Goal: Task Accomplishment & Management: Complete application form

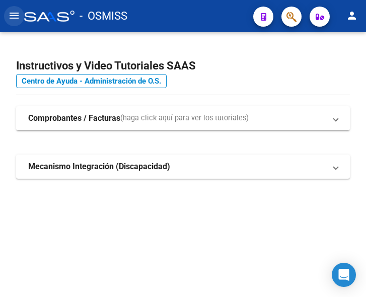
click at [11, 18] on mat-icon "menu" at bounding box center [14, 16] width 12 height 12
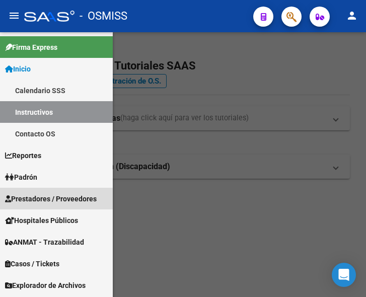
click at [52, 199] on span "Prestadores / Proveedores" at bounding box center [51, 198] width 92 height 11
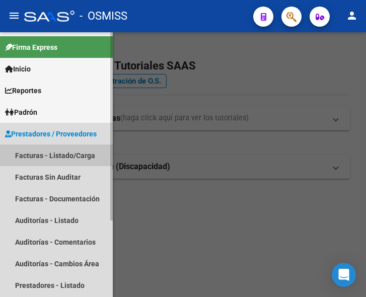
click at [55, 154] on link "Facturas - Listado/Carga" at bounding box center [56, 155] width 113 height 22
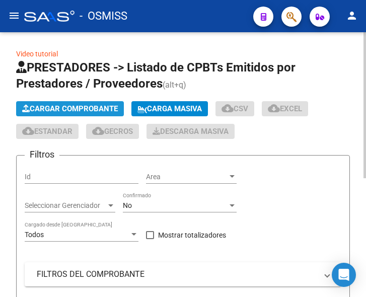
click at [75, 109] on span "Cargar Comprobante" at bounding box center [70, 108] width 96 height 9
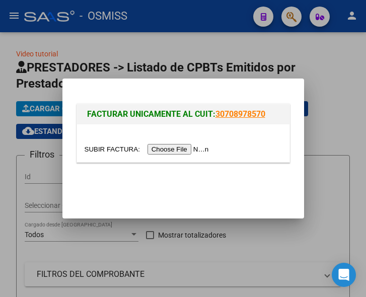
click at [182, 149] on input "file" at bounding box center [148, 149] width 127 height 11
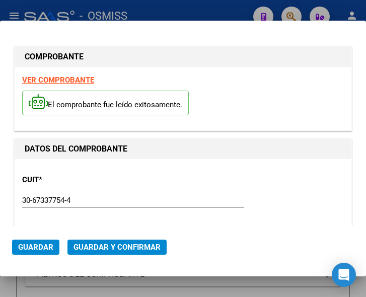
type input "2025-11-13"
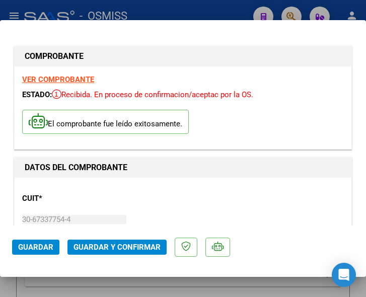
click at [193, 194] on div "CUIT * 30-67337754-4 Ingresar CUIT ANALISIS PRESTADOR ESTADO PROVINCIA DE SAN L…" at bounding box center [182, 229] width 321 height 89
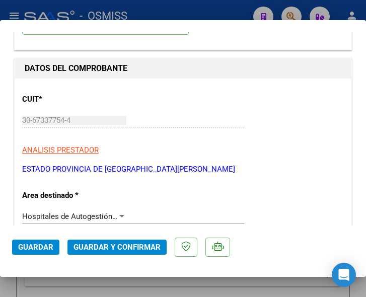
scroll to position [101, 0]
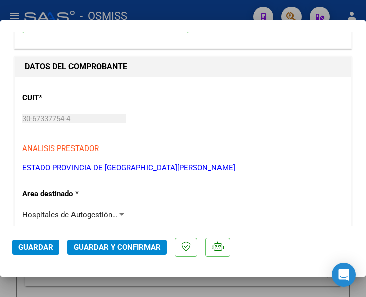
click at [117, 211] on div at bounding box center [121, 215] width 9 height 8
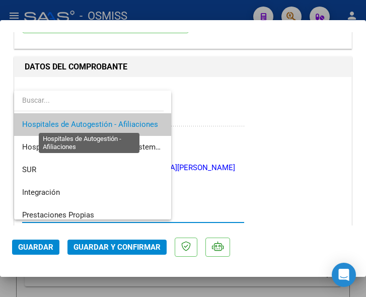
click at [108, 123] on span "Hospitales de Autogestión - Afiliaciones" at bounding box center [90, 124] width 136 height 9
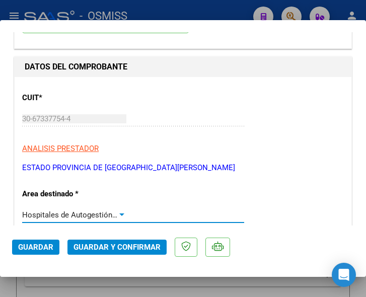
scroll to position [151, 0]
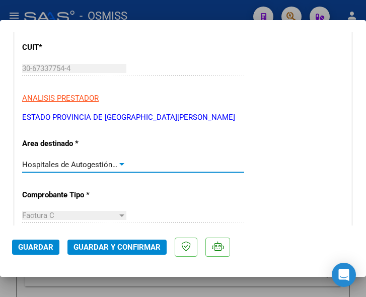
click at [121, 163] on div at bounding box center [121, 164] width 5 height 3
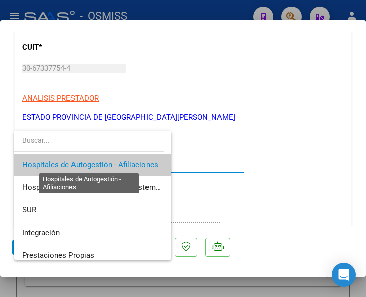
click at [121, 163] on span "Hospitales de Autogestión - Afiliaciones" at bounding box center [90, 164] width 136 height 9
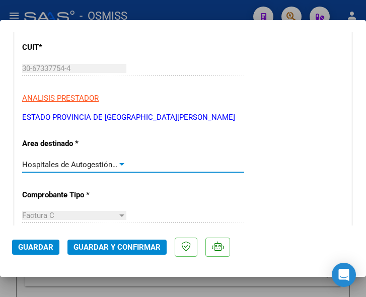
click at [117, 161] on div at bounding box center [121, 164] width 9 height 8
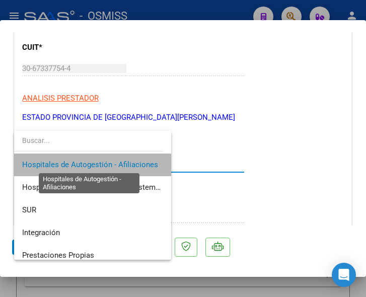
click at [116, 161] on span "Hospitales de Autogestión - Afiliaciones" at bounding box center [90, 164] width 136 height 9
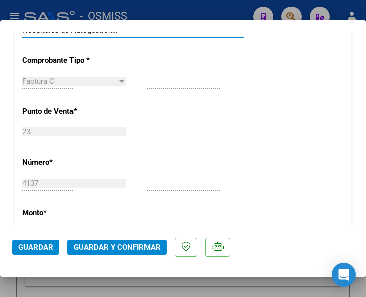
scroll to position [302, 0]
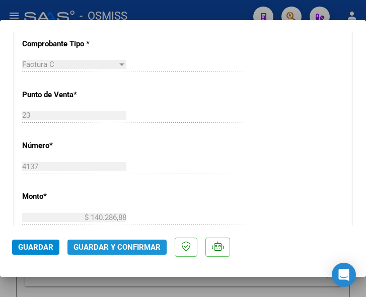
click at [101, 246] on span "Guardar y Confirmar" at bounding box center [116, 246] width 87 height 9
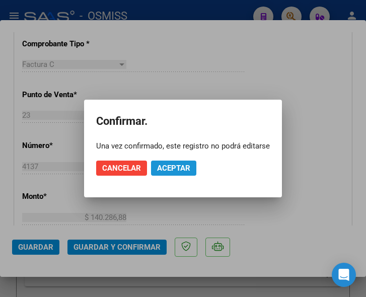
click at [181, 165] on span "Aceptar" at bounding box center [173, 167] width 33 height 9
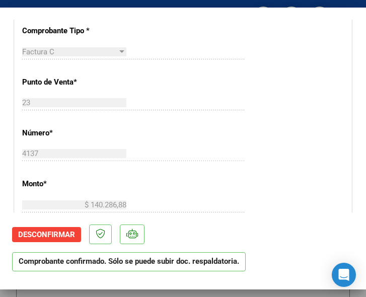
click at [183, 98] on div "23 Ingresar el Nro." at bounding box center [133, 102] width 222 height 15
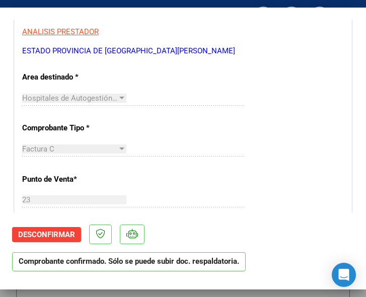
scroll to position [201, 0]
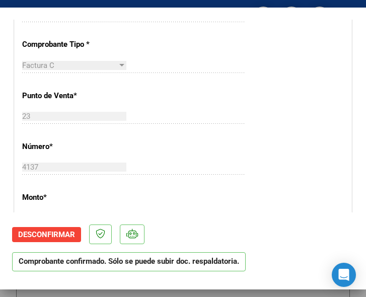
scroll to position [302, 0]
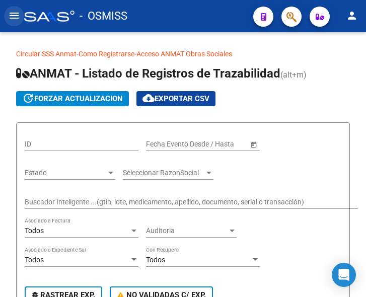
click at [14, 18] on mat-icon "menu" at bounding box center [14, 16] width 12 height 12
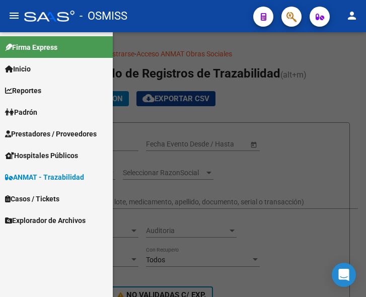
click at [46, 134] on span "Prestadores / Proveedores" at bounding box center [51, 133] width 92 height 11
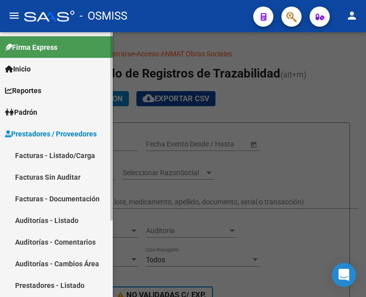
click at [45, 153] on link "Facturas - Listado/Carga" at bounding box center [56, 155] width 113 height 22
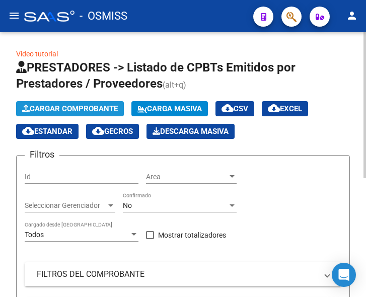
click at [89, 108] on span "Cargar Comprobante" at bounding box center [70, 108] width 96 height 9
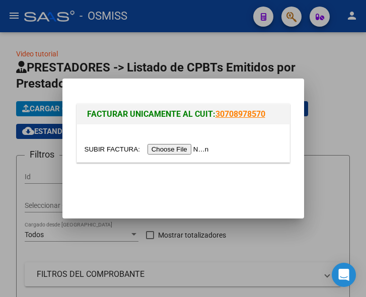
click at [172, 148] on input "file" at bounding box center [148, 149] width 127 height 11
type input "C:\fakepath\FACB2_1_87130.pdf"
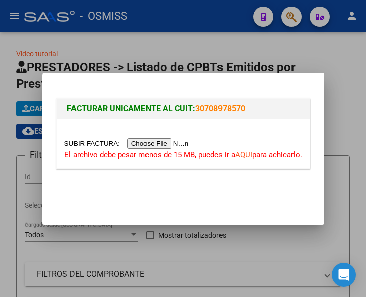
click at [165, 144] on input "file" at bounding box center [127, 143] width 127 height 11
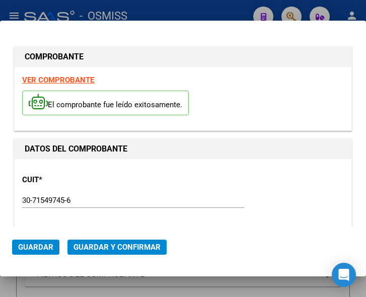
type input "2026-01-11"
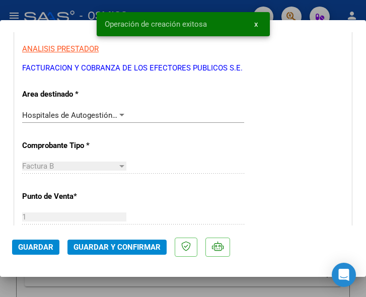
scroll to position [201, 0]
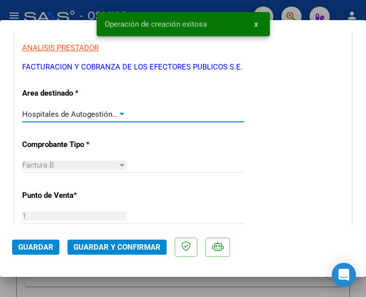
click at [118, 112] on div at bounding box center [121, 114] width 9 height 8
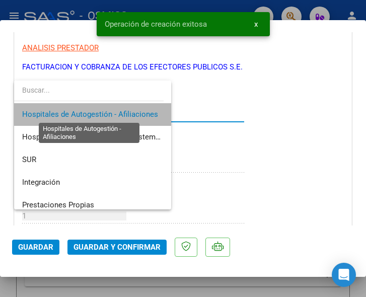
click at [118, 112] on span "Hospitales de Autogestión - Afiliaciones" at bounding box center [90, 114] width 136 height 9
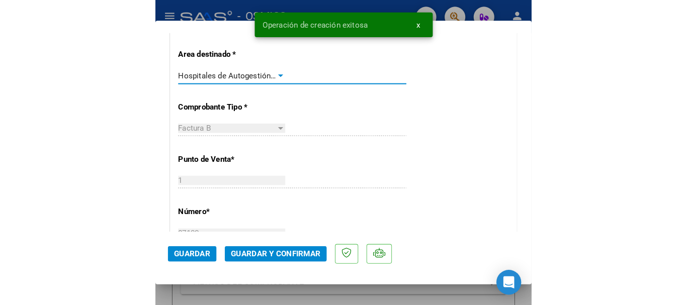
scroll to position [302, 0]
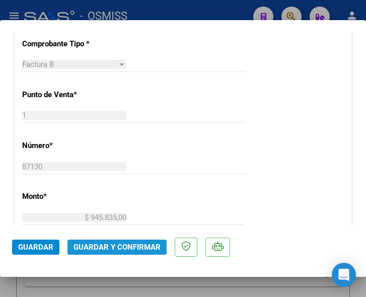
click at [113, 244] on span "Guardar y Confirmar" at bounding box center [116, 246] width 87 height 9
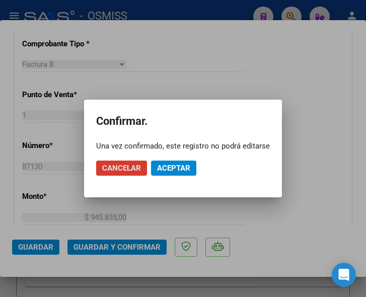
click at [176, 163] on span "Aceptar" at bounding box center [173, 167] width 33 height 9
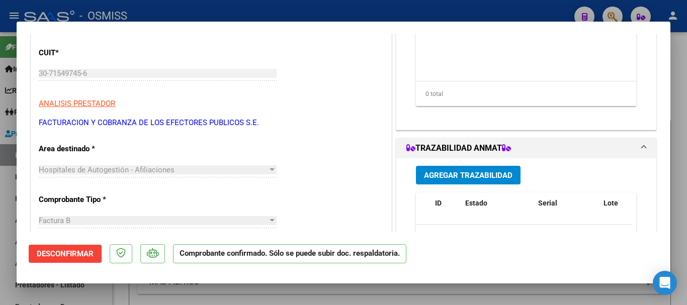
scroll to position [50, 0]
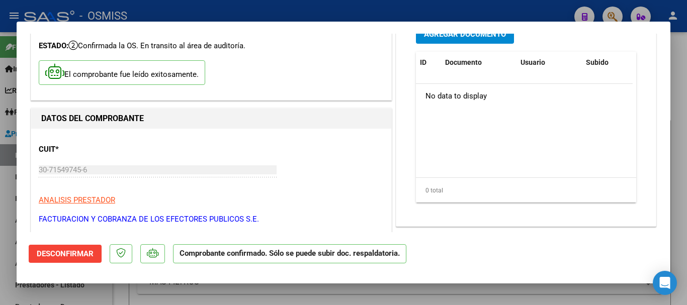
click at [365, 40] on button "Agregar Documento" at bounding box center [465, 34] width 98 height 19
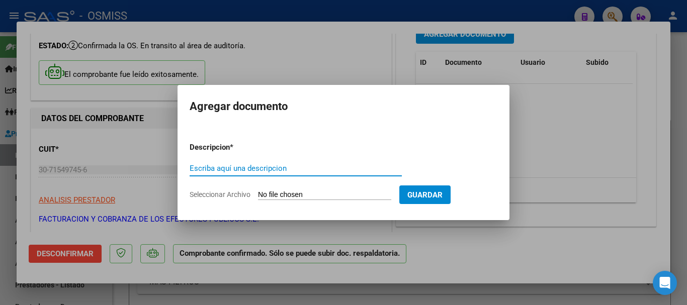
click at [296, 164] on input "Escriba aquí una descripcion" at bounding box center [296, 168] width 212 height 9
type input "DOC 1"
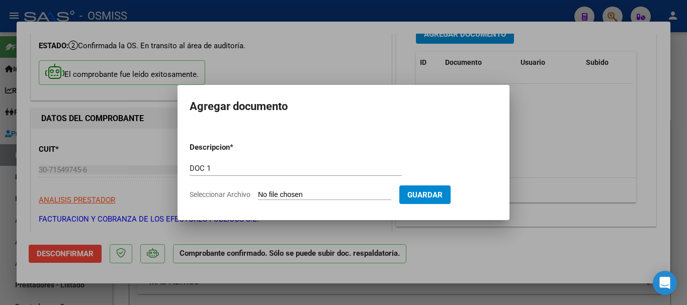
click at [355, 197] on input "Seleccionar Archivo" at bounding box center [324, 196] width 133 height 10
type input "C:\fakepath\6_pdfsam_FACB2_1_87130.pdf"
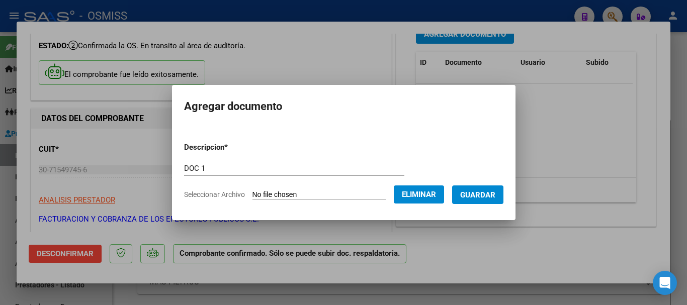
click at [365, 193] on span "Guardar" at bounding box center [477, 195] width 35 height 9
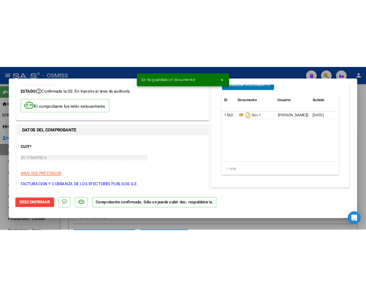
scroll to position [42, 0]
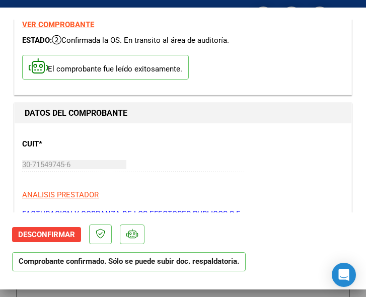
click at [209, 174] on div "30-71549745-6 Ingresar CUIT" at bounding box center [133, 169] width 222 height 25
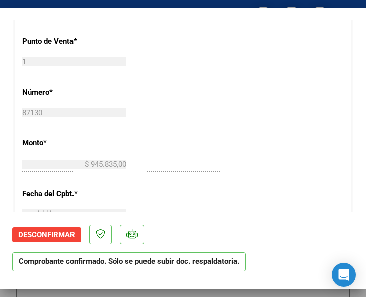
scroll to position [344, 0]
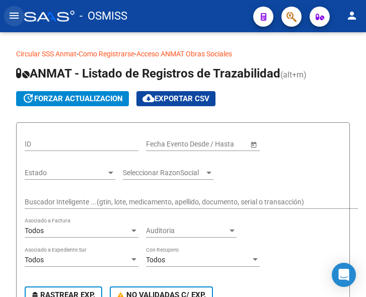
click at [9, 10] on mat-icon "menu" at bounding box center [14, 16] width 12 height 12
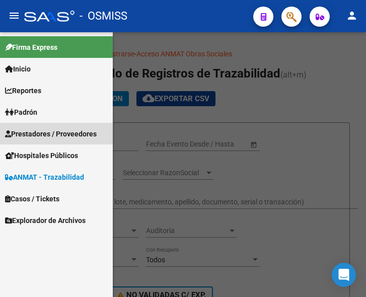
click at [57, 132] on span "Prestadores / Proveedores" at bounding box center [51, 133] width 92 height 11
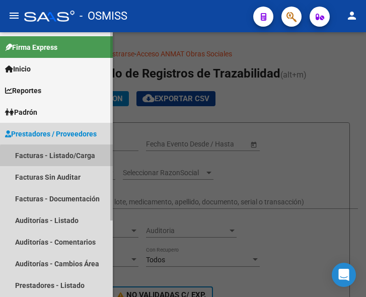
click at [57, 156] on link "Facturas - Listado/Carga" at bounding box center [56, 155] width 113 height 22
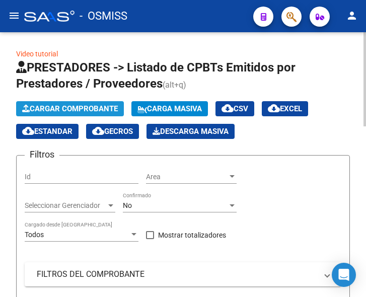
click at [81, 105] on span "Cargar Comprobante" at bounding box center [70, 108] width 96 height 9
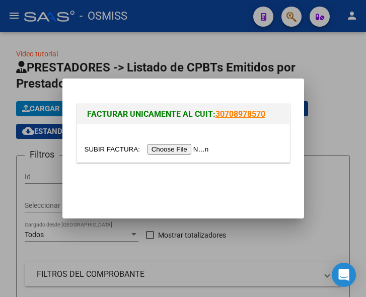
click at [179, 150] on input "file" at bounding box center [148, 149] width 127 height 11
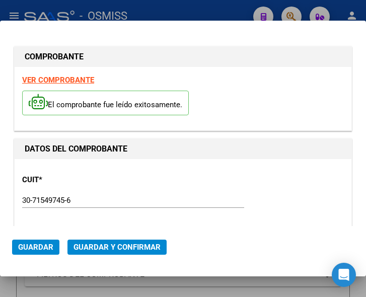
type input "[DATE]"
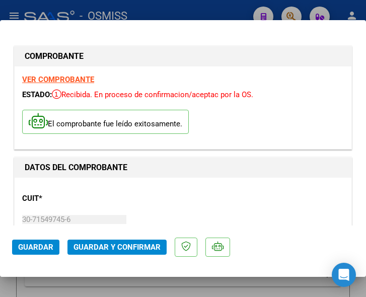
click at [109, 195] on p "CUIT *" at bounding box center [70, 199] width 97 height 12
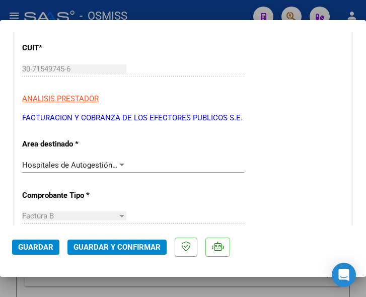
scroll to position [201, 0]
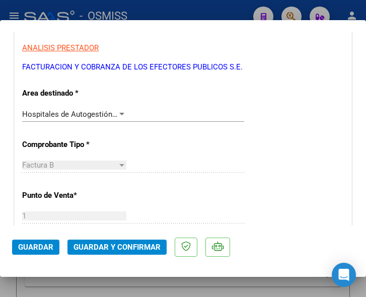
click at [119, 113] on div at bounding box center [121, 114] width 5 height 3
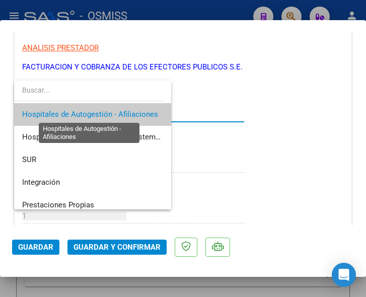
click at [118, 113] on span "Hospitales de Autogestión - Afiliaciones" at bounding box center [90, 114] width 136 height 9
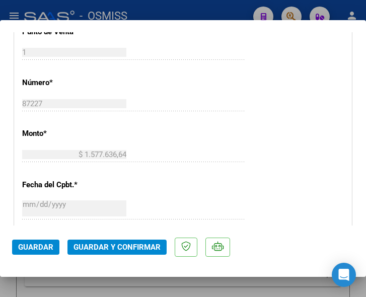
scroll to position [402, 0]
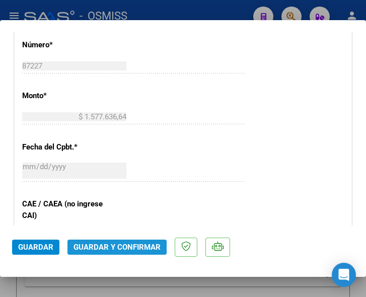
click at [113, 248] on span "Guardar y Confirmar" at bounding box center [116, 246] width 87 height 9
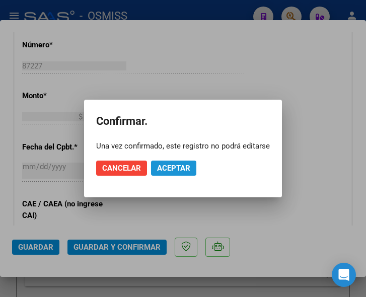
click at [167, 166] on span "Aceptar" at bounding box center [173, 167] width 33 height 9
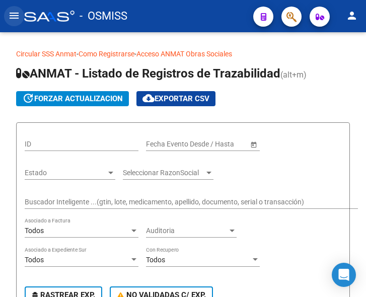
click at [12, 17] on mat-icon "menu" at bounding box center [14, 16] width 12 height 12
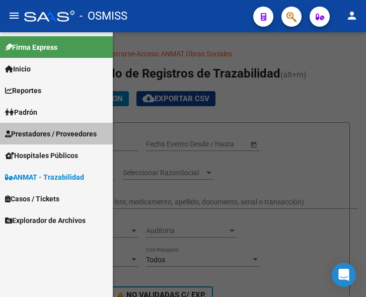
click at [49, 133] on span "Prestadores / Proveedores" at bounding box center [51, 133] width 92 height 11
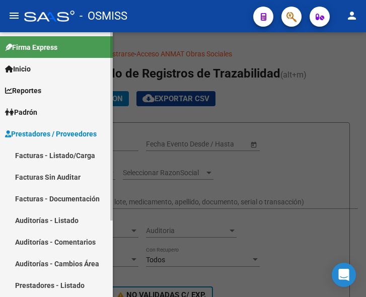
click at [42, 156] on link "Facturas - Listado/Carga" at bounding box center [56, 155] width 113 height 22
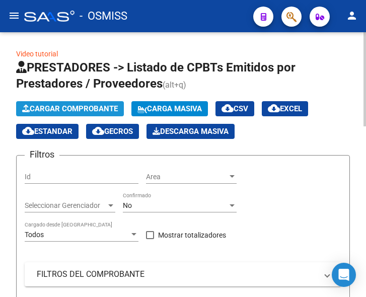
click at [82, 106] on span "Cargar Comprobante" at bounding box center [70, 108] width 96 height 9
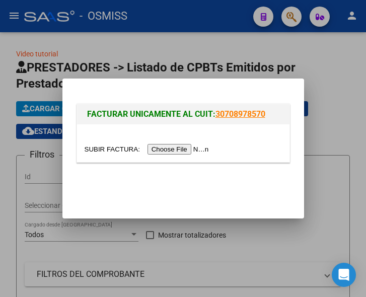
click at [184, 148] on input "file" at bounding box center [148, 149] width 127 height 11
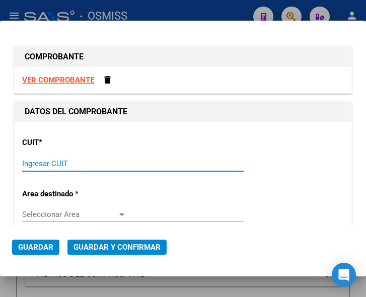
click at [32, 165] on input "Ingresar CUIT" at bounding box center [74, 163] width 104 height 9
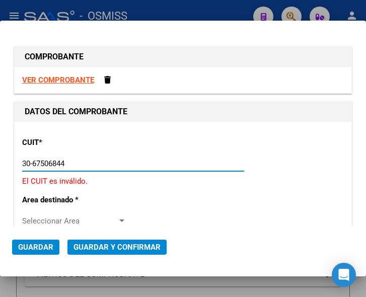
type input "30-67506844-1"
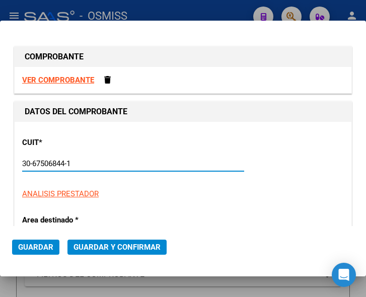
type input "113"
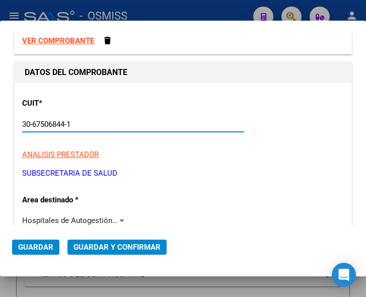
scroll to position [50, 0]
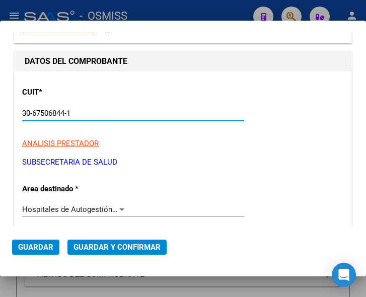
type input "30-67506844-1"
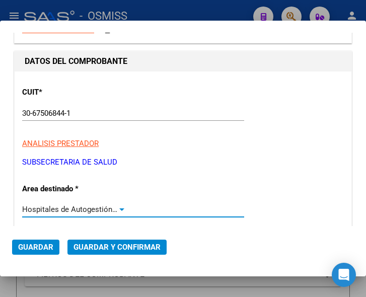
click at [119, 210] on div at bounding box center [121, 209] width 5 height 3
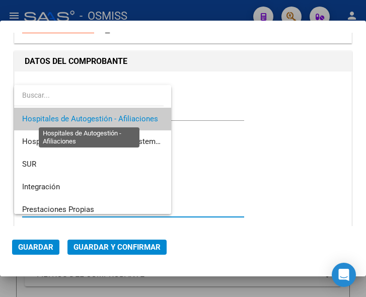
click at [130, 119] on span "Hospitales de Autogestión - Afiliaciones" at bounding box center [90, 118] width 136 height 9
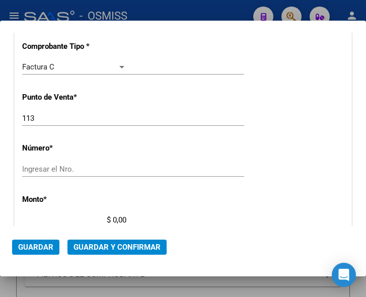
scroll to position [251, 0]
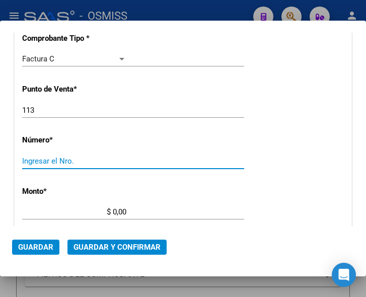
click at [43, 161] on input "Ingresar el Nro." at bounding box center [74, 160] width 104 height 9
type input "8177"
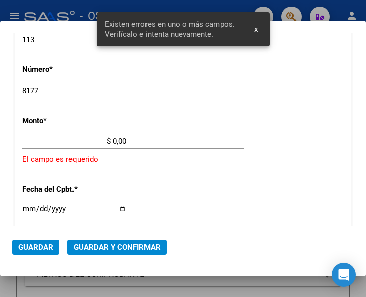
scroll to position [329, 0]
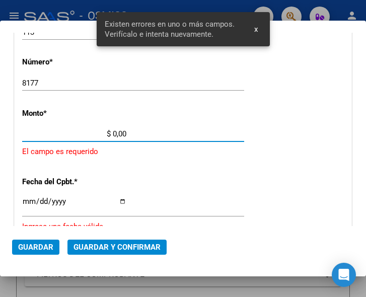
click at [113, 133] on input "$ 0,00" at bounding box center [74, 133] width 104 height 9
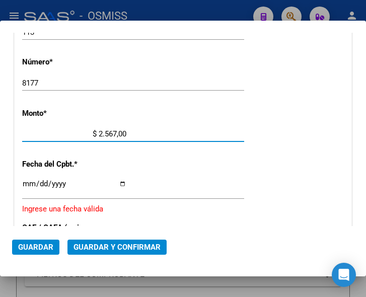
type input "$ 25.674,00"
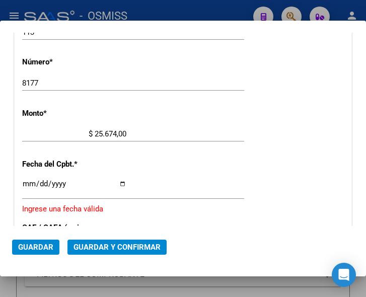
click at [26, 180] on input "Ingresar la fecha" at bounding box center [74, 188] width 104 height 16
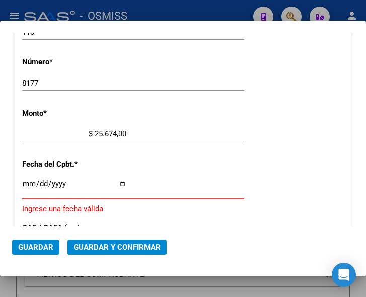
click at [30, 183] on input "Ingresar la fecha" at bounding box center [74, 188] width 104 height 16
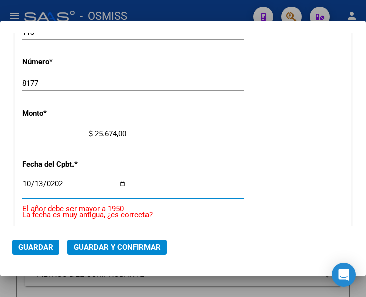
type input "2025-10-13"
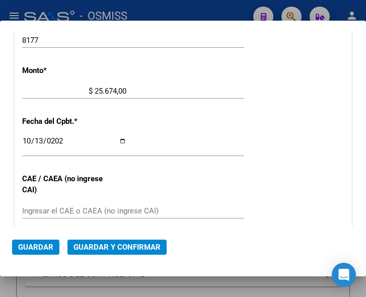
scroll to position [380, 0]
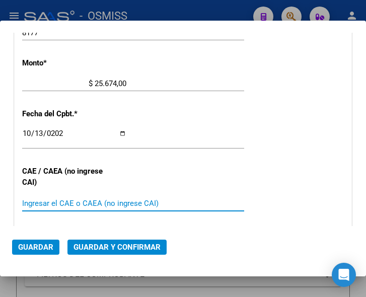
click at [52, 202] on input "Ingresar el CAE o CAEA (no ingrese CAI)" at bounding box center [74, 203] width 104 height 9
click at [43, 201] on input "Ingresar el CAE o CAEA (no ingrese CAI)" at bounding box center [74, 203] width 104 height 9
type input "75411690656221"
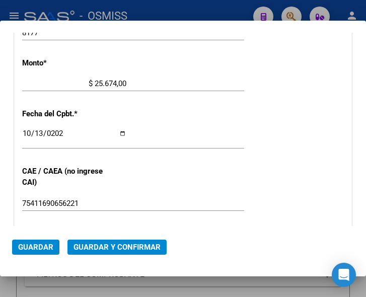
scroll to position [329, 0]
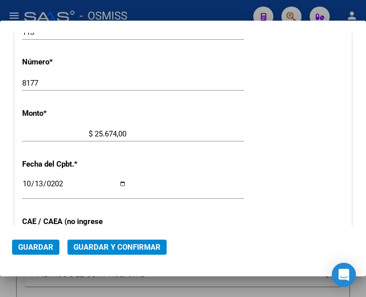
click at [119, 241] on button "Guardar y Confirmar" at bounding box center [116, 246] width 99 height 15
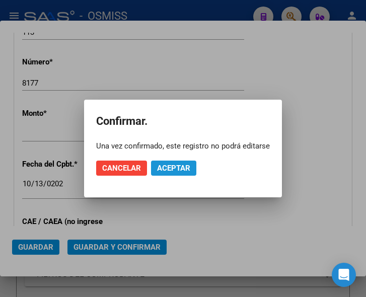
click at [170, 166] on span "Aceptar" at bounding box center [173, 167] width 33 height 9
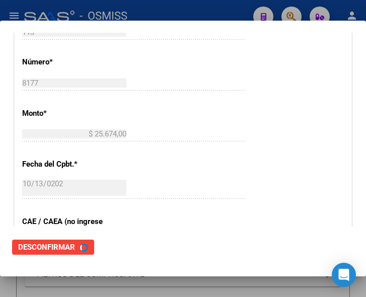
scroll to position [0, 0]
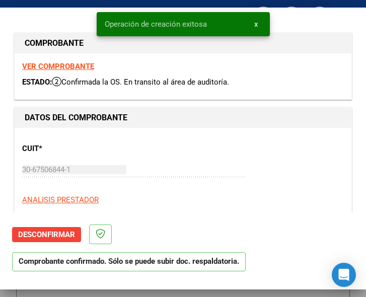
type input "2025-12-12"
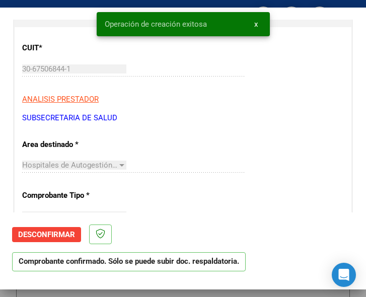
scroll to position [151, 0]
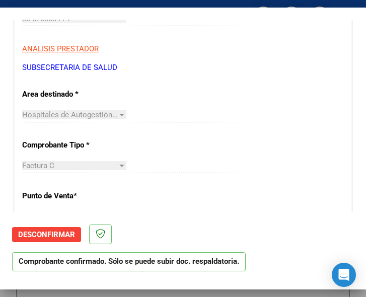
click at [220, 123] on div "Hospitales de Autogestión - Afiliaciones Seleccionar Area" at bounding box center [133, 119] width 222 height 25
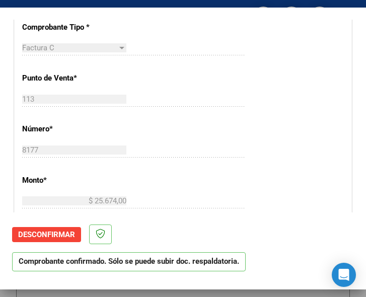
scroll to position [302, 0]
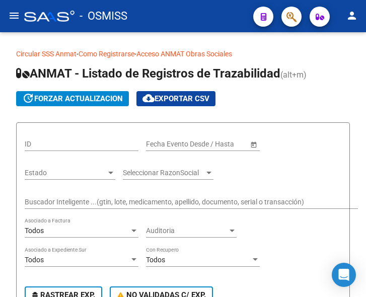
click at [15, 18] on mat-icon "menu" at bounding box center [14, 16] width 12 height 12
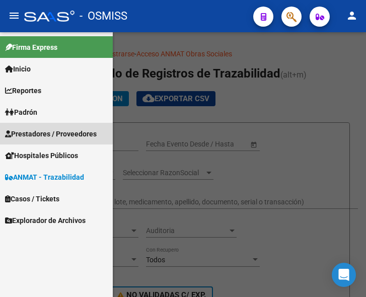
click at [42, 129] on span "Prestadores / Proveedores" at bounding box center [51, 133] width 92 height 11
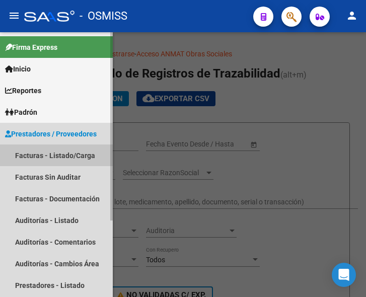
click at [48, 150] on link "Facturas - Listado/Carga" at bounding box center [56, 155] width 113 height 22
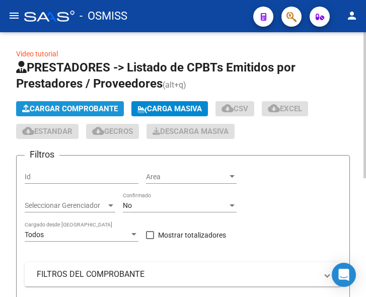
click at [65, 105] on span "Cargar Comprobante" at bounding box center [70, 108] width 96 height 9
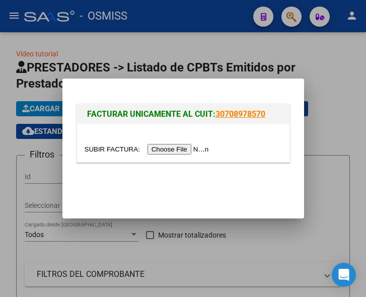
click at [184, 147] on input "file" at bounding box center [148, 149] width 127 height 11
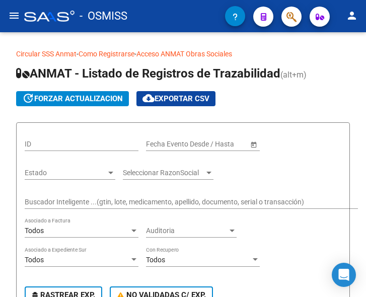
click at [17, 16] on mat-icon "menu" at bounding box center [14, 16] width 12 height 12
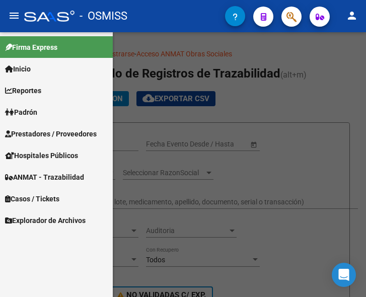
click at [44, 136] on span "Prestadores / Proveedores" at bounding box center [51, 133] width 92 height 11
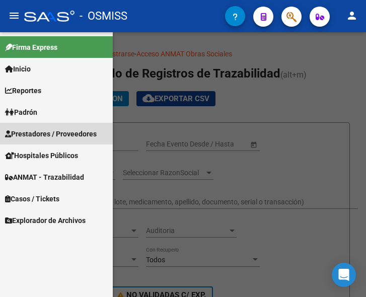
click at [47, 132] on span "Prestadores / Proveedores" at bounding box center [51, 133] width 92 height 11
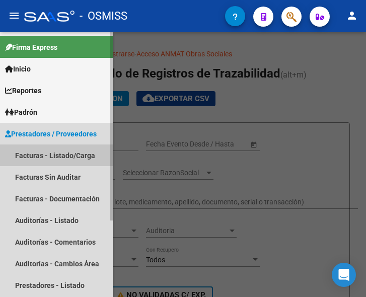
click at [56, 151] on link "Facturas - Listado/Carga" at bounding box center [56, 155] width 113 height 22
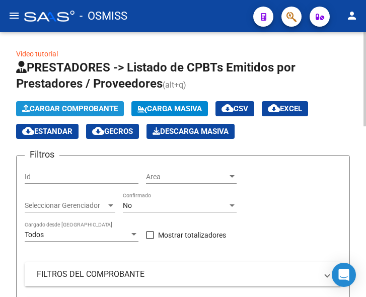
click at [65, 107] on span "Cargar Comprobante" at bounding box center [70, 108] width 96 height 9
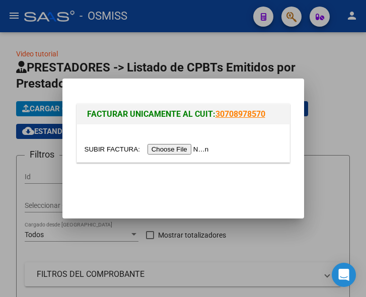
click at [179, 150] on input "file" at bounding box center [148, 149] width 127 height 11
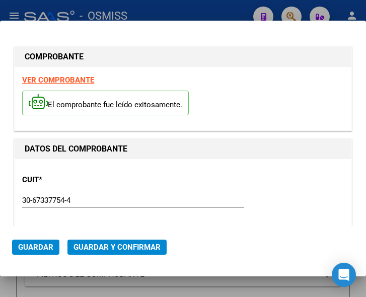
type input "2025-11-13"
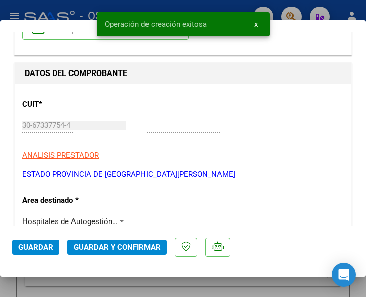
scroll to position [101, 0]
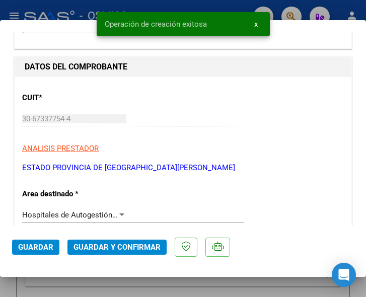
click at [117, 211] on div at bounding box center [121, 215] width 9 height 8
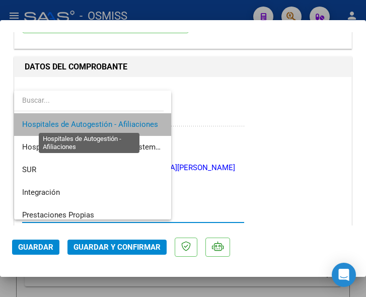
click at [111, 122] on span "Hospitales de Autogestión - Afiliaciones" at bounding box center [90, 124] width 136 height 9
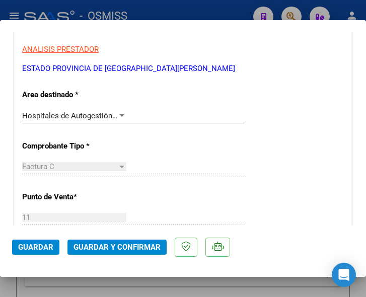
scroll to position [201, 0]
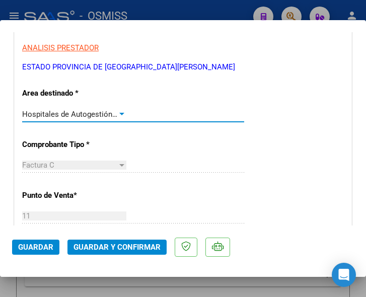
click at [119, 113] on div at bounding box center [121, 114] width 5 height 3
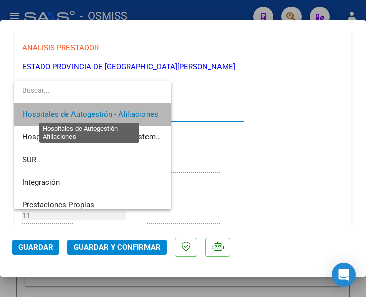
click at [119, 113] on span "Hospitales de Autogestión - Afiliaciones" at bounding box center [90, 114] width 136 height 9
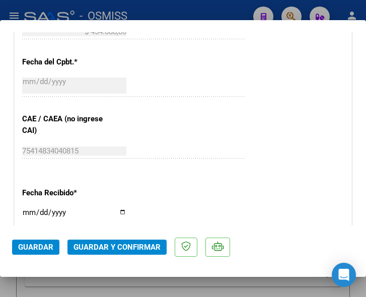
scroll to position [503, 0]
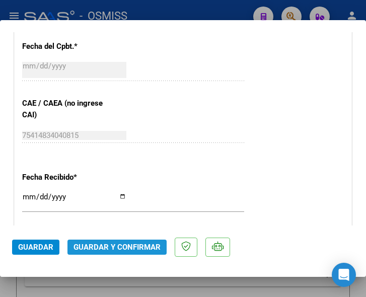
click at [118, 245] on span "Guardar y Confirmar" at bounding box center [116, 246] width 87 height 9
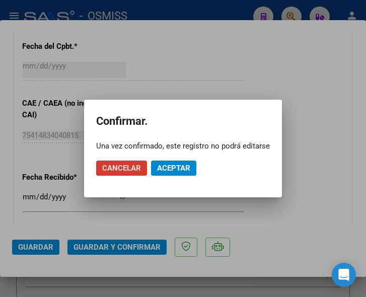
click at [173, 164] on span "Aceptar" at bounding box center [173, 167] width 33 height 9
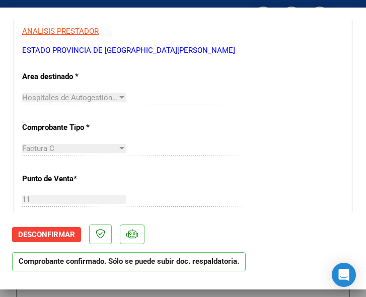
scroll to position [201, 0]
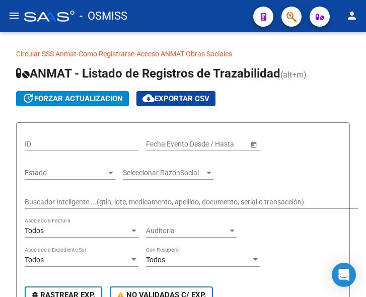
click at [11, 18] on mat-icon "menu" at bounding box center [14, 16] width 12 height 12
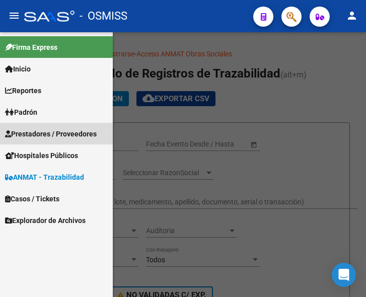
click at [40, 134] on span "Prestadores / Proveedores" at bounding box center [51, 133] width 92 height 11
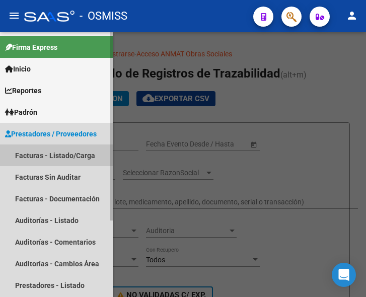
click at [57, 149] on link "Facturas - Listado/Carga" at bounding box center [56, 155] width 113 height 22
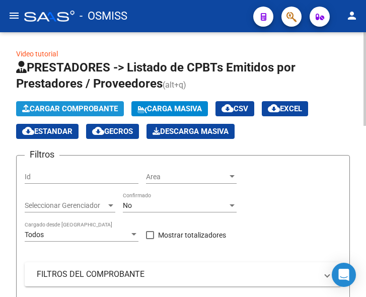
click at [98, 107] on span "Cargar Comprobante" at bounding box center [70, 108] width 96 height 9
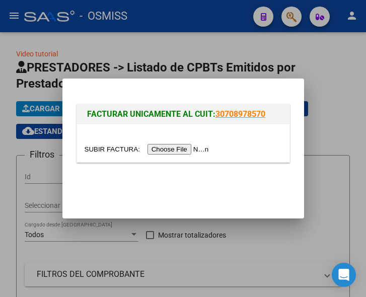
click at [171, 147] on input "file" at bounding box center [148, 149] width 127 height 11
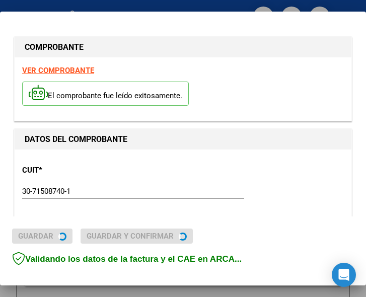
type input "[DATE]"
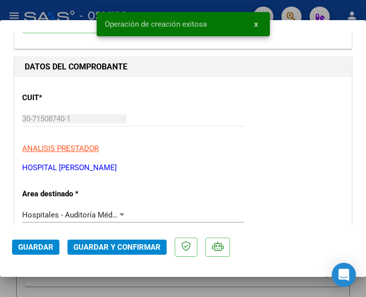
scroll to position [151, 0]
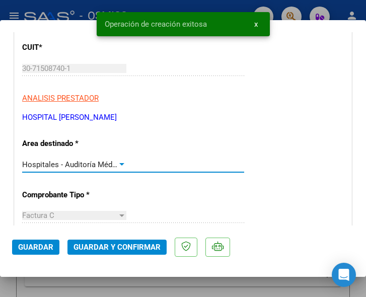
click at [120, 162] on div at bounding box center [121, 164] width 9 height 8
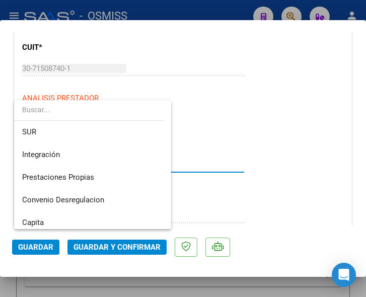
scroll to position [0, 0]
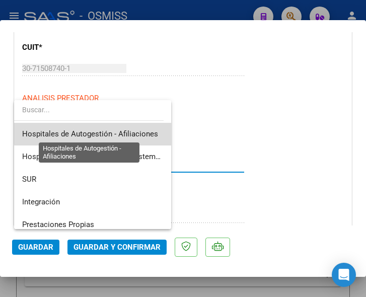
click at [131, 133] on span "Hospitales de Autogestión - Afiliaciones" at bounding box center [90, 133] width 136 height 9
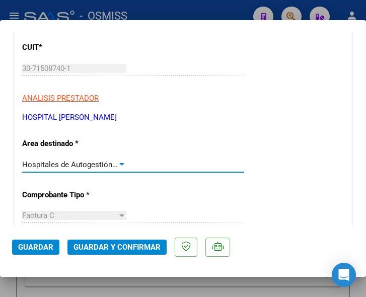
click at [118, 162] on div at bounding box center [121, 164] width 9 height 8
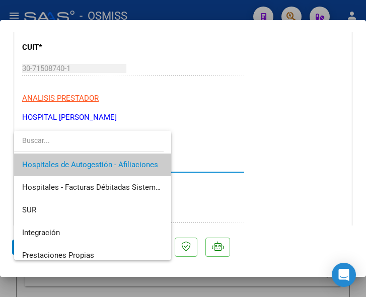
click at [139, 159] on span "Hospitales de Autogestión - Afiliaciones" at bounding box center [92, 164] width 141 height 23
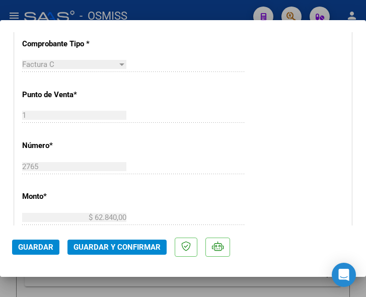
scroll to position [251, 0]
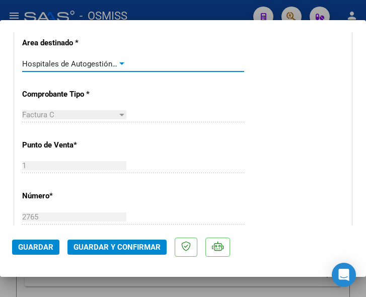
click at [117, 61] on div at bounding box center [121, 64] width 9 height 8
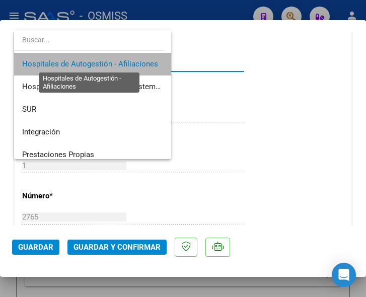
click at [117, 61] on span "Hospitales de Autogestión - Afiliaciones" at bounding box center [90, 63] width 136 height 9
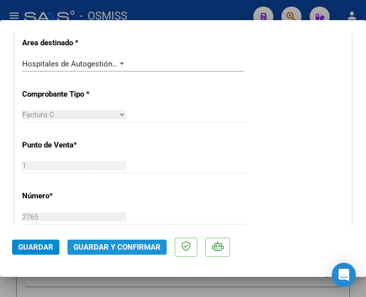
click at [114, 243] on span "Guardar y Confirmar" at bounding box center [116, 246] width 87 height 9
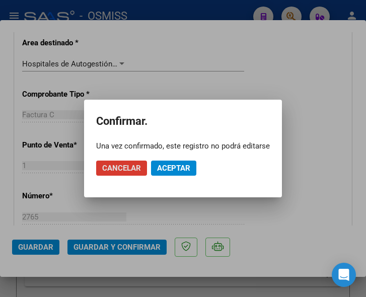
click at [174, 169] on span "Aceptar" at bounding box center [173, 167] width 33 height 9
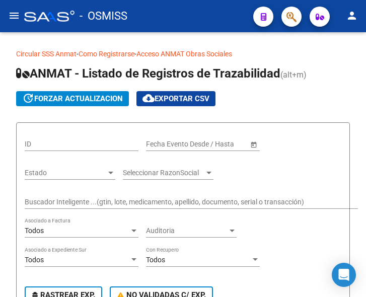
click at [14, 12] on mat-icon "menu" at bounding box center [14, 16] width 12 height 12
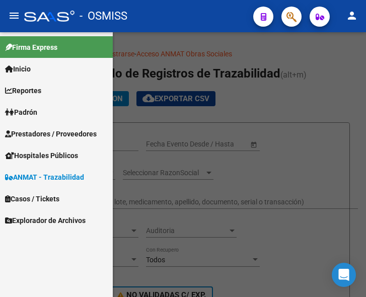
click at [40, 130] on span "Prestadores / Proveedores" at bounding box center [51, 133] width 92 height 11
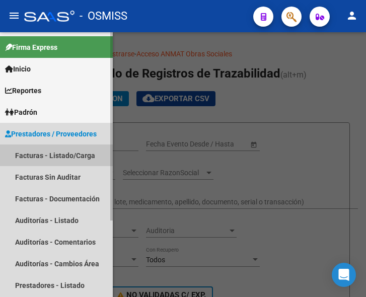
click at [55, 153] on link "Facturas - Listado/Carga" at bounding box center [56, 155] width 113 height 22
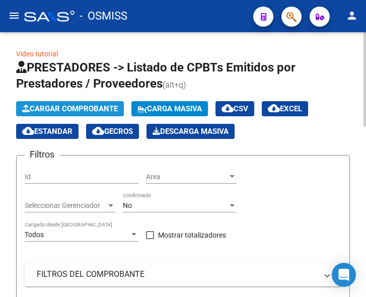
click at [72, 105] on span "Cargar Comprobante" at bounding box center [70, 108] width 96 height 9
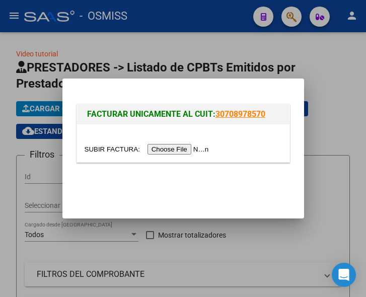
click at [191, 149] on input "file" at bounding box center [148, 149] width 127 height 11
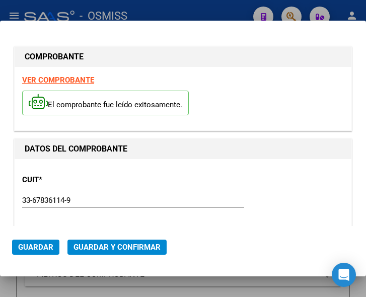
click at [144, 196] on div "33-67836114-9 Ingresar CUIT" at bounding box center [133, 200] width 222 height 15
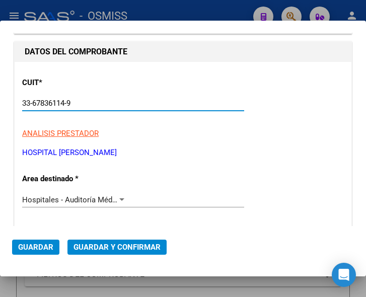
scroll to position [101, 0]
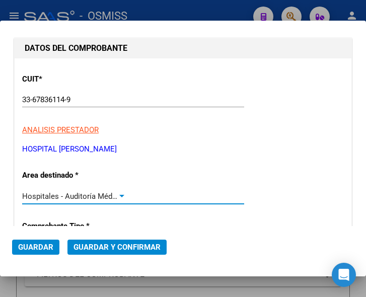
click at [118, 194] on div at bounding box center [121, 196] width 9 height 8
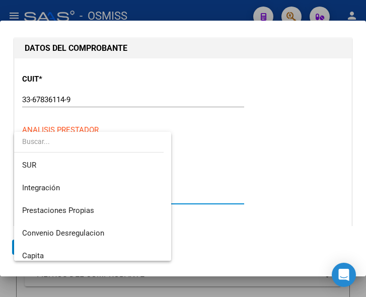
scroll to position [0, 0]
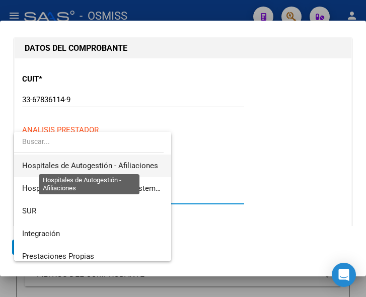
click at [128, 167] on span "Hospitales de Autogestión - Afiliaciones" at bounding box center [90, 165] width 136 height 9
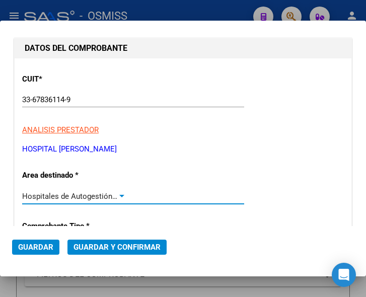
click at [117, 192] on div at bounding box center [121, 196] width 9 height 8
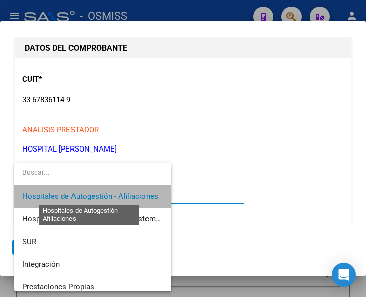
click at [117, 192] on span "Hospitales de Autogestión - Afiliaciones" at bounding box center [90, 196] width 136 height 9
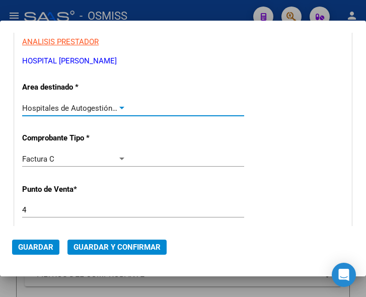
scroll to position [201, 0]
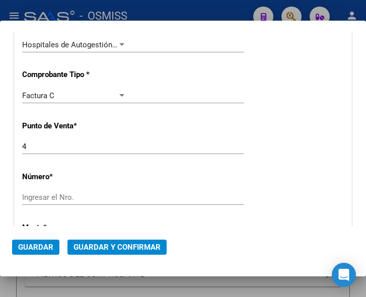
scroll to position [302, 0]
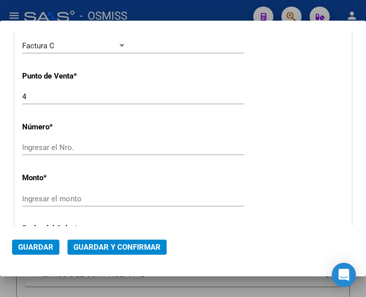
click at [41, 147] on input "Ingresar el Nro." at bounding box center [74, 147] width 104 height 9
type input "2785"
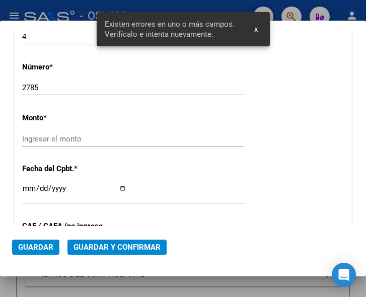
scroll to position [366, 0]
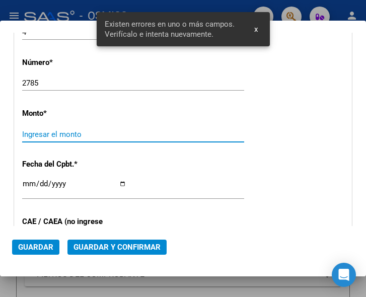
click at [80, 135] on input "Ingresar el monto" at bounding box center [74, 134] width 104 height 9
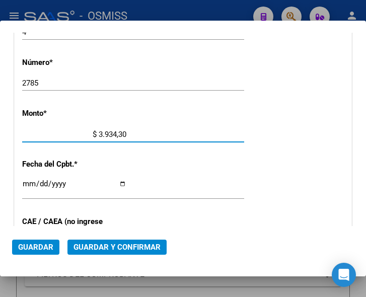
type input "$ 39.343,00"
click at [25, 182] on input "Ingresar la fecha" at bounding box center [74, 188] width 104 height 16
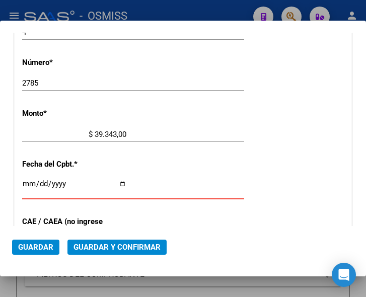
click at [29, 183] on input "Ingresar la fecha" at bounding box center [74, 188] width 104 height 16
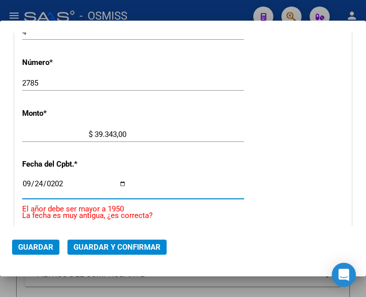
type input "[DATE]"
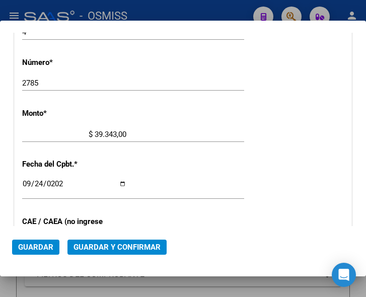
click at [288, 127] on div "CUIT * 33-67836114-9 Ingresar CUIT ANALISIS PRESTADOR HOSPITAL DR JOSE MARIA CU…" at bounding box center [183, 155] width 337 height 724
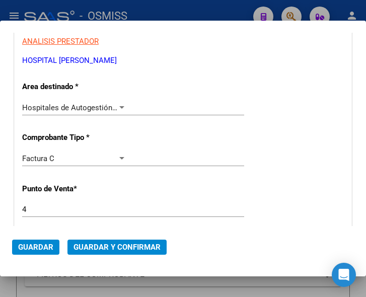
scroll to position [165, 0]
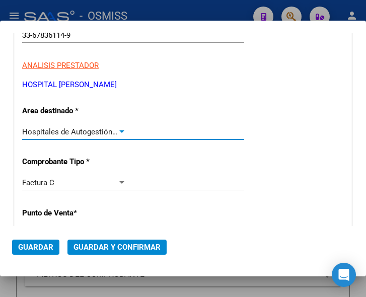
click at [118, 128] on div at bounding box center [121, 132] width 9 height 8
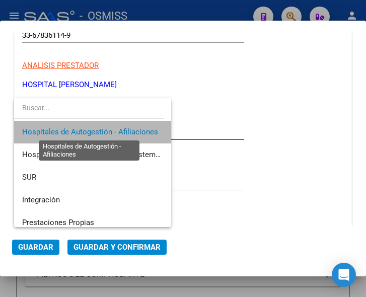
click at [118, 128] on span "Hospitales de Autogestión - Afiliaciones" at bounding box center [90, 131] width 136 height 9
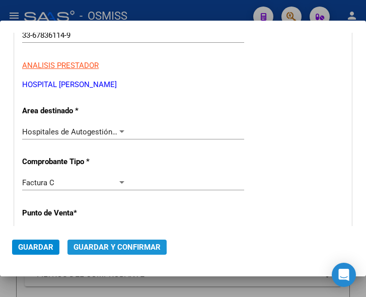
click at [105, 245] on span "Guardar y Confirmar" at bounding box center [116, 246] width 87 height 9
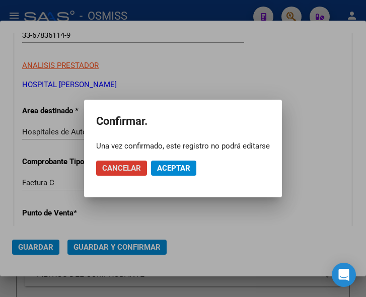
click at [176, 164] on span "Aceptar" at bounding box center [173, 167] width 33 height 9
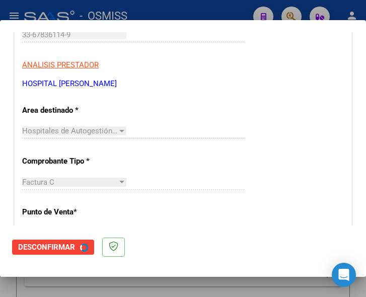
scroll to position [0, 0]
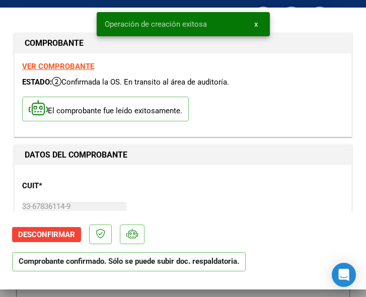
type input "2025-10-24"
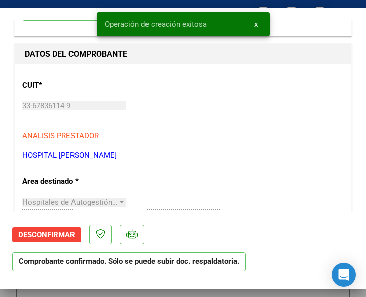
scroll to position [151, 0]
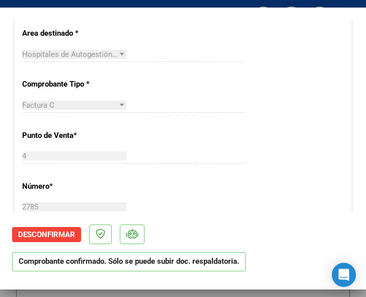
scroll to position [251, 0]
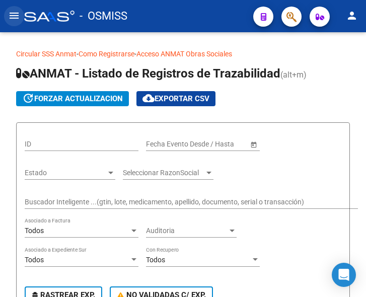
click at [15, 17] on mat-icon "menu" at bounding box center [14, 16] width 12 height 12
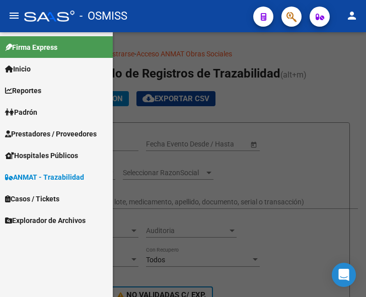
click at [63, 128] on span "Prestadores / Proveedores" at bounding box center [51, 133] width 92 height 11
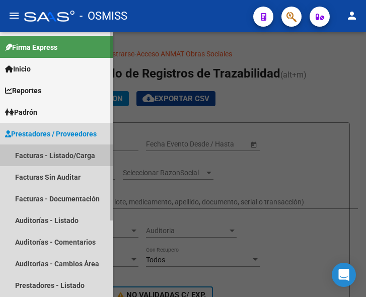
click at [66, 155] on link "Facturas - Listado/Carga" at bounding box center [56, 155] width 113 height 22
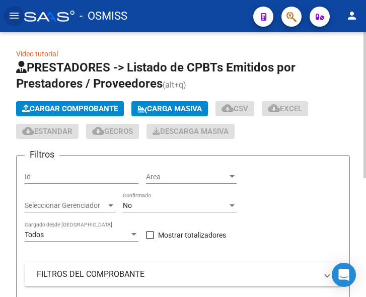
click at [91, 101] on button "Cargar Comprobante" at bounding box center [70, 108] width 108 height 15
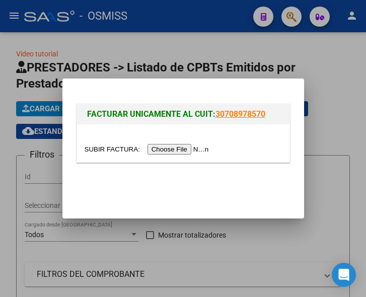
click at [183, 146] on input "file" at bounding box center [148, 149] width 127 height 11
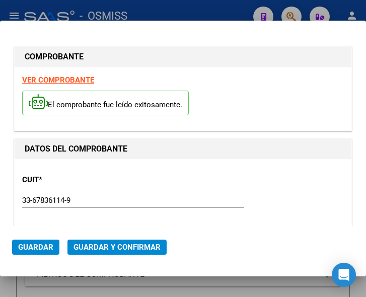
type input "[DATE]"
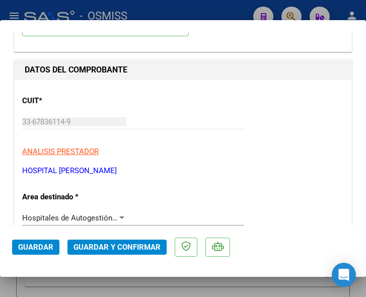
scroll to position [101, 0]
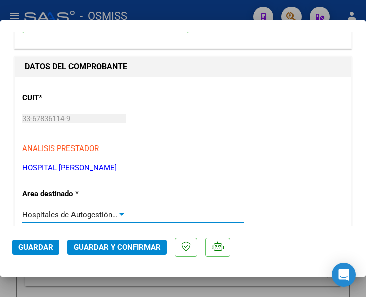
click at [119, 214] on div at bounding box center [121, 214] width 5 height 3
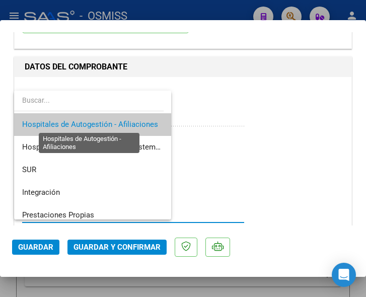
click at [125, 123] on span "Hospitales de Autogestión - Afiliaciones" at bounding box center [90, 124] width 136 height 9
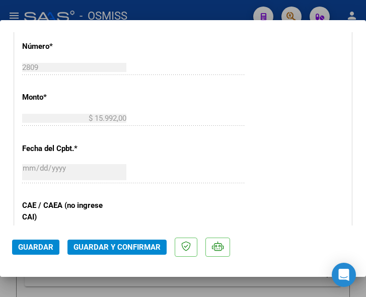
scroll to position [402, 0]
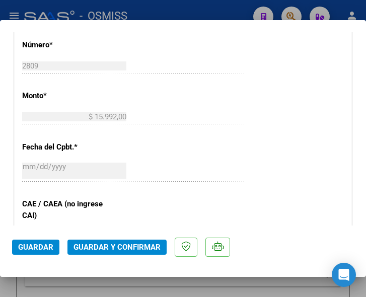
click at [109, 252] on button "Guardar y Confirmar" at bounding box center [116, 246] width 99 height 15
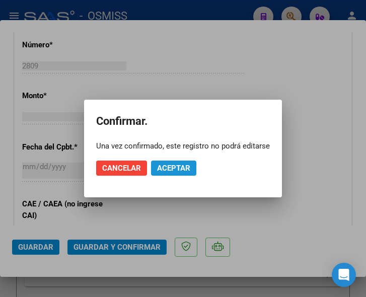
click at [180, 166] on span "Aceptar" at bounding box center [173, 167] width 33 height 9
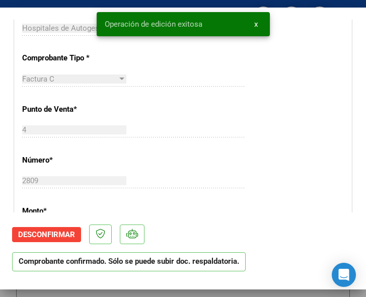
scroll to position [201, 0]
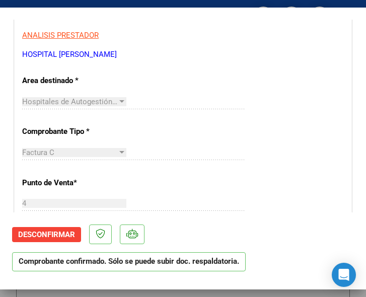
click at [212, 150] on div "Factura C Seleccionar Tipo" at bounding box center [133, 152] width 222 height 15
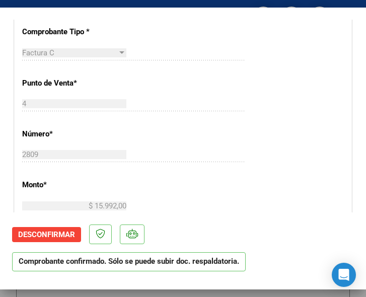
scroll to position [302, 0]
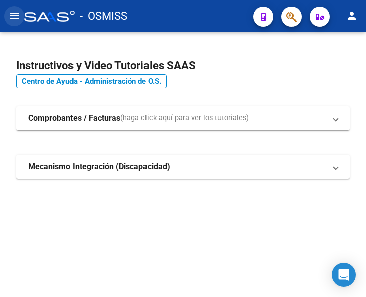
click at [15, 17] on mat-icon "menu" at bounding box center [14, 16] width 12 height 12
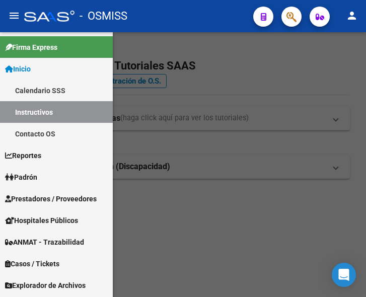
click at [39, 196] on span "Prestadores / Proveedores" at bounding box center [51, 198] width 92 height 11
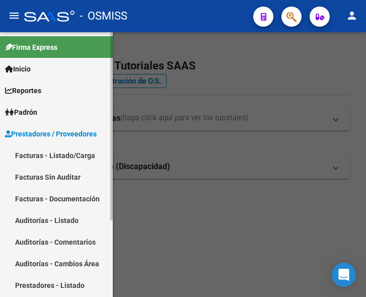
click at [53, 156] on link "Facturas - Listado/Carga" at bounding box center [56, 155] width 113 height 22
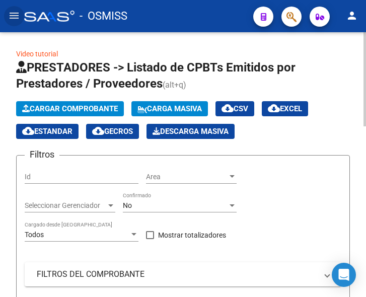
click at [103, 106] on span "Cargar Comprobante" at bounding box center [70, 108] width 96 height 9
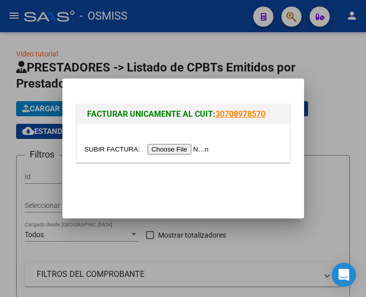
click at [179, 149] on input "file" at bounding box center [148, 149] width 127 height 11
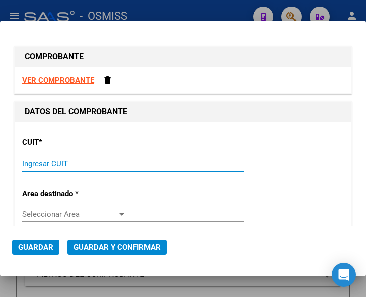
click at [59, 161] on input "Ingresar CUIT" at bounding box center [74, 163] width 104 height 9
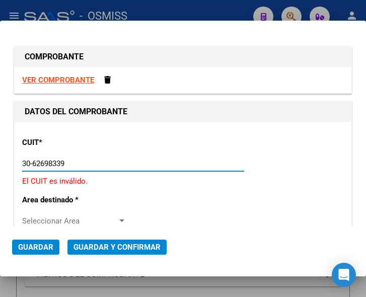
type input "30-62698339-8"
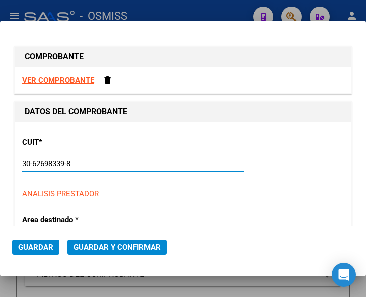
type input "149"
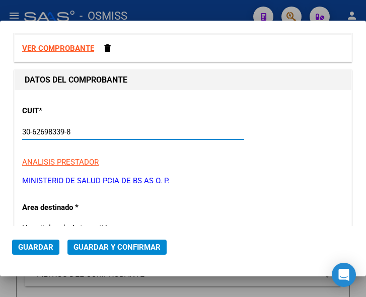
scroll to position [101, 0]
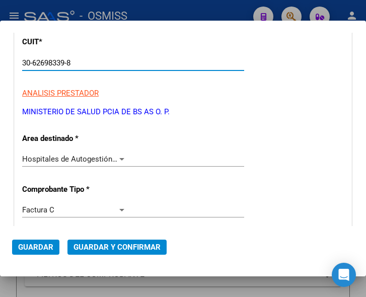
type input "30-62698339-8"
click at [118, 156] on div at bounding box center [121, 159] width 9 height 8
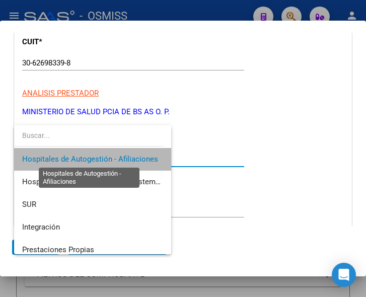
click at [118, 156] on span "Hospitales de Autogestión - Afiliaciones" at bounding box center [90, 158] width 136 height 9
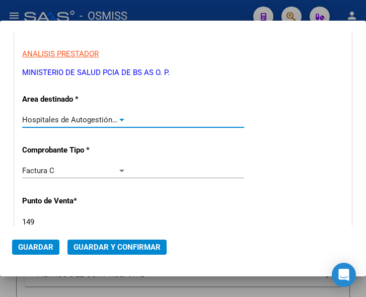
scroll to position [201, 0]
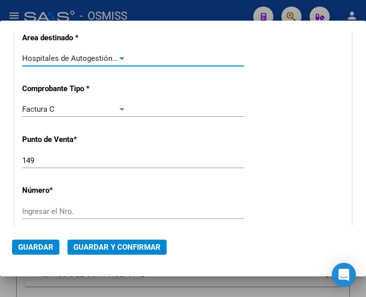
click at [46, 161] on input "149" at bounding box center [74, 160] width 104 height 9
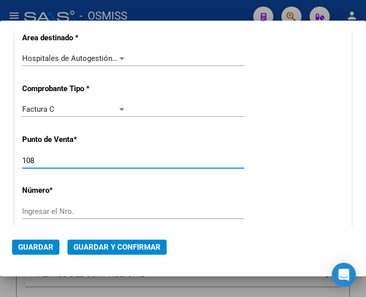
type input "108"
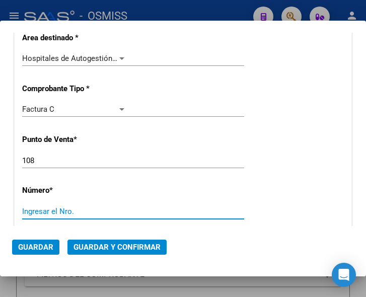
click at [47, 207] on input "Ingresar el Nro." at bounding box center [74, 211] width 104 height 9
type input "13359"
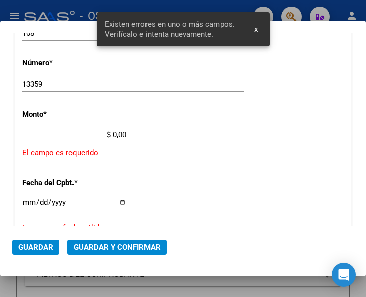
scroll to position [329, 0]
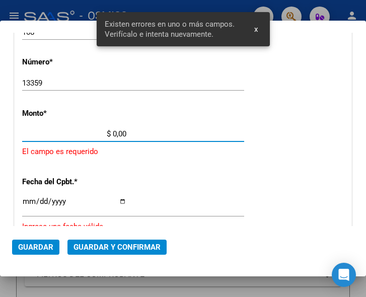
click at [114, 132] on input "$ 0,00" at bounding box center [74, 133] width 104 height 9
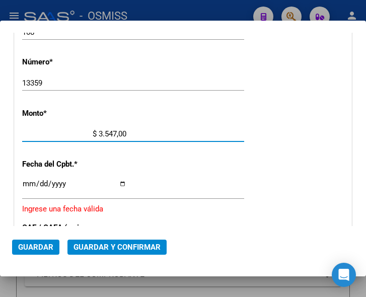
type input "$ 35.473,00"
click at [24, 180] on input "Ingresar la fecha" at bounding box center [74, 188] width 104 height 16
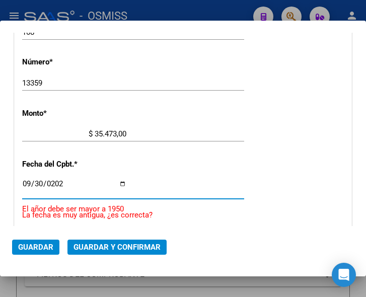
type input "2025-09-30"
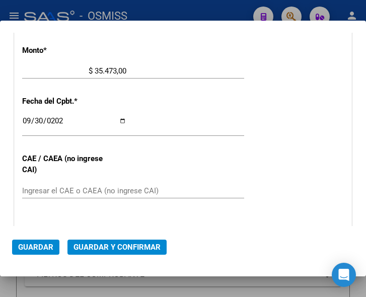
scroll to position [430, 0]
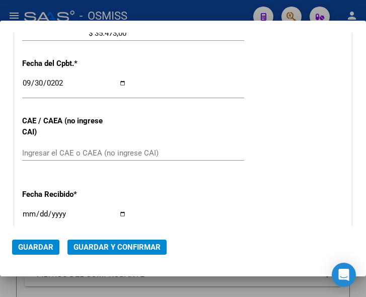
click at [77, 151] on input "Ingresar el CAE o CAEA (no ingrese CAI)" at bounding box center [74, 152] width 104 height 9
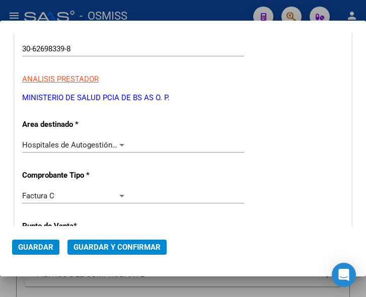
scroll to position [78, 0]
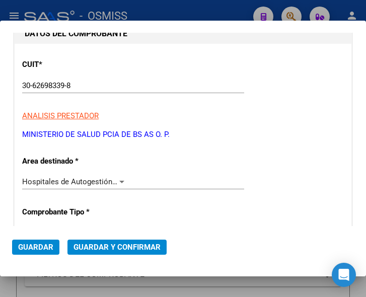
type input "75398994130820"
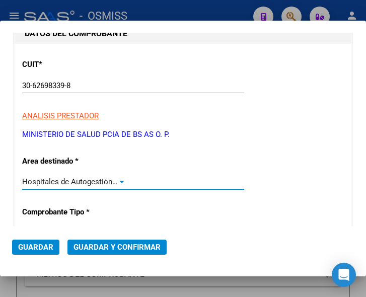
click at [119, 181] on div at bounding box center [121, 182] width 5 height 3
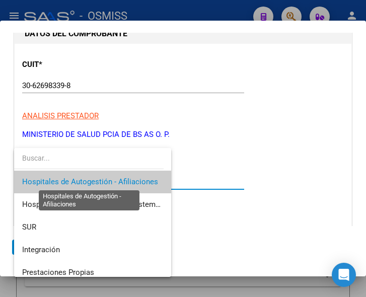
click at [118, 180] on span "Hospitales de Autogestión - Afiliaciones" at bounding box center [90, 181] width 136 height 9
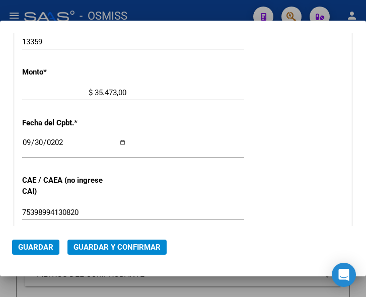
scroll to position [380, 0]
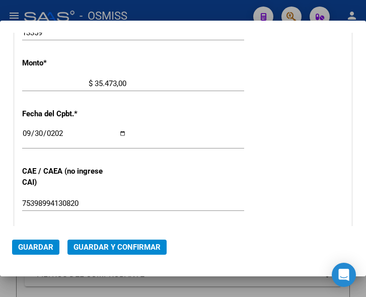
click at [108, 245] on span "Guardar y Confirmar" at bounding box center [116, 246] width 87 height 9
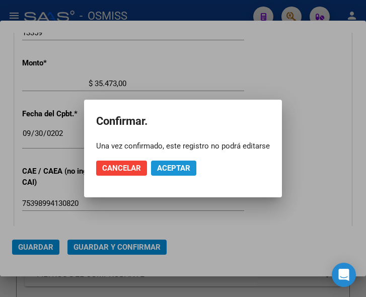
click at [181, 166] on span "Aceptar" at bounding box center [173, 167] width 33 height 9
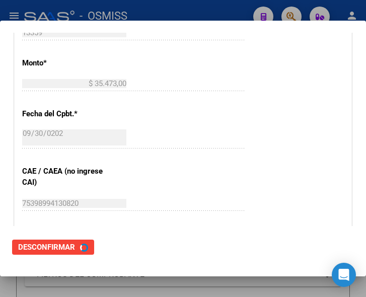
scroll to position [0, 0]
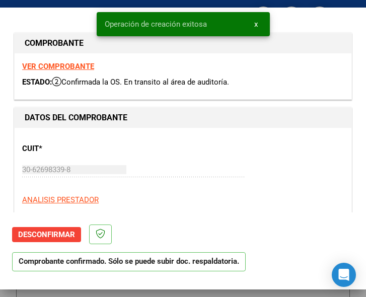
type input "2025-11-29"
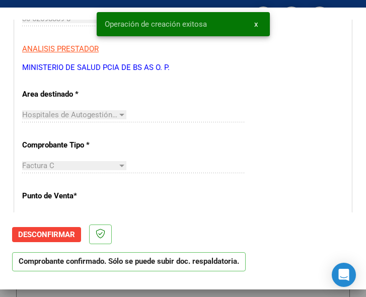
scroll to position [101, 0]
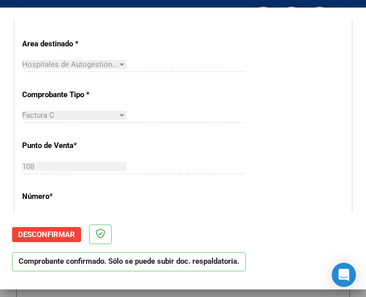
scroll to position [251, 0]
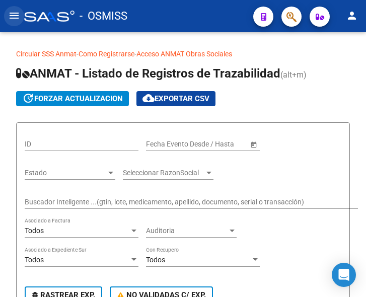
click at [14, 18] on mat-icon "menu" at bounding box center [14, 16] width 12 height 12
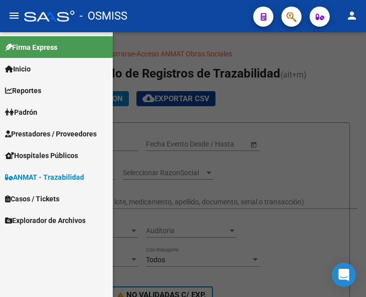
click at [46, 130] on span "Prestadores / Proveedores" at bounding box center [51, 133] width 92 height 11
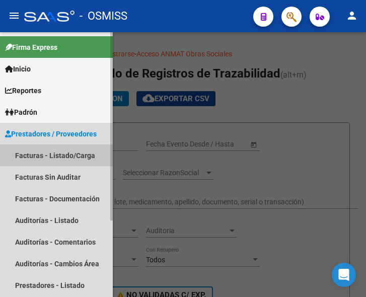
click at [57, 154] on link "Facturas - Listado/Carga" at bounding box center [56, 155] width 113 height 22
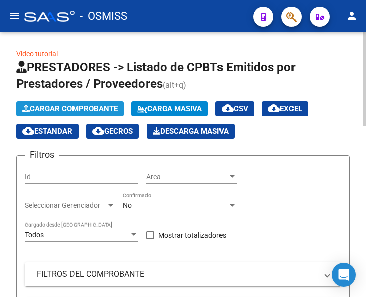
click at [92, 112] on span "Cargar Comprobante" at bounding box center [70, 108] width 96 height 9
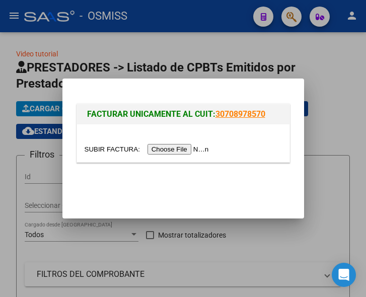
click at [187, 148] on input "file" at bounding box center [148, 149] width 127 height 11
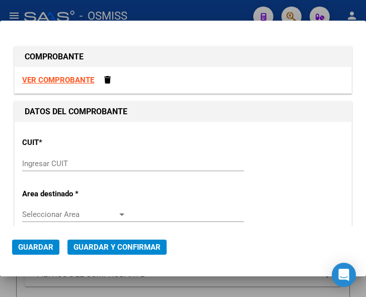
click at [58, 159] on input "Ingresar CUIT" at bounding box center [74, 163] width 104 height 9
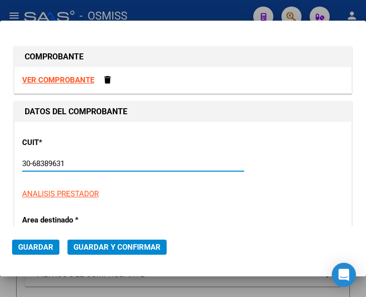
type input "30-68389631-0"
type input "5"
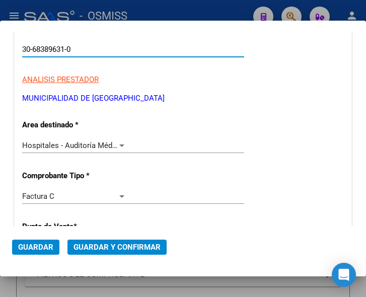
scroll to position [151, 0]
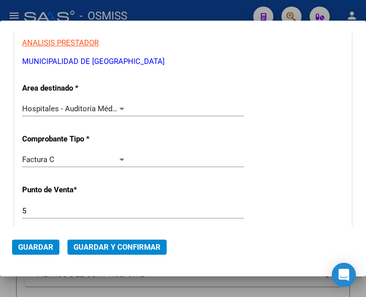
type input "30-68389631-0"
click at [116, 104] on div "Hospitales - Auditoría Médica" at bounding box center [74, 108] width 104 height 9
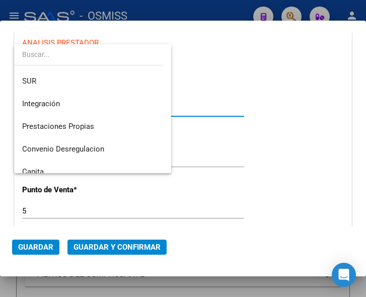
scroll to position [0, 0]
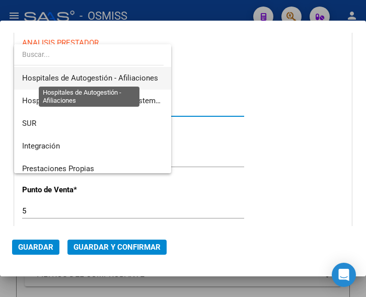
click at [111, 78] on span "Hospitales de Autogestión - Afiliaciones" at bounding box center [90, 77] width 136 height 9
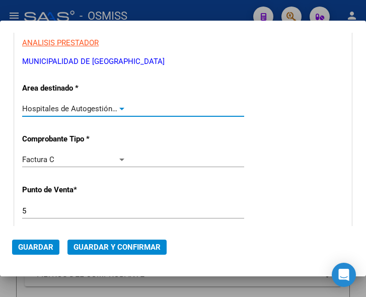
click at [119, 108] on div at bounding box center [121, 109] width 5 height 3
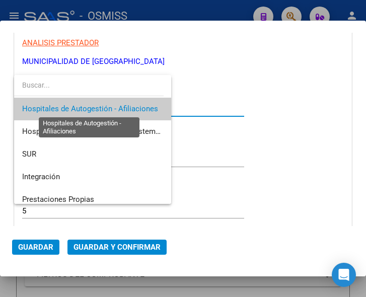
click at [119, 108] on span "Hospitales de Autogestión - Afiliaciones" at bounding box center [90, 108] width 136 height 9
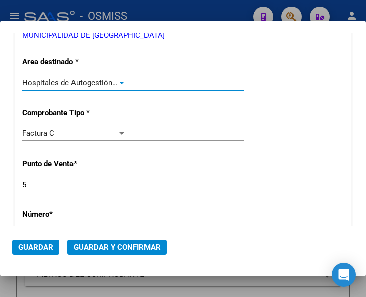
scroll to position [201, 0]
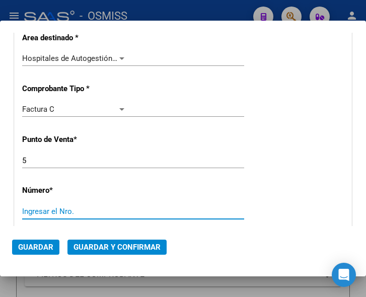
click at [34, 210] on input "Ingresar el Nro." at bounding box center [74, 211] width 104 height 9
type input "2664"
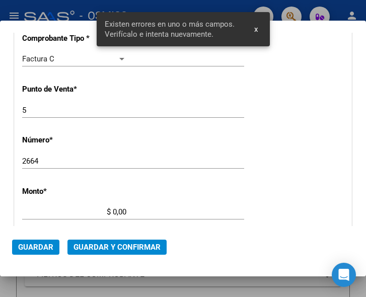
scroll to position [329, 0]
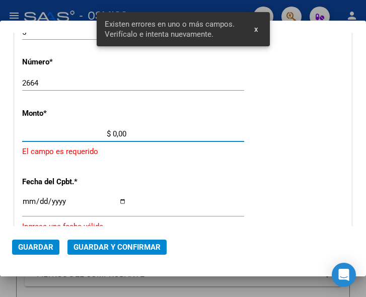
click at [113, 133] on input "$ 0,00" at bounding box center [74, 133] width 104 height 9
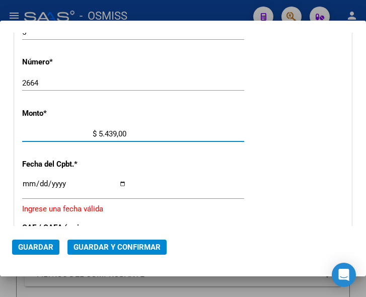
type input "$ 54.399,00"
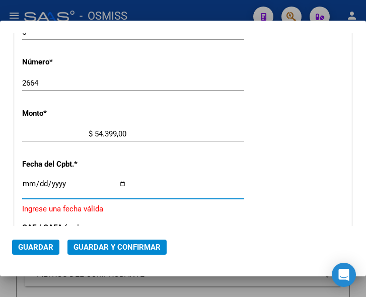
click at [25, 182] on input "Ingresar la fecha" at bounding box center [74, 188] width 104 height 16
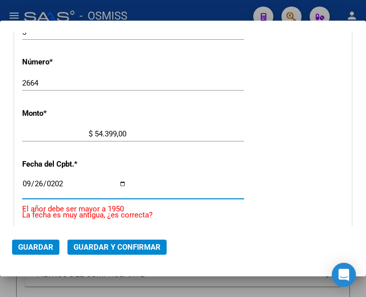
type input "2025-09-26"
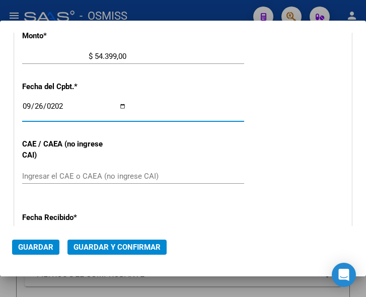
scroll to position [430, 0]
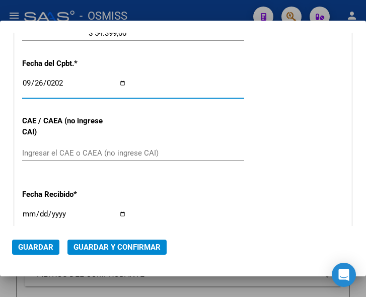
click at [77, 151] on input "Ingresar el CAE o CAEA (no ingrese CAI)" at bounding box center [74, 152] width 104 height 9
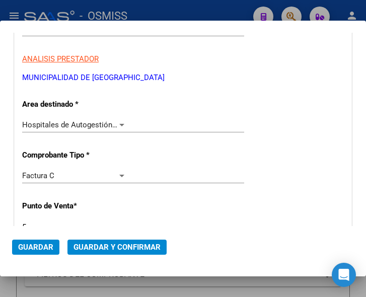
scroll to position [128, 0]
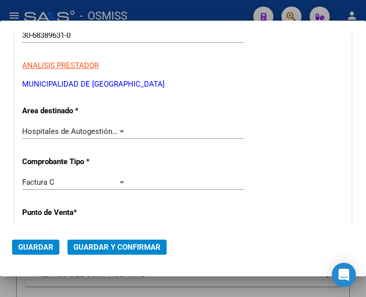
type input "75390530979530"
click at [119, 130] on div at bounding box center [121, 131] width 5 height 3
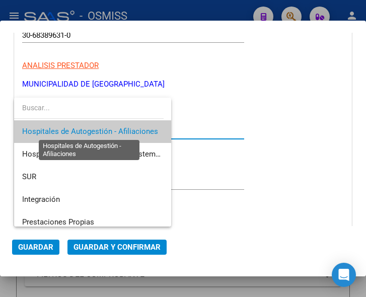
click at [118, 130] on span "Hospitales de Autogestión - Afiliaciones" at bounding box center [90, 131] width 136 height 9
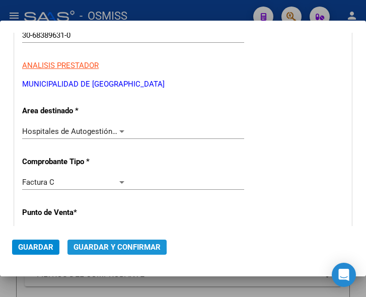
click at [114, 245] on span "Guardar y Confirmar" at bounding box center [116, 246] width 87 height 9
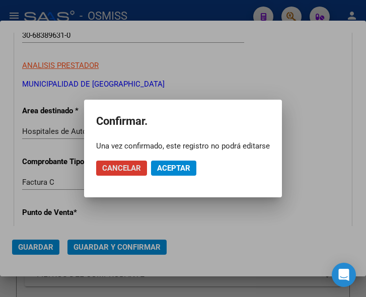
click at [160, 166] on span "Aceptar" at bounding box center [173, 167] width 33 height 9
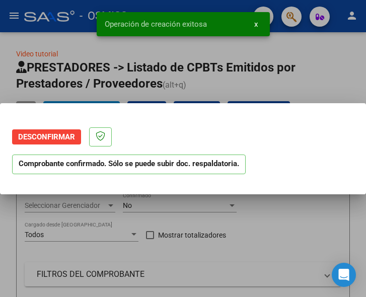
scroll to position [0, 0]
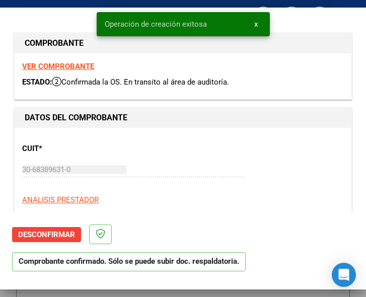
type input "2025-11-25"
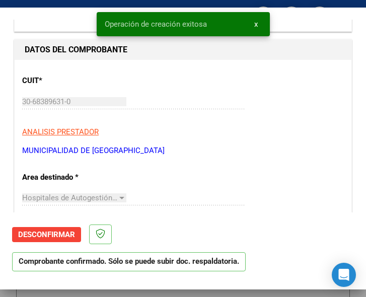
scroll to position [101, 0]
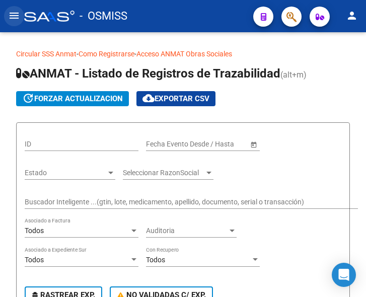
click at [17, 16] on mat-icon "menu" at bounding box center [14, 16] width 12 height 12
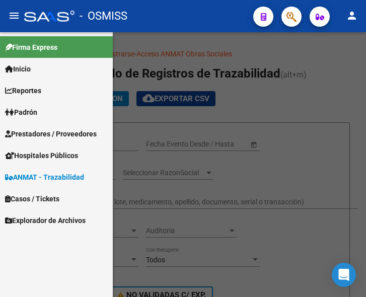
click at [48, 132] on span "Prestadores / Proveedores" at bounding box center [51, 133] width 92 height 11
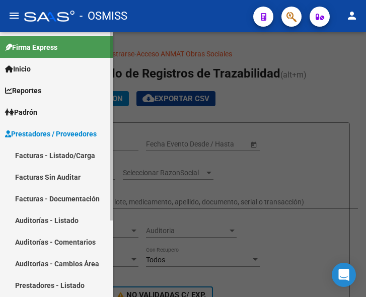
click at [48, 152] on link "Facturas - Listado/Carga" at bounding box center [56, 155] width 113 height 22
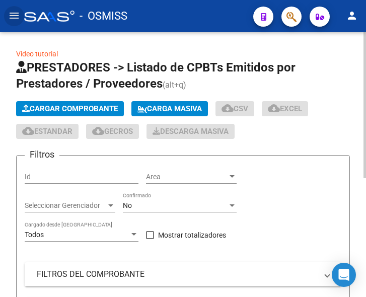
click at [85, 106] on span "Cargar Comprobante" at bounding box center [70, 108] width 96 height 9
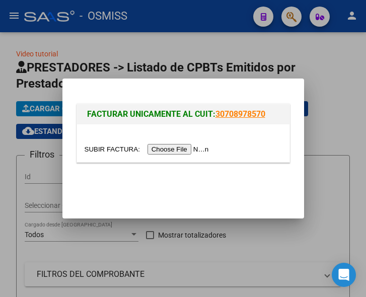
click at [179, 147] on input "file" at bounding box center [148, 149] width 127 height 11
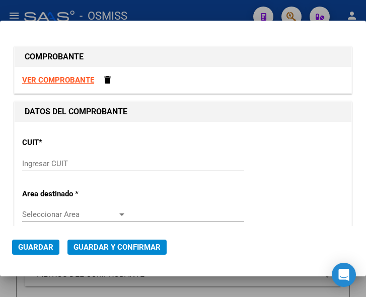
click at [54, 161] on input "Ingresar CUIT" at bounding box center [74, 163] width 104 height 9
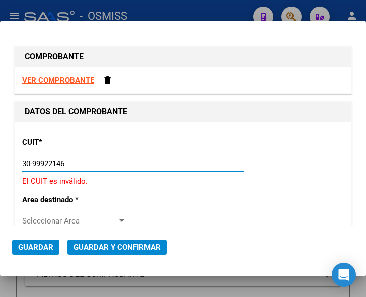
type input "30-99922146-3"
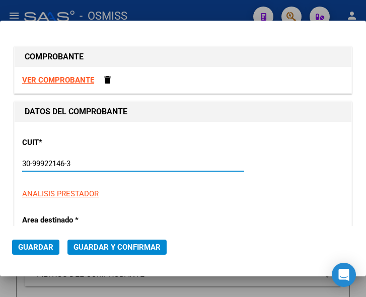
type input "110"
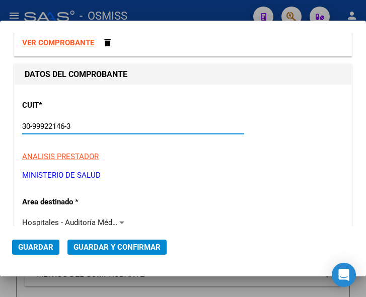
scroll to position [101, 0]
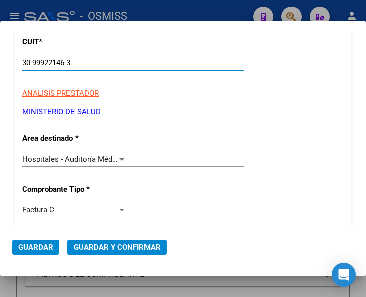
type input "30-99922146-3"
click at [118, 153] on div "Hospitales - Auditoría Médica Seleccionar Area" at bounding box center [133, 158] width 222 height 15
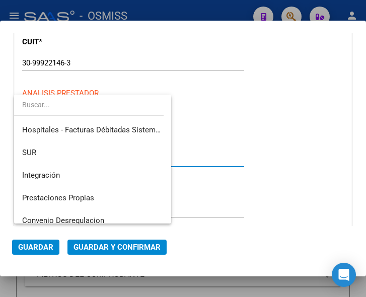
scroll to position [0, 0]
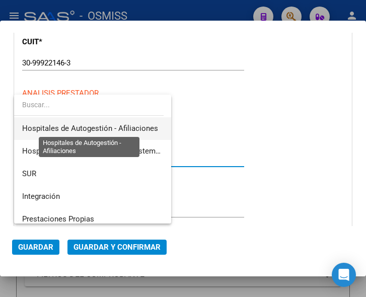
click at [120, 129] on span "Hospitales de Autogestión - Afiliaciones" at bounding box center [90, 128] width 136 height 9
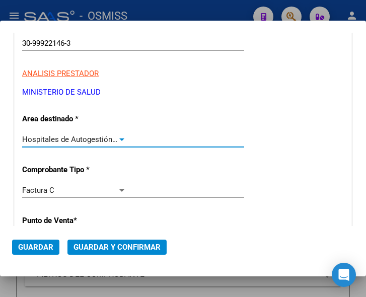
scroll to position [151, 0]
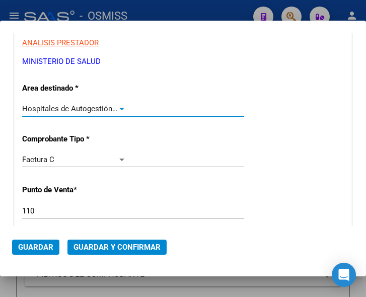
click at [49, 213] on input "110" at bounding box center [74, 210] width 104 height 9
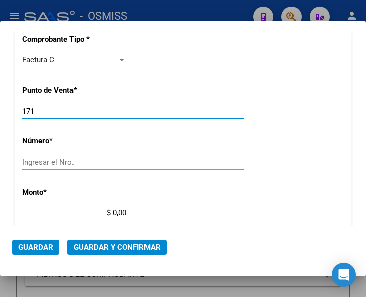
scroll to position [251, 0]
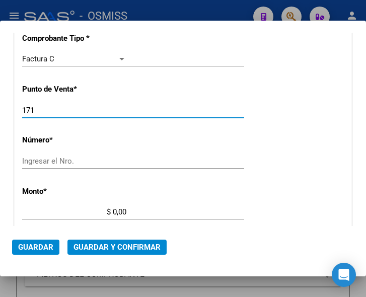
type input "171"
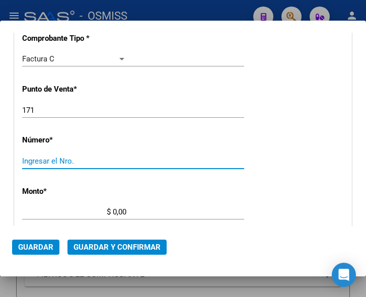
click at [65, 157] on input "Ingresar el Nro." at bounding box center [74, 160] width 104 height 9
type input "1878"
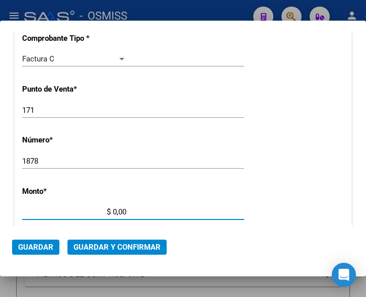
click at [113, 212] on input "$ 0,00" at bounding box center [74, 211] width 104 height 9
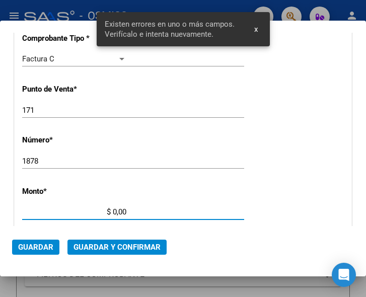
scroll to position [329, 0]
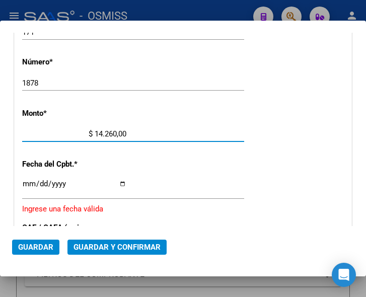
type input "$ 142.608,00"
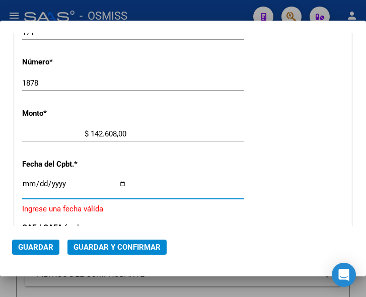
click at [25, 183] on input "Ingresar la fecha" at bounding box center [74, 188] width 104 height 16
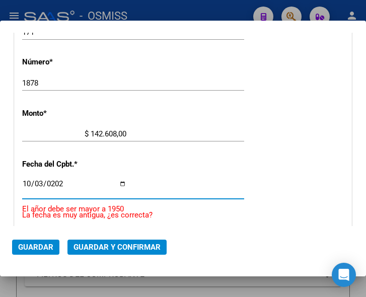
type input "2025-10-03"
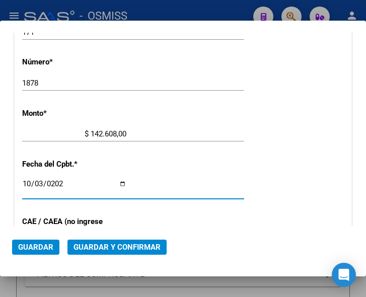
scroll to position [380, 0]
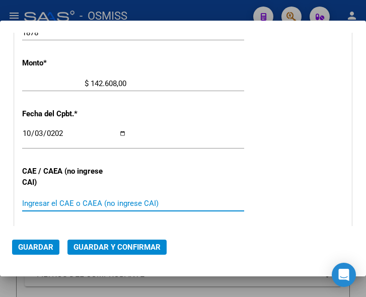
click at [55, 201] on input "Ingresar el CAE o CAEA (no ingrese CAI)" at bounding box center [74, 203] width 104 height 9
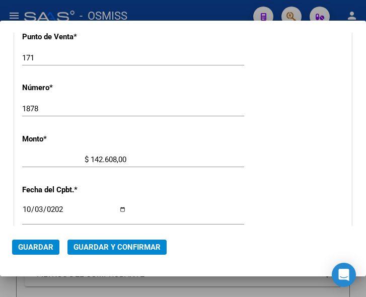
scroll to position [279, 0]
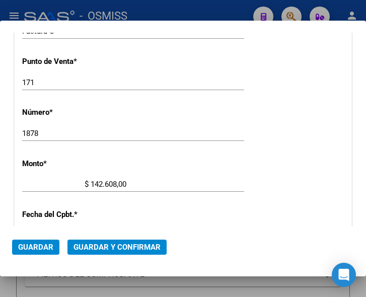
type input "75403475310557"
click at [107, 247] on span "Guardar y Confirmar" at bounding box center [116, 246] width 87 height 9
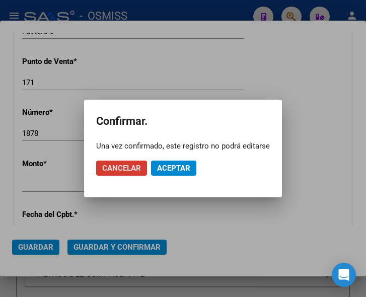
click at [172, 166] on span "Aceptar" at bounding box center [173, 167] width 33 height 9
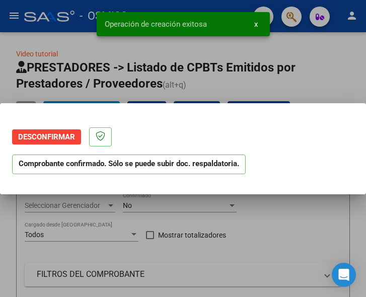
scroll to position [0, 0]
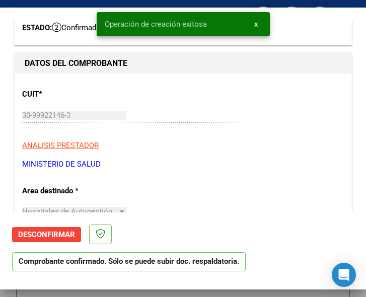
type input "2025-12-02"
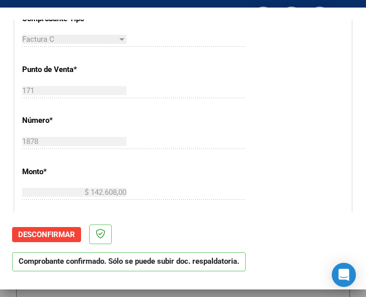
scroll to position [302, 0]
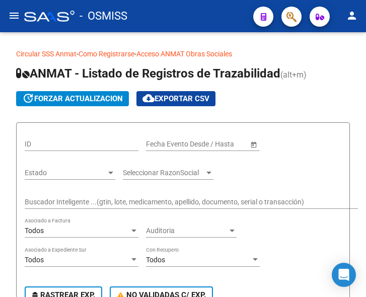
click at [13, 18] on mat-icon "menu" at bounding box center [14, 16] width 12 height 12
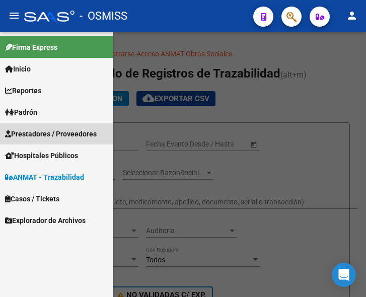
click at [53, 131] on span "Prestadores / Proveedores" at bounding box center [51, 133] width 92 height 11
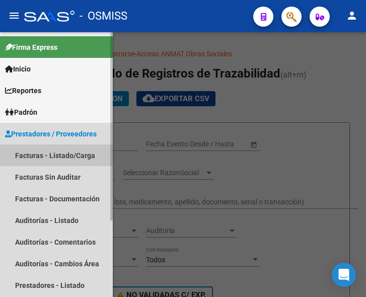
click at [59, 155] on link "Facturas - Listado/Carga" at bounding box center [56, 155] width 113 height 22
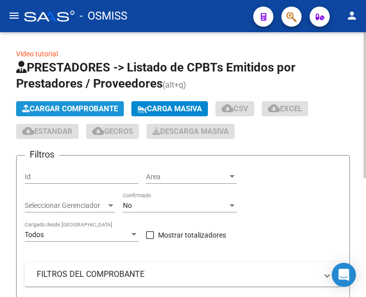
click at [93, 108] on span "Cargar Comprobante" at bounding box center [70, 108] width 96 height 9
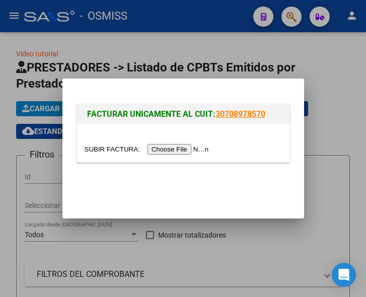
click at [186, 148] on input "file" at bounding box center [148, 149] width 127 height 11
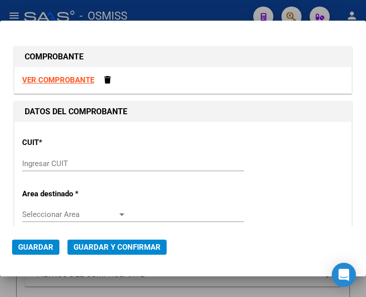
click at [74, 164] on input "Ingresar CUIT" at bounding box center [74, 163] width 104 height 9
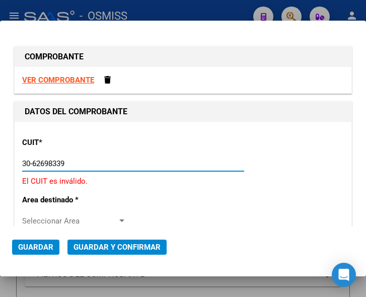
type input "30-62698339-8"
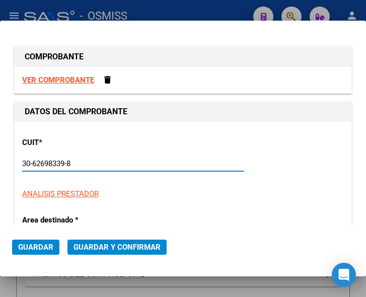
type input "108"
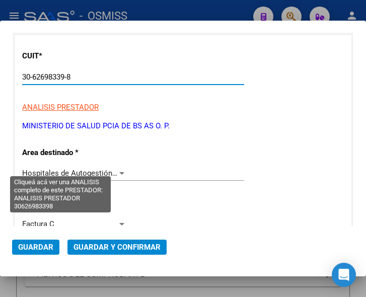
scroll to position [101, 0]
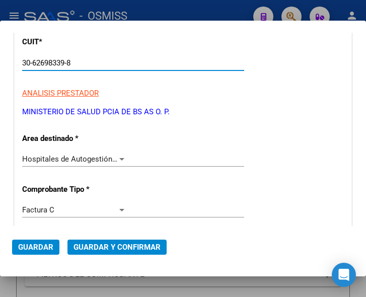
type input "30-62698339-8"
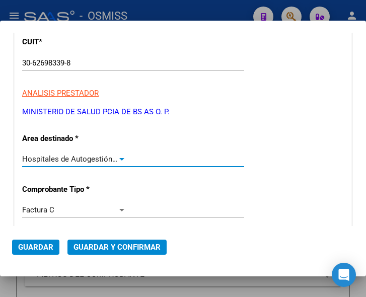
click at [119, 158] on div at bounding box center [121, 159] width 5 height 3
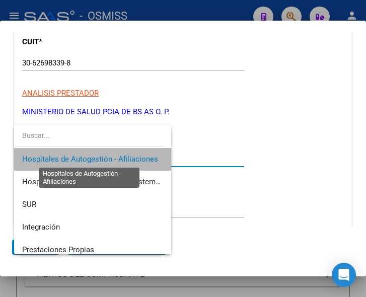
click at [119, 158] on span "Hospitales de Autogestión - Afiliaciones" at bounding box center [90, 158] width 136 height 9
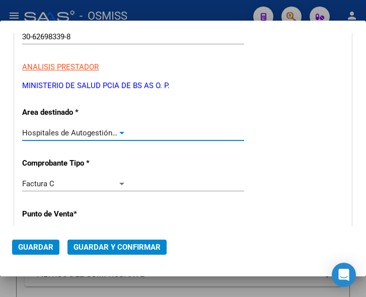
scroll to position [151, 0]
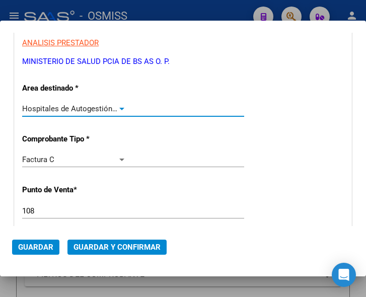
click at [37, 209] on input "108" at bounding box center [74, 210] width 104 height 9
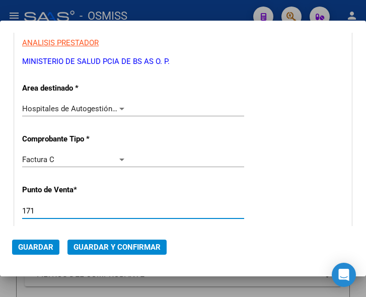
type input "171"
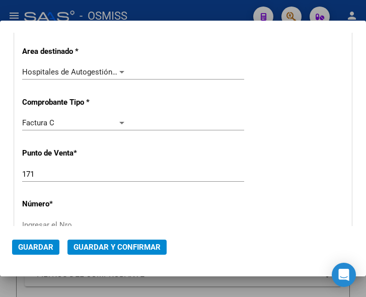
scroll to position [201, 0]
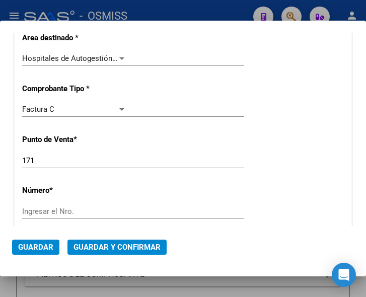
click at [42, 208] on input "Ingresar el Nro." at bounding box center [74, 211] width 104 height 9
type input "3732"
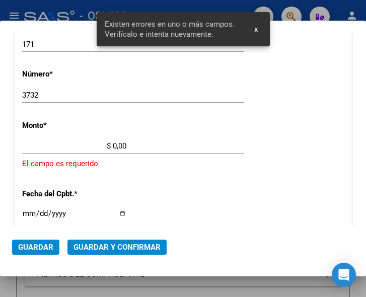
scroll to position [329, 0]
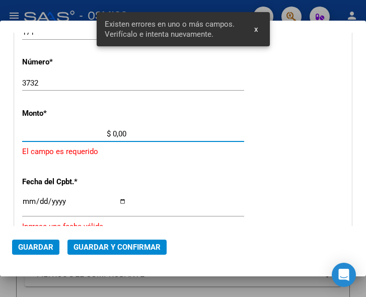
click at [113, 133] on input "$ 0,00" at bounding box center [74, 133] width 104 height 9
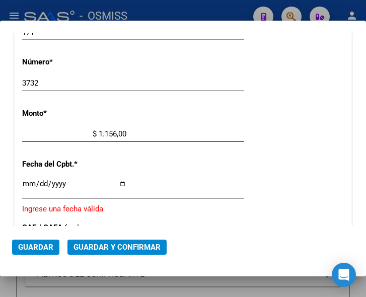
type input "$ 11.560,00"
click at [27, 181] on input "Ingresar la fecha" at bounding box center [74, 188] width 104 height 16
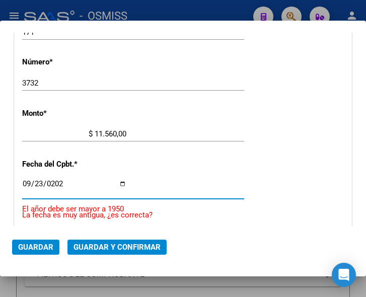
type input "2025-09-23"
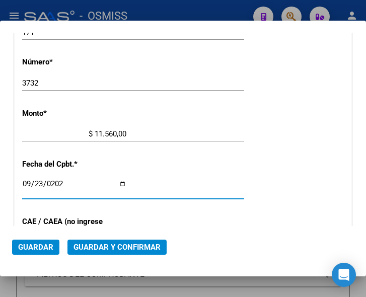
scroll to position [380, 0]
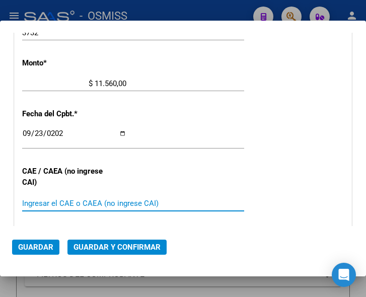
click at [64, 200] on input "Ingresar el CAE o CAEA (no ingrese CAI)" at bounding box center [74, 203] width 104 height 9
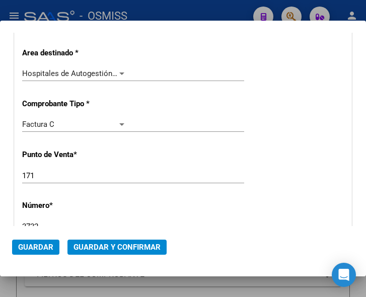
scroll to position [179, 0]
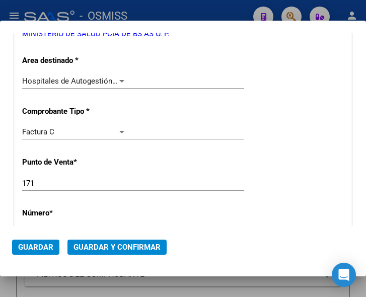
type input "75388188939748"
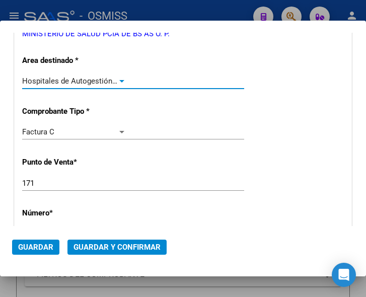
click at [121, 77] on div at bounding box center [121, 81] width 9 height 8
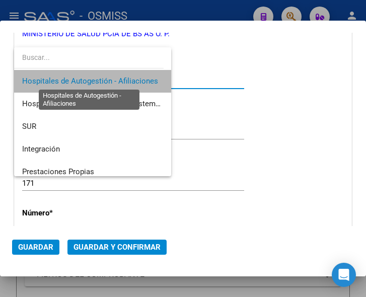
click at [121, 77] on span "Hospitales de Autogestión - Afiliaciones" at bounding box center [90, 80] width 136 height 9
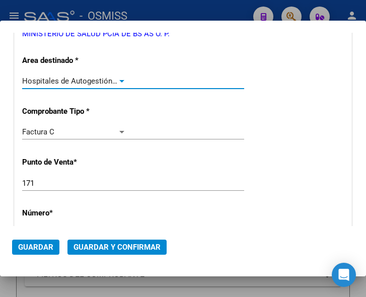
click at [112, 244] on span "Guardar y Confirmar" at bounding box center [116, 246] width 87 height 9
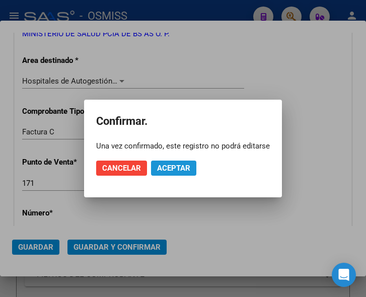
click at [169, 167] on span "Aceptar" at bounding box center [173, 167] width 33 height 9
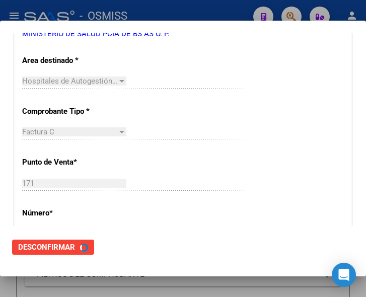
scroll to position [0, 0]
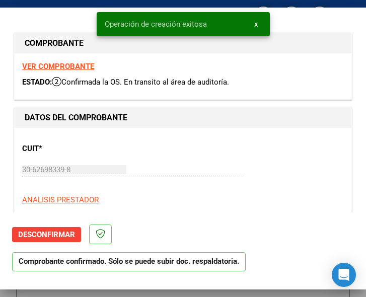
type input "2025-11-22"
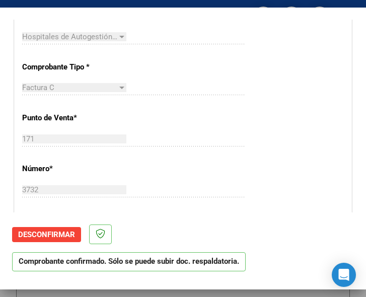
scroll to position [251, 0]
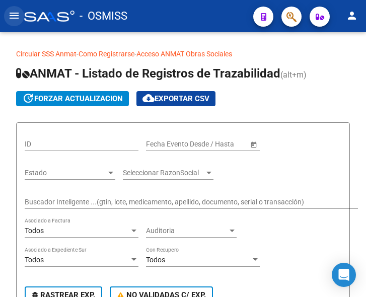
click at [14, 14] on mat-icon "menu" at bounding box center [14, 16] width 12 height 12
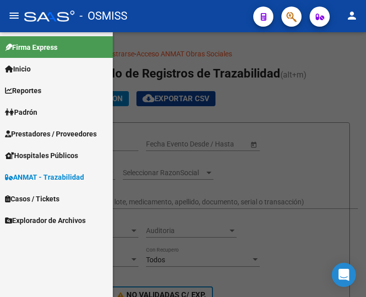
click at [47, 137] on span "Prestadores / Proveedores" at bounding box center [51, 133] width 92 height 11
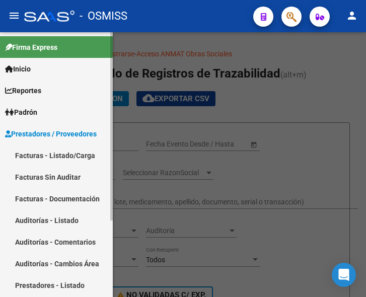
click at [59, 154] on link "Facturas - Listado/Carga" at bounding box center [56, 155] width 113 height 22
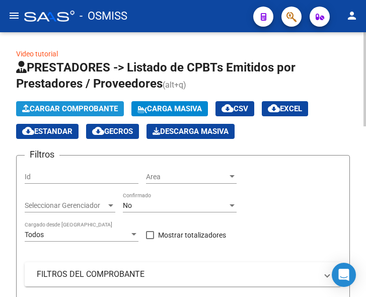
click at [97, 109] on span "Cargar Comprobante" at bounding box center [70, 108] width 96 height 9
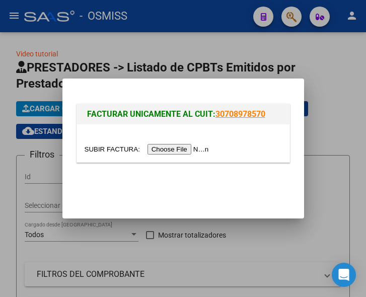
click at [179, 147] on input "file" at bounding box center [148, 149] width 127 height 11
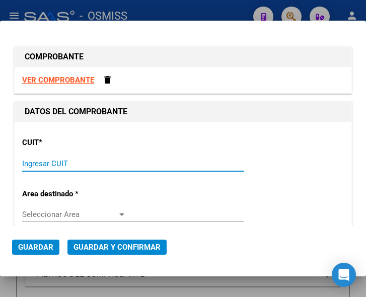
drag, startPoint x: 67, startPoint y: 163, endPoint x: 75, endPoint y: 159, distance: 9.0
click at [70, 163] on input "Ingresar CUIT" at bounding box center [74, 163] width 104 height 9
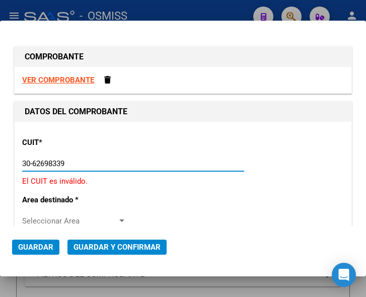
type input "30-62698339-8"
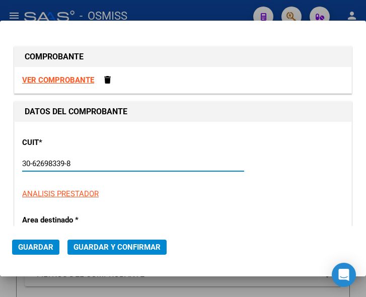
type input "171"
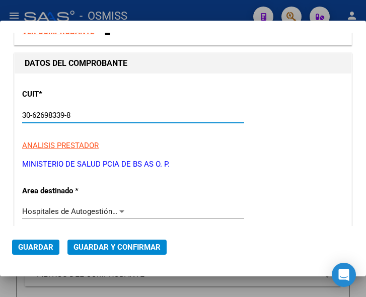
scroll to position [50, 0]
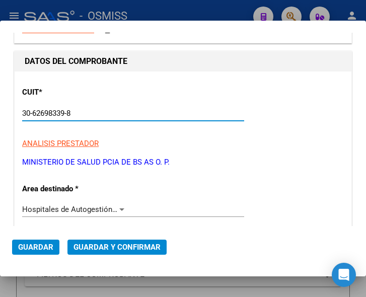
type input "30-62698339-8"
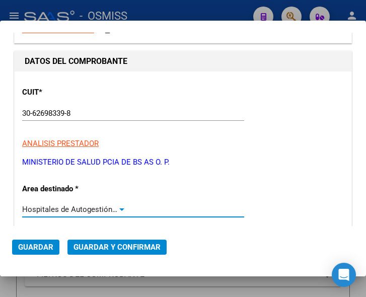
click at [119, 207] on div at bounding box center [121, 209] width 9 height 8
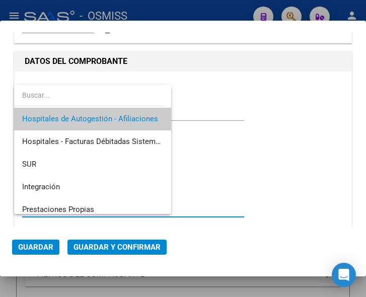
click at [130, 114] on span "Hospitales de Autogestión - Afiliaciones" at bounding box center [92, 119] width 141 height 23
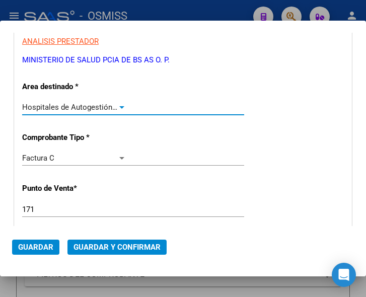
scroll to position [201, 0]
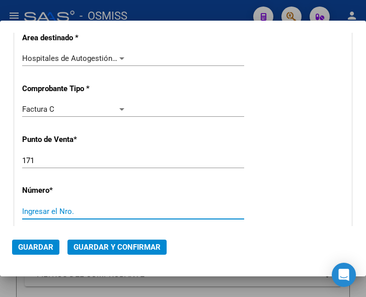
click at [58, 210] on input "Ingresar el Nro." at bounding box center [74, 211] width 104 height 9
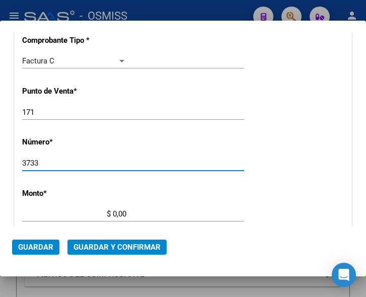
scroll to position [251, 0]
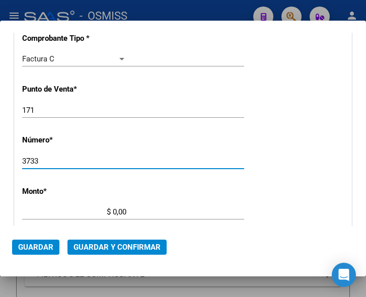
type input "3733"
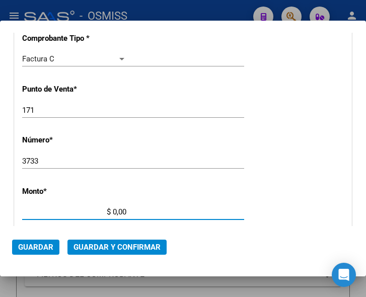
click at [114, 210] on input "$ 0,00" at bounding box center [74, 211] width 104 height 9
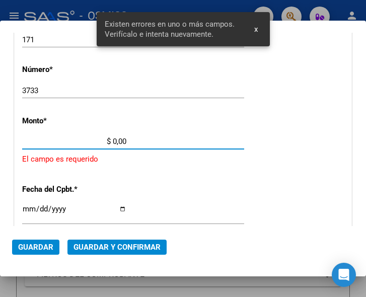
scroll to position [329, 0]
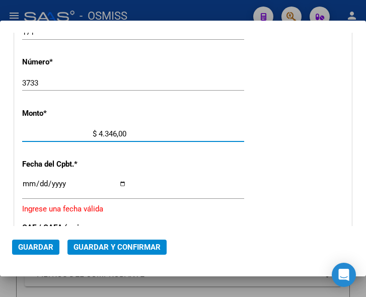
type input "$ 43.464,00"
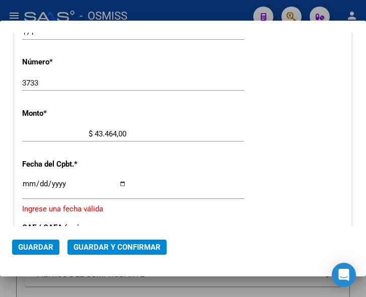
click at [26, 179] on div "Ingresar la fecha" at bounding box center [133, 188] width 222 height 22
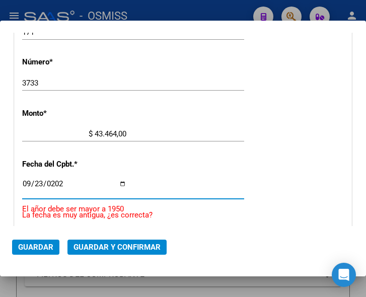
type input "2025-09-23"
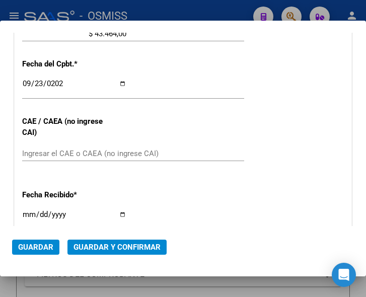
scroll to position [430, 0]
click at [58, 156] on input "Ingresar el CAE o CAEA (no ingrese CAI)" at bounding box center [74, 152] width 104 height 9
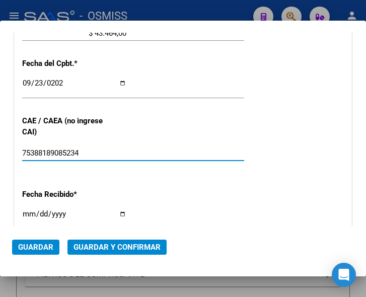
type input "75388189085234"
click at [111, 244] on span "Guardar y Confirmar" at bounding box center [116, 246] width 87 height 9
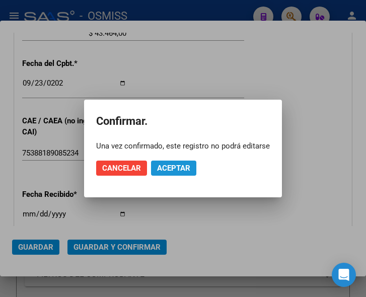
click at [176, 162] on button "Aceptar" at bounding box center [173, 167] width 45 height 15
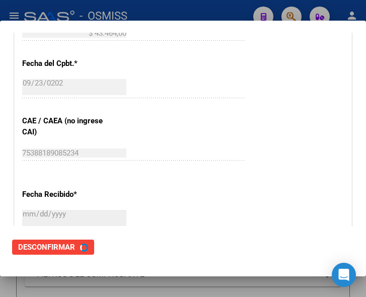
scroll to position [0, 0]
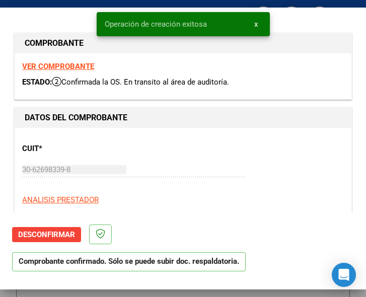
type input "2025-11-22"
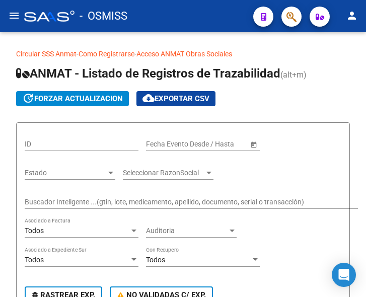
drag, startPoint x: 14, startPoint y: 13, endPoint x: 15, endPoint y: 19, distance: 6.1
click at [15, 16] on mat-icon "menu" at bounding box center [14, 16] width 12 height 12
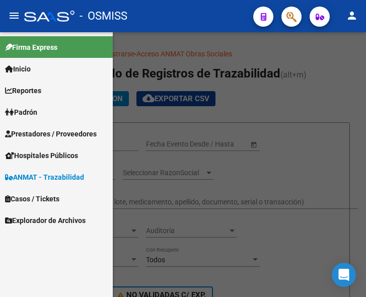
click at [49, 134] on span "Prestadores / Proveedores" at bounding box center [51, 133] width 92 height 11
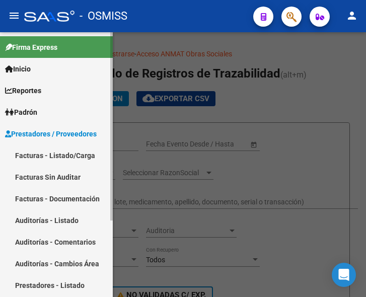
click at [50, 153] on link "Facturas - Listado/Carga" at bounding box center [56, 155] width 113 height 22
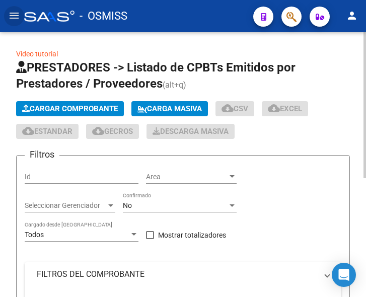
click at [101, 105] on span "Cargar Comprobante" at bounding box center [70, 108] width 96 height 9
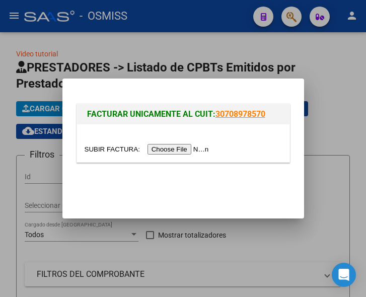
click at [182, 150] on input "file" at bounding box center [148, 149] width 127 height 11
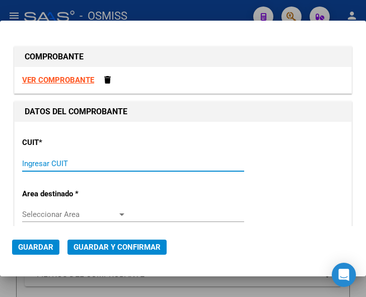
click at [37, 161] on input "Ingresar CUIT" at bounding box center [74, 163] width 104 height 9
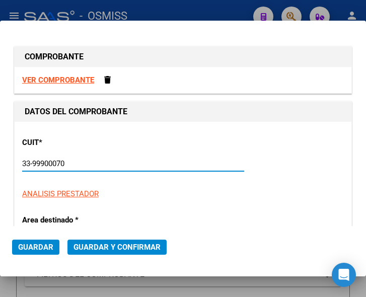
type input "33-99900070-9"
type input "5"
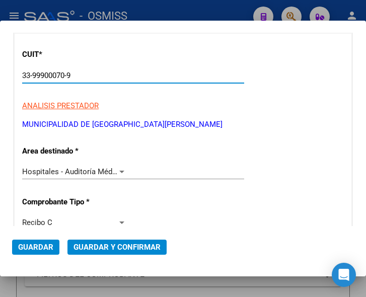
scroll to position [101, 0]
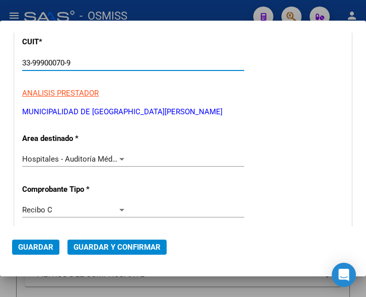
type input "33-99900070-9"
click at [119, 158] on div at bounding box center [121, 159] width 5 height 3
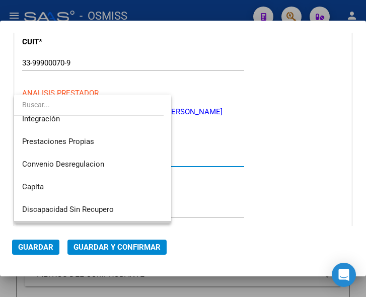
scroll to position [0, 0]
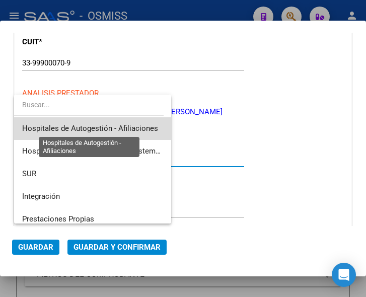
click at [128, 125] on span "Hospitales de Autogestión - Afiliaciones" at bounding box center [90, 128] width 136 height 9
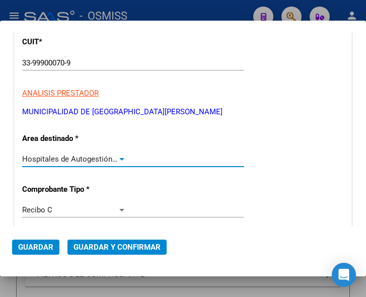
click at [120, 156] on div at bounding box center [121, 159] width 9 height 8
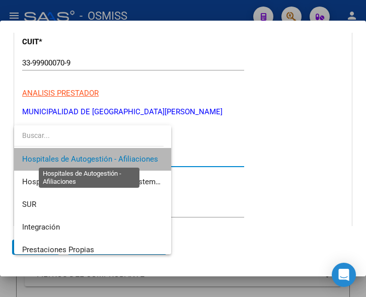
click at [120, 156] on span "Hospitales de Autogestión - Afiliaciones" at bounding box center [90, 158] width 136 height 9
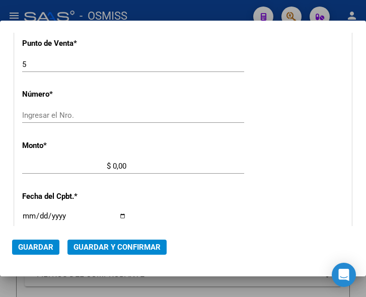
scroll to position [302, 0]
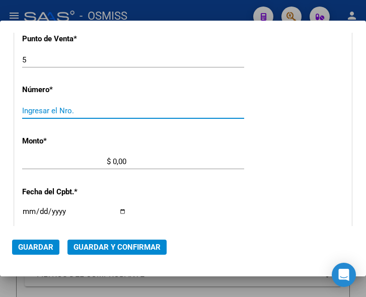
click at [61, 111] on input "Ingresar el Nro." at bounding box center [74, 110] width 104 height 9
type input "2610214"
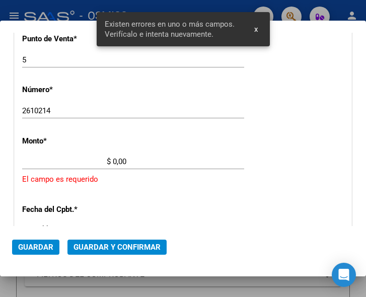
scroll to position [329, 0]
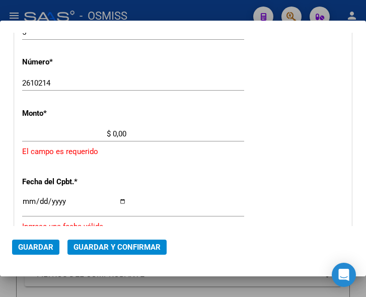
click at [113, 131] on input "$ 0,00" at bounding box center [74, 133] width 104 height 9
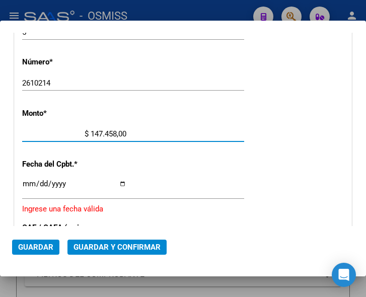
type input "$ 1.474.588,00"
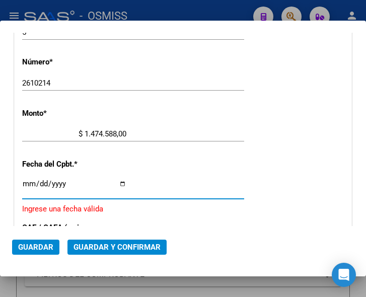
click at [28, 181] on input "Ingresar la fecha" at bounding box center [74, 188] width 104 height 16
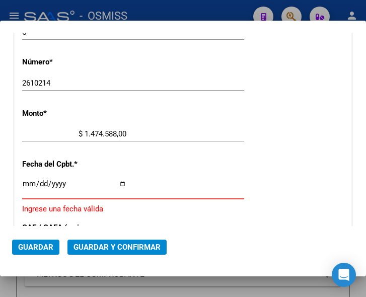
click at [25, 182] on input "Ingresar la fecha" at bounding box center [74, 188] width 104 height 16
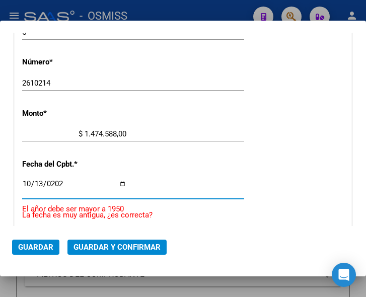
type input "2025-10-13"
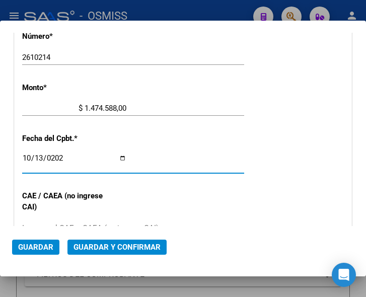
scroll to position [380, 0]
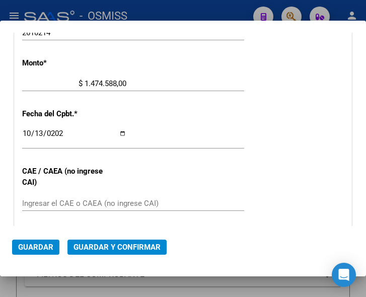
click at [105, 244] on span "Guardar y Confirmar" at bounding box center [116, 246] width 87 height 9
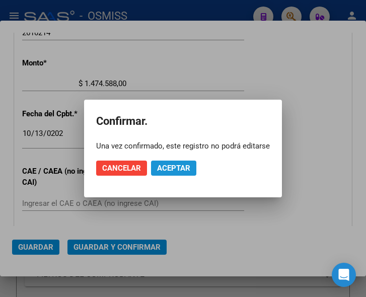
click at [172, 168] on span "Aceptar" at bounding box center [173, 167] width 33 height 9
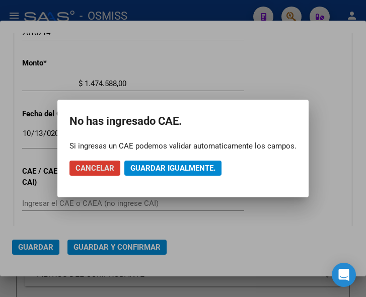
click at [172, 168] on span "Guardar igualmente." at bounding box center [172, 167] width 85 height 9
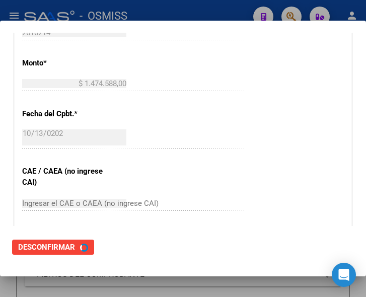
scroll to position [0, 0]
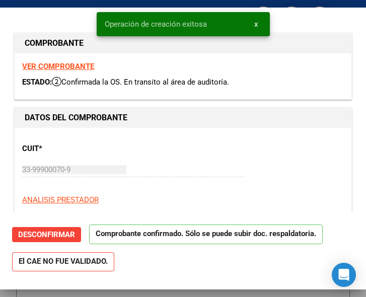
type input "2025-12-12"
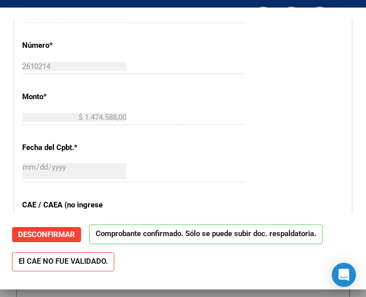
scroll to position [402, 0]
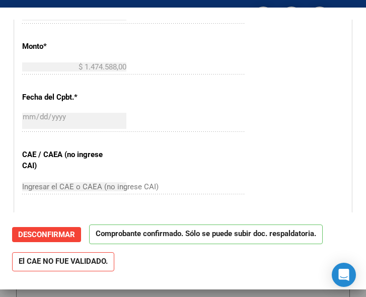
click at [317, 116] on div "CUIT * 33-99900070-9 Ingresar CUIT ANALISIS PRESTADOR MUNICIPALIDAD DE SAN ISID…" at bounding box center [183, 87] width 337 height 724
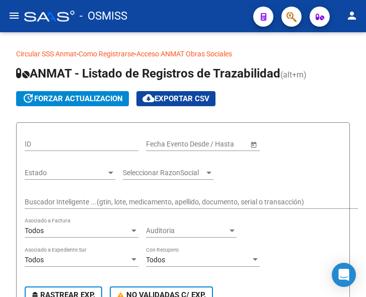
click at [12, 17] on mat-icon "menu" at bounding box center [14, 16] width 12 height 12
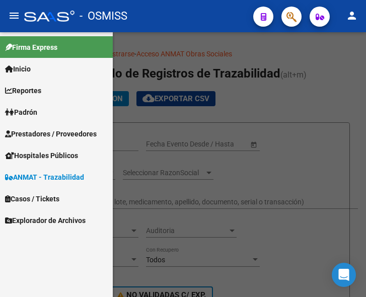
click at [43, 127] on link "Prestadores / Proveedores" at bounding box center [56, 134] width 113 height 22
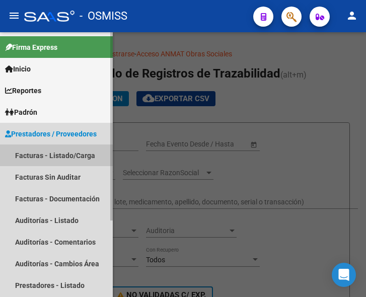
click at [53, 156] on link "Facturas - Listado/Carga" at bounding box center [56, 155] width 113 height 22
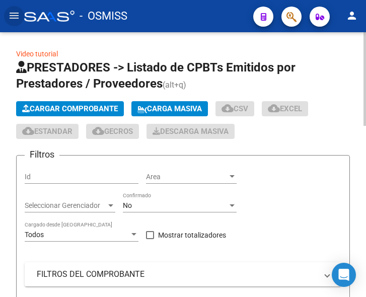
click at [87, 109] on span "Cargar Comprobante" at bounding box center [70, 108] width 96 height 9
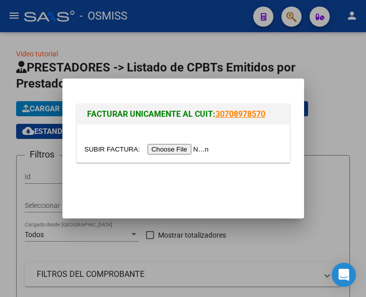
click at [182, 151] on input "file" at bounding box center [148, 149] width 127 height 11
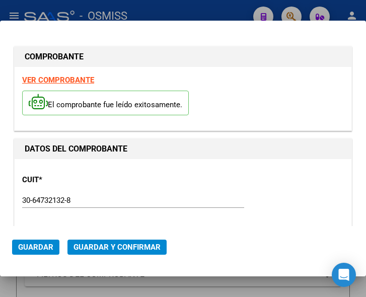
type input "2025-11-13"
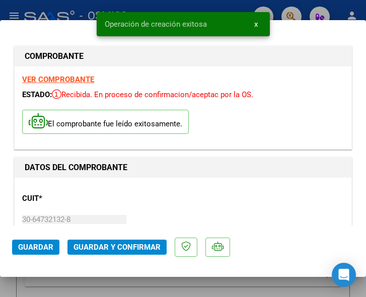
click at [187, 187] on div "CUIT * 30-64732132-8 Ingresar CUIT ANALISIS PRESTADOR MUNICIPALIDAD DE FUNES AR…" at bounding box center [182, 229] width 321 height 89
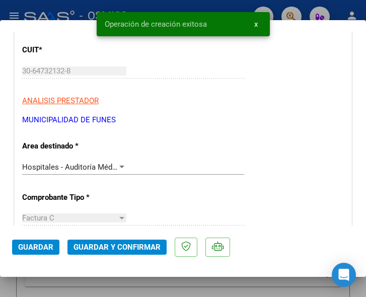
scroll to position [151, 0]
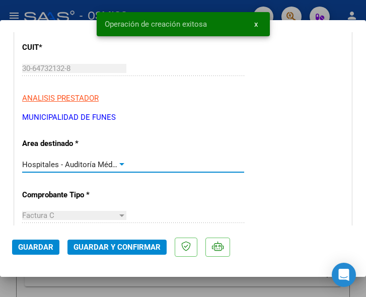
click at [121, 162] on div at bounding box center [121, 164] width 9 height 8
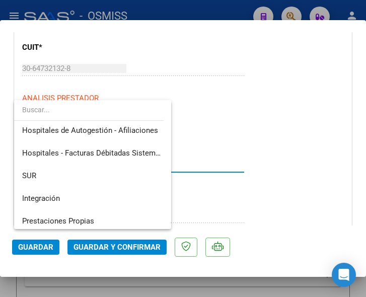
scroll to position [0, 0]
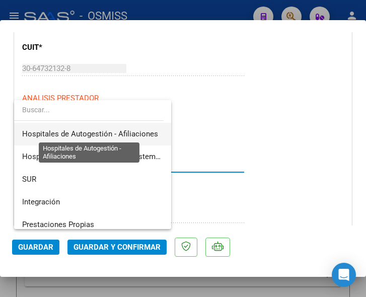
click at [125, 130] on span "Hospitales de Autogestión - Afiliaciones" at bounding box center [90, 133] width 136 height 9
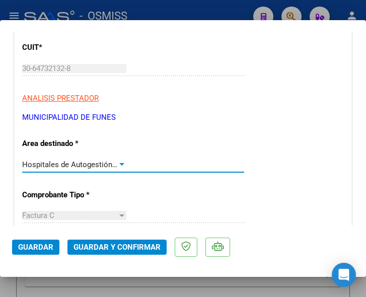
click at [121, 164] on div at bounding box center [121, 164] width 5 height 3
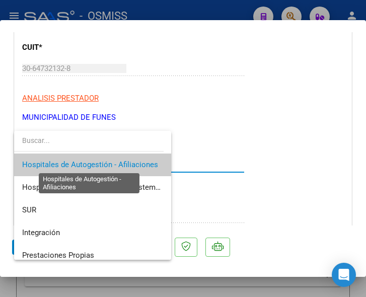
click at [119, 163] on span "Hospitales de Autogestión - Afiliaciones" at bounding box center [90, 164] width 136 height 9
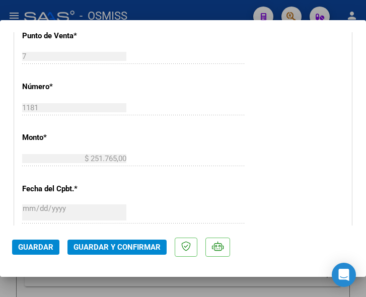
scroll to position [352, 0]
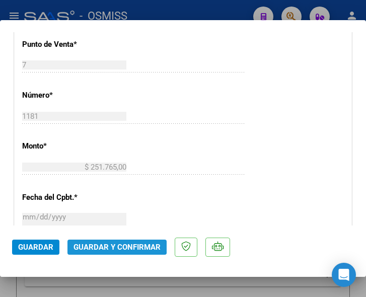
click at [113, 241] on button "Guardar y Confirmar" at bounding box center [116, 246] width 99 height 15
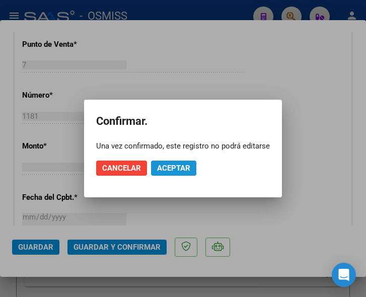
click at [168, 167] on span "Aceptar" at bounding box center [173, 167] width 33 height 9
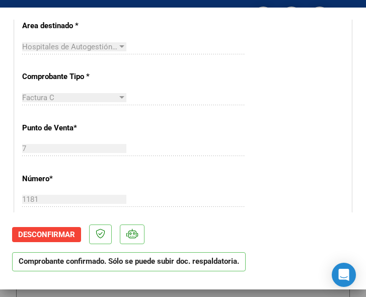
scroll to position [201, 0]
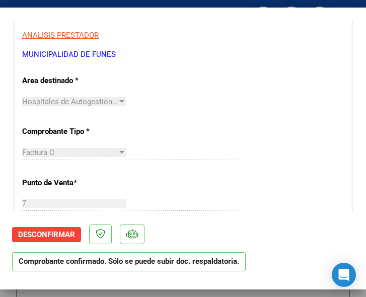
click at [175, 161] on div "Factura C Seleccionar Tipo" at bounding box center [133, 157] width 222 height 25
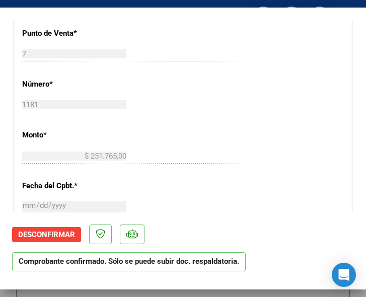
scroll to position [402, 0]
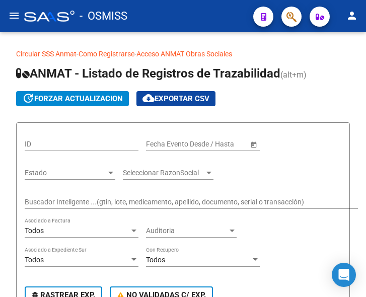
click at [16, 16] on mat-icon "menu" at bounding box center [14, 16] width 12 height 12
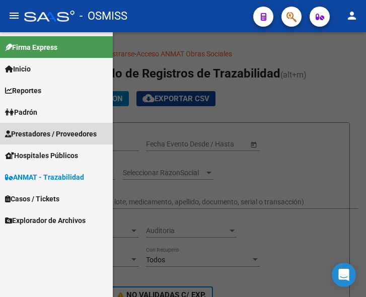
click at [43, 131] on span "Prestadores / Proveedores" at bounding box center [51, 133] width 92 height 11
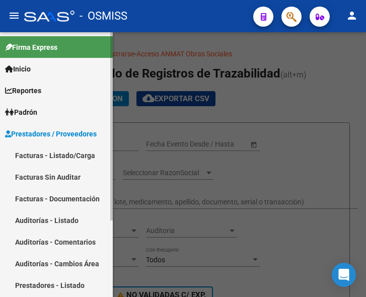
click at [64, 155] on link "Facturas - Listado/Carga" at bounding box center [56, 155] width 113 height 22
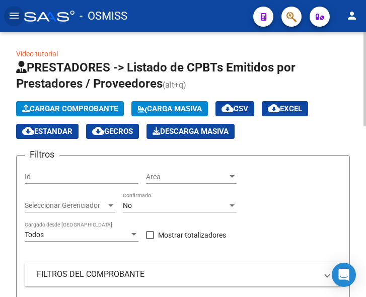
click at [58, 104] on button "Cargar Comprobante" at bounding box center [70, 108] width 108 height 15
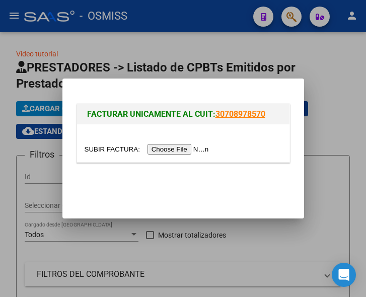
click at [162, 150] on input "file" at bounding box center [148, 149] width 127 height 11
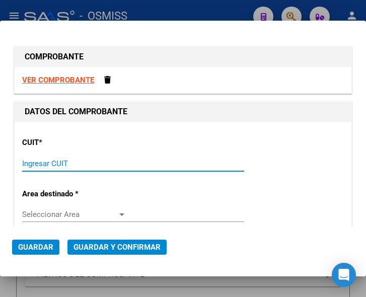
click at [53, 160] on input "Ingresar CUIT" at bounding box center [74, 163] width 104 height 9
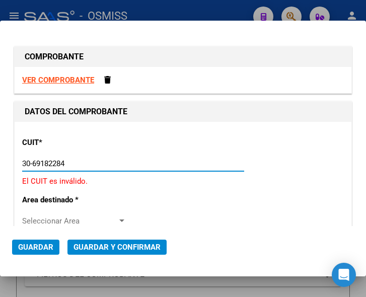
type input "30-69182284-9"
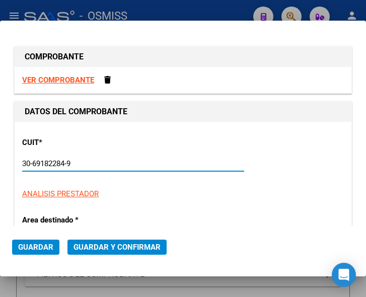
type input "1684"
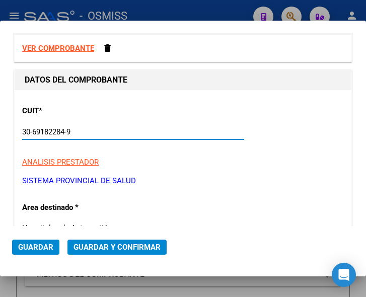
scroll to position [101, 0]
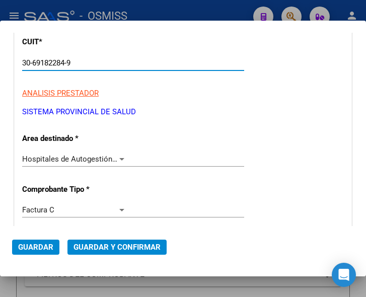
type input "30-69182284-9"
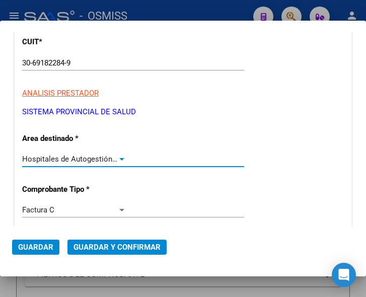
click at [117, 156] on div at bounding box center [121, 159] width 9 height 8
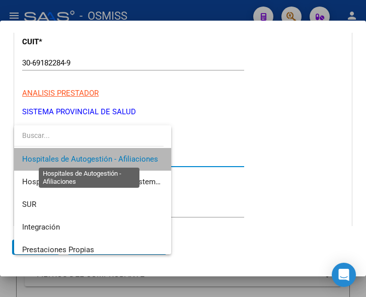
click at [117, 156] on span "Hospitales de Autogestión - Afiliaciones" at bounding box center [90, 158] width 136 height 9
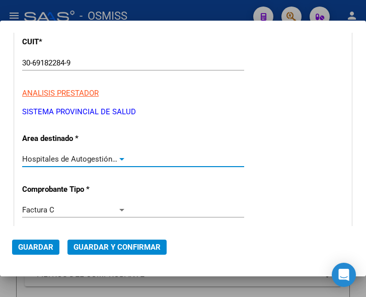
click at [117, 156] on div at bounding box center [121, 159] width 9 height 8
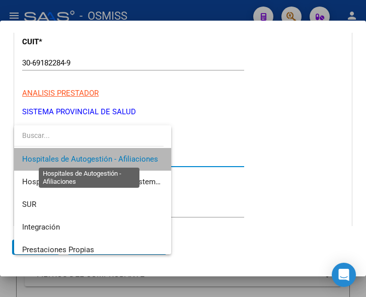
click at [117, 156] on span "Hospitales de Autogestión - Afiliaciones" at bounding box center [90, 158] width 136 height 9
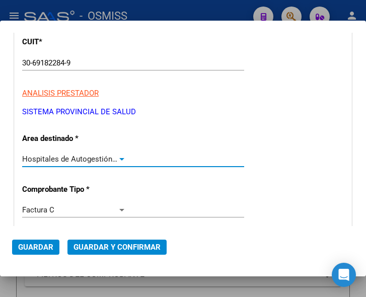
scroll to position [151, 0]
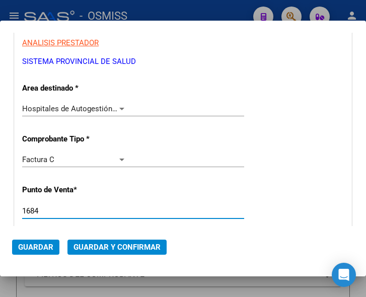
click at [56, 213] on input "1684" at bounding box center [74, 210] width 104 height 9
type input "1314"
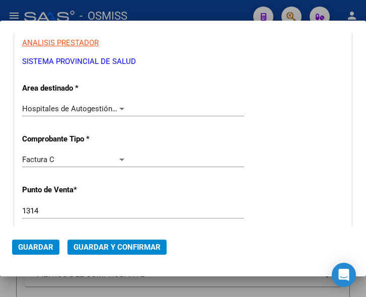
scroll to position [201, 0]
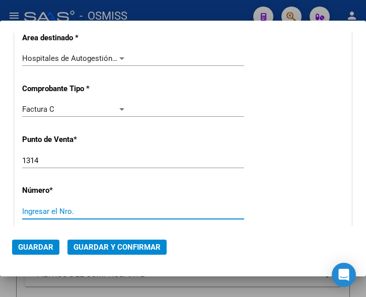
click at [60, 207] on input "Ingresar el Nro." at bounding box center [74, 211] width 104 height 9
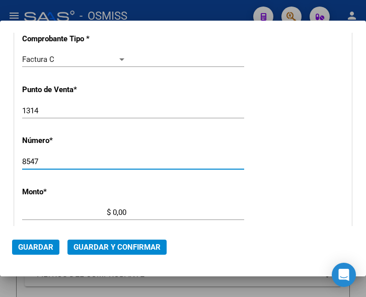
scroll to position [251, 0]
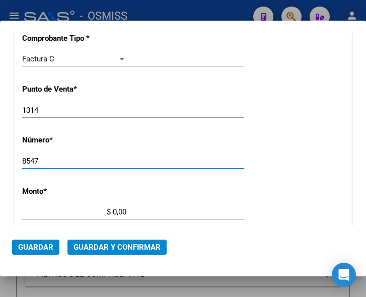
type input "8547"
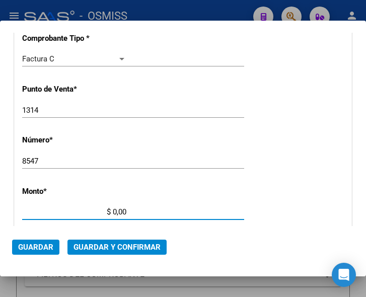
click at [113, 209] on input "$ 0,00" at bounding box center [74, 211] width 104 height 9
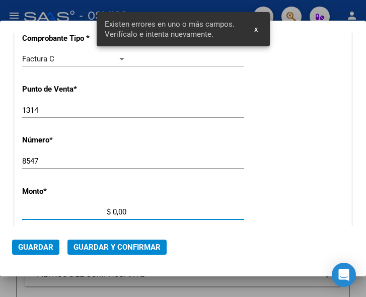
scroll to position [329, 0]
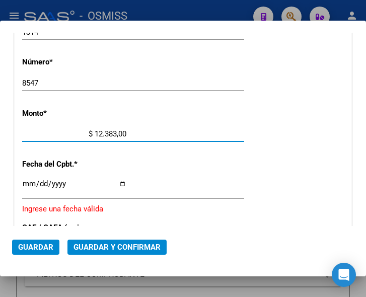
click at [124, 134] on input "$ 12.383,00" at bounding box center [74, 133] width 104 height 9
type input "$ 12.383,33"
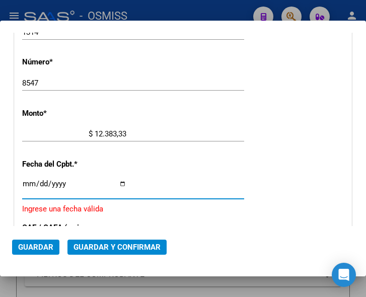
click at [29, 180] on input "Ingresar la fecha" at bounding box center [74, 188] width 104 height 16
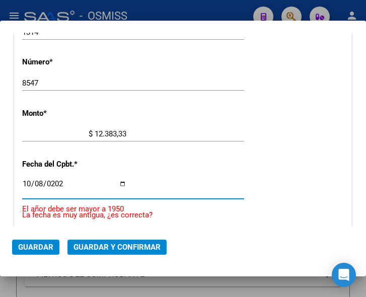
type input "2025-10-08"
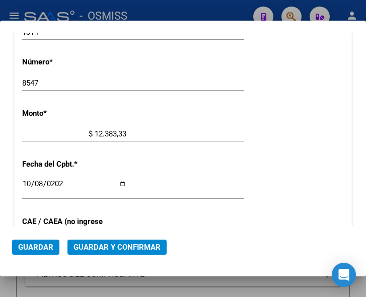
click at [185, 164] on div "CUIT * 30-69182284-9 Ingresar CUIT ANALISIS PRESTADOR SISTEMA PROVINCIAL DE SAL…" at bounding box center [183, 154] width 337 height 724
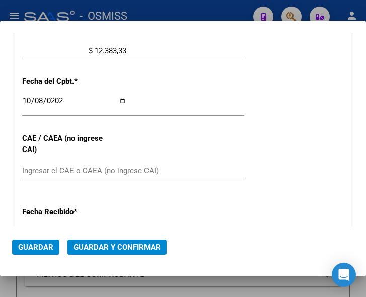
scroll to position [430, 0]
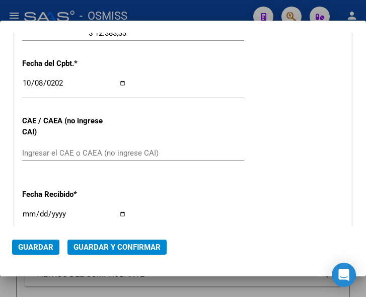
click at [284, 106] on div "CUIT * 30-69182284-9 Ingresar CUIT ANALISIS PRESTADOR SISTEMA PROVINCIAL DE SAL…" at bounding box center [183, 54] width 337 height 724
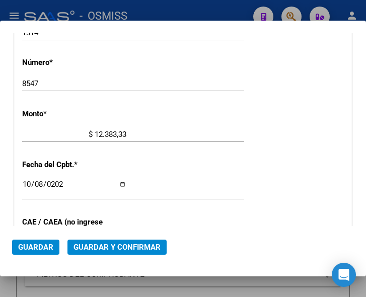
scroll to position [329, 0]
click at [328, 77] on div "CUIT * 30-69182284-9 Ingresar CUIT ANALISIS PRESTADOR SISTEMA PROVINCIAL DE SAL…" at bounding box center [183, 154] width 337 height 724
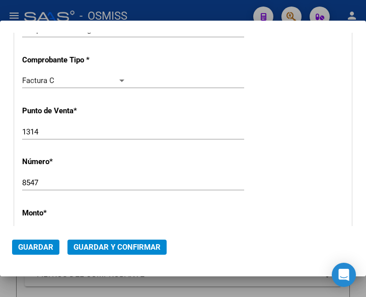
scroll to position [229, 0]
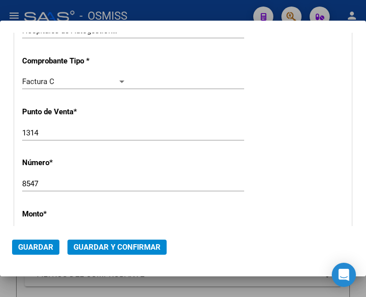
click at [282, 65] on div "CUIT * 30-69182284-9 Ingresar CUIT ANALISIS PRESTADOR SISTEMA PROVINCIAL DE SAL…" at bounding box center [183, 255] width 337 height 724
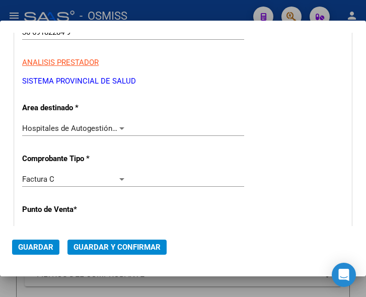
scroll to position [128, 0]
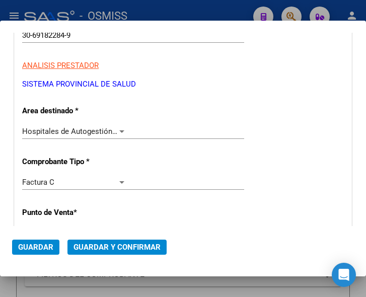
click at [111, 246] on span "Guardar y Confirmar" at bounding box center [116, 246] width 87 height 9
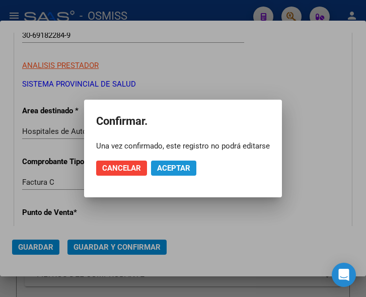
click at [174, 163] on span "Aceptar" at bounding box center [173, 167] width 33 height 9
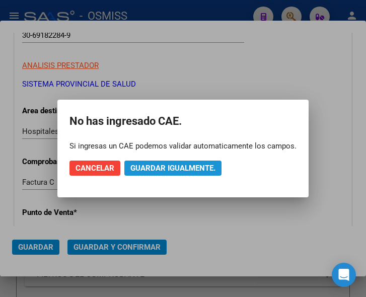
click at [174, 163] on span "Guardar igualmente." at bounding box center [172, 167] width 85 height 9
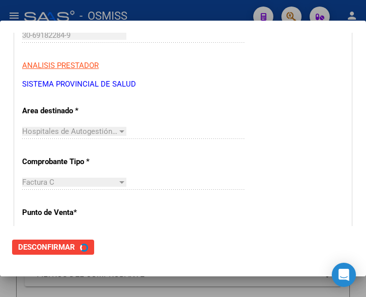
scroll to position [0, 0]
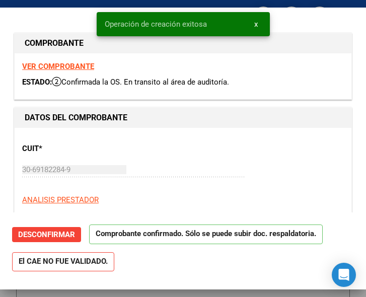
type input "2025-11-07"
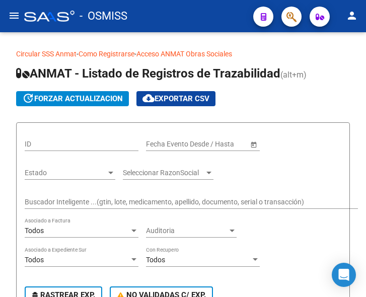
click at [17, 16] on mat-icon "menu" at bounding box center [14, 16] width 12 height 12
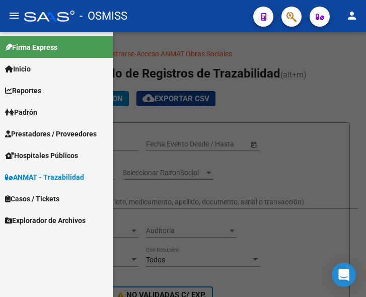
click at [47, 130] on span "Prestadores / Proveedores" at bounding box center [51, 133] width 92 height 11
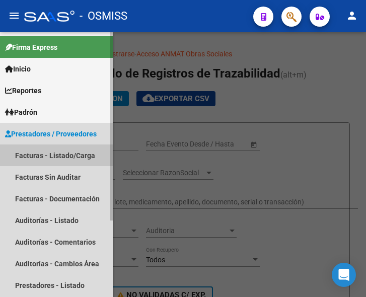
click at [68, 158] on link "Facturas - Listado/Carga" at bounding box center [56, 155] width 113 height 22
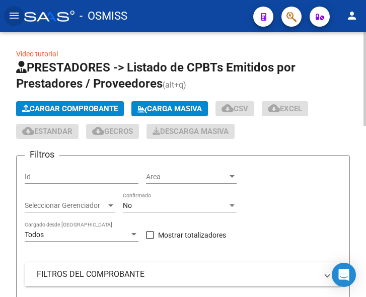
click at [93, 113] on span "Cargar Comprobante" at bounding box center [70, 108] width 96 height 9
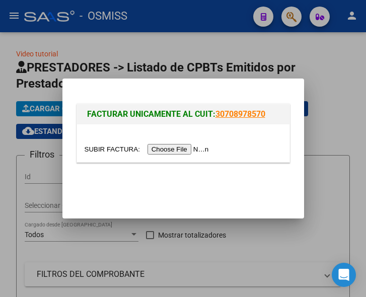
click at [184, 152] on input "file" at bounding box center [148, 149] width 127 height 11
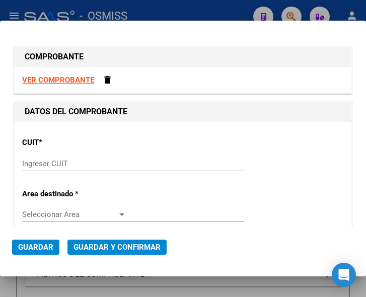
click at [68, 164] on input "Ingresar CUIT" at bounding box center [74, 163] width 104 height 9
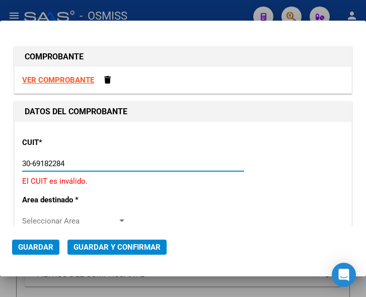
type input "30-69182284-9"
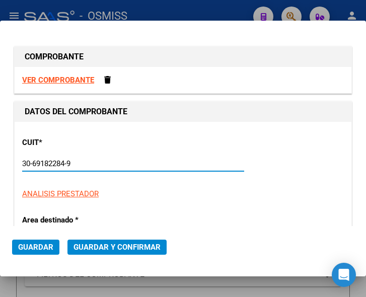
type input "1314"
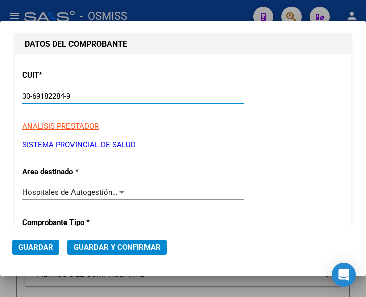
scroll to position [101, 0]
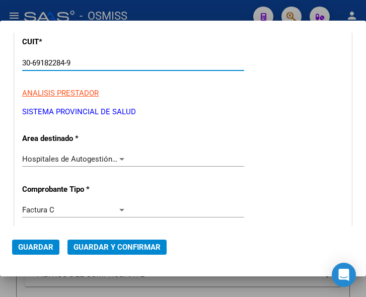
type input "30-69182284-9"
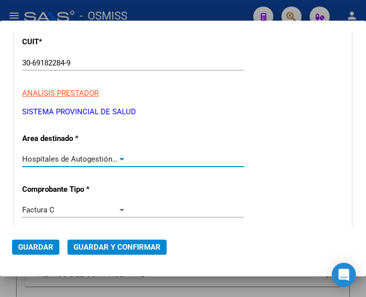
click at [119, 159] on div at bounding box center [121, 159] width 5 height 3
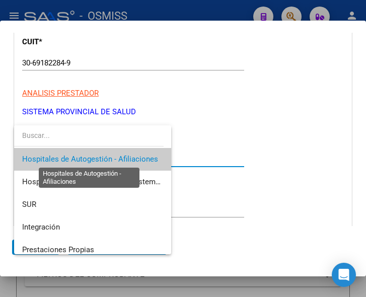
click at [119, 159] on span "Hospitales de Autogestión - Afiliaciones" at bounding box center [90, 158] width 136 height 9
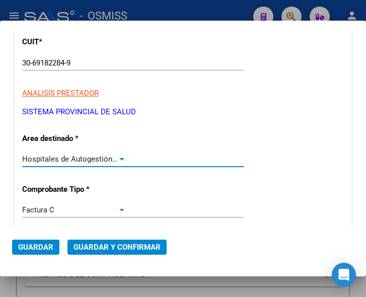
scroll to position [151, 0]
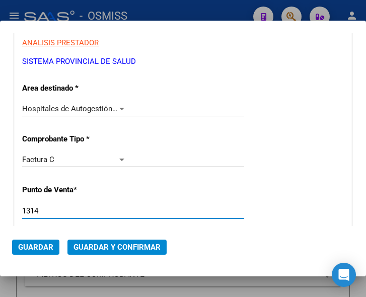
click at [76, 212] on input "1314" at bounding box center [74, 210] width 104 height 9
type input "1455"
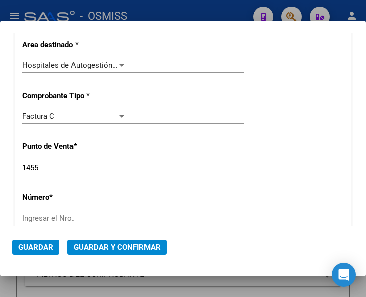
scroll to position [251, 0]
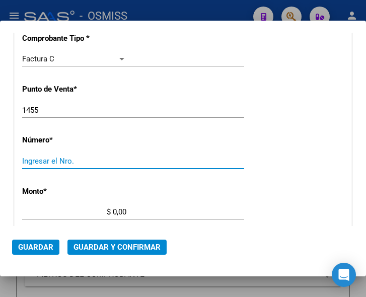
click at [67, 157] on input "Ingresar el Nro." at bounding box center [74, 160] width 104 height 9
click at [70, 158] on input "Ingresar el Nro." at bounding box center [74, 160] width 104 height 9
type input "3086"
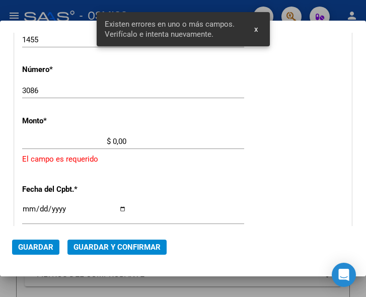
scroll to position [329, 0]
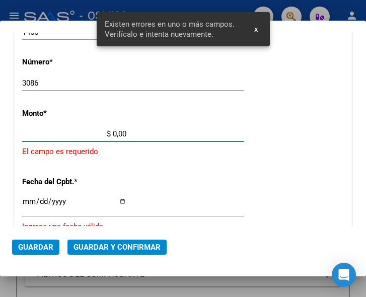
click at [114, 131] on input "$ 0,00" at bounding box center [74, 133] width 104 height 9
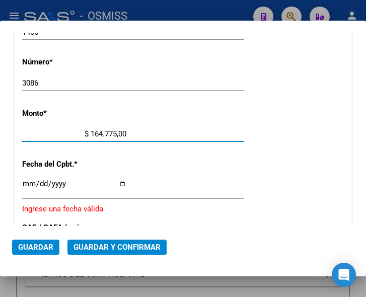
click at [122, 131] on input "$ 164.775,00" at bounding box center [74, 133] width 104 height 9
click at [122, 133] on input "$ 164.775,00" at bounding box center [74, 133] width 104 height 9
type input "$ 164.775,59"
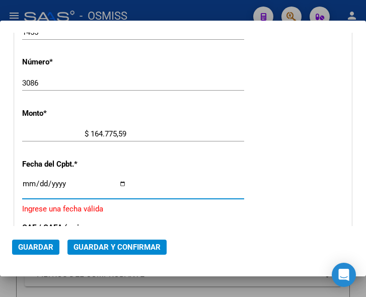
click at [26, 183] on input "Ingresar la fecha" at bounding box center [74, 188] width 104 height 16
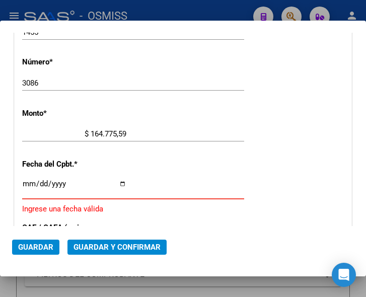
click at [27, 182] on input "Ingresar la fecha" at bounding box center [74, 188] width 104 height 16
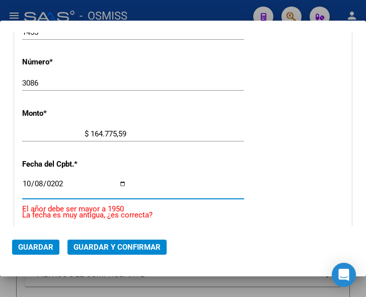
type input "2025-10-08"
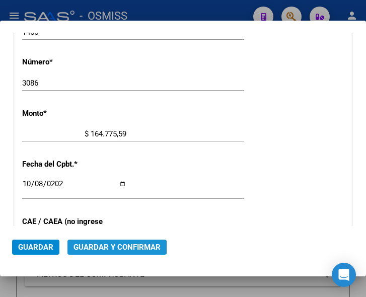
click at [102, 247] on span "Guardar y Confirmar" at bounding box center [116, 246] width 87 height 9
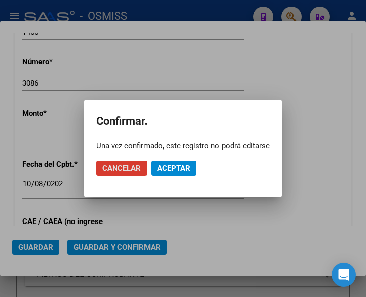
click at [172, 164] on span "Aceptar" at bounding box center [173, 167] width 33 height 9
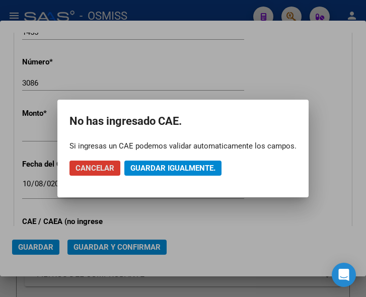
click at [172, 164] on span "Guardar igualmente." at bounding box center [172, 167] width 85 height 9
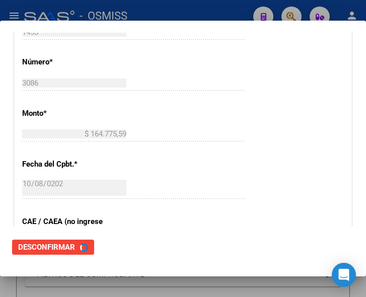
scroll to position [0, 0]
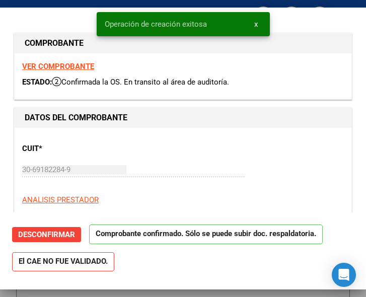
type input "2025-11-07"
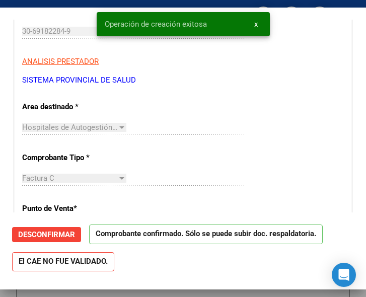
scroll to position [151, 0]
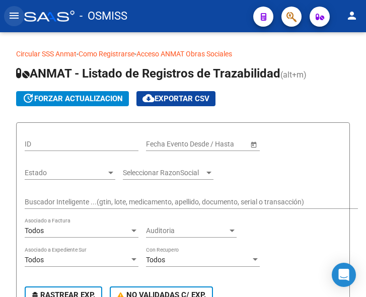
click at [12, 15] on mat-icon "menu" at bounding box center [14, 16] width 12 height 12
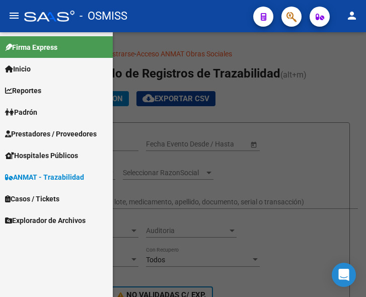
click at [62, 129] on span "Prestadores / Proveedores" at bounding box center [51, 133] width 92 height 11
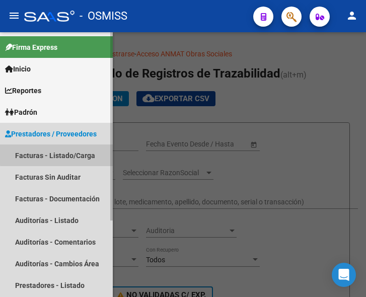
click at [59, 150] on link "Facturas - Listado/Carga" at bounding box center [56, 155] width 113 height 22
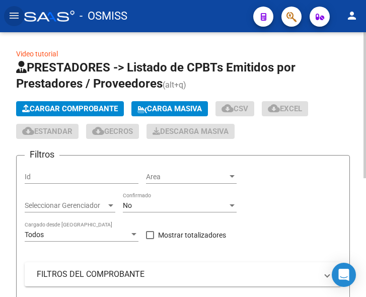
click at [89, 106] on span "Cargar Comprobante" at bounding box center [70, 108] width 96 height 9
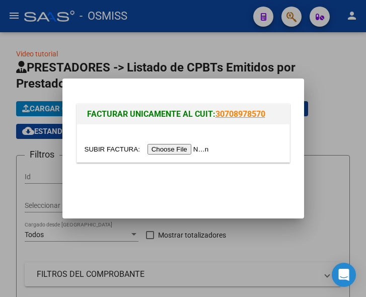
click at [176, 150] on input "file" at bounding box center [148, 149] width 127 height 11
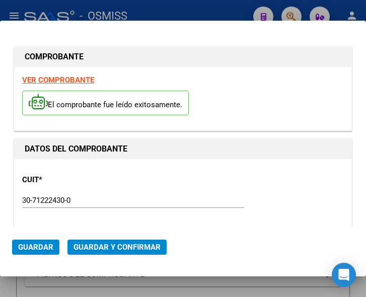
type input "[DATE]"
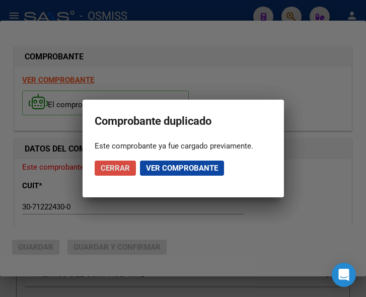
click at [113, 166] on span "Cerrar" at bounding box center [115, 167] width 29 height 9
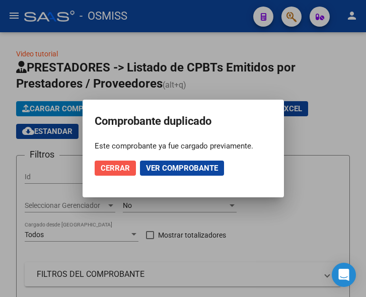
click at [119, 167] on span "Cerrar" at bounding box center [115, 167] width 29 height 9
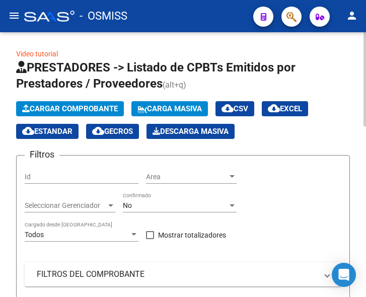
click at [70, 106] on span "Cargar Comprobante" at bounding box center [70, 108] width 96 height 9
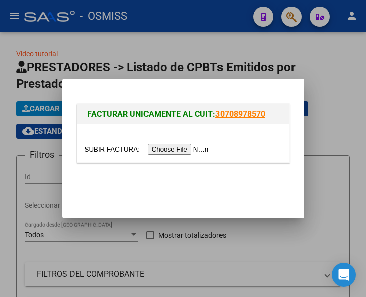
click at [177, 145] on input "file" at bounding box center [148, 149] width 127 height 11
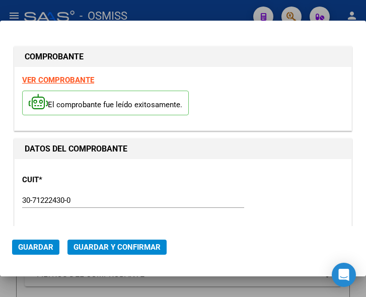
type input "[DATE]"
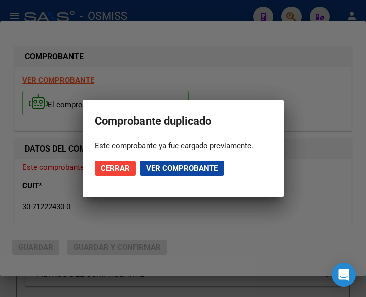
click at [216, 229] on div at bounding box center [183, 148] width 366 height 297
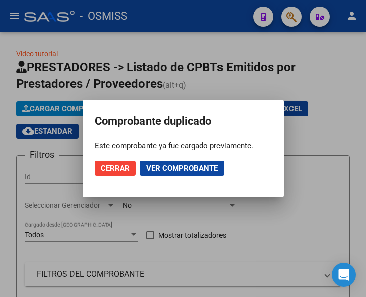
click at [114, 163] on span "Cerrar" at bounding box center [115, 167] width 29 height 9
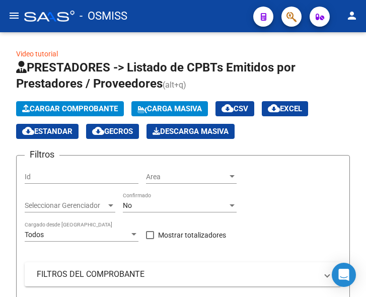
click at [285, 19] on button "button" at bounding box center [291, 17] width 20 height 20
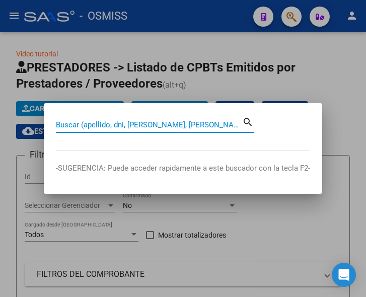
click at [135, 125] on input "Buscar (apellido, dni, cuil, nro traspaso, cuit, obra social)" at bounding box center [149, 124] width 186 height 9
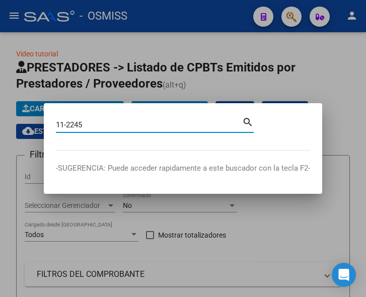
type input "11-2245"
click at [246, 119] on mat-icon "search" at bounding box center [248, 121] width 12 height 12
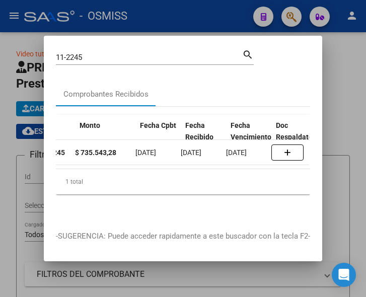
scroll to position [0, 383]
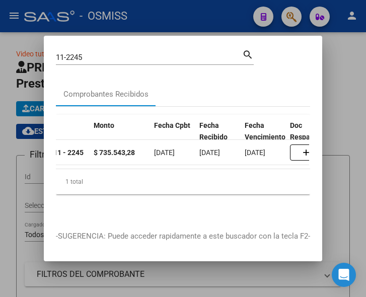
click at [208, 8] on div at bounding box center [183, 148] width 366 height 297
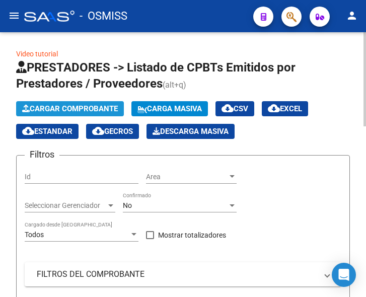
click at [69, 109] on span "Cargar Comprobante" at bounding box center [70, 108] width 96 height 9
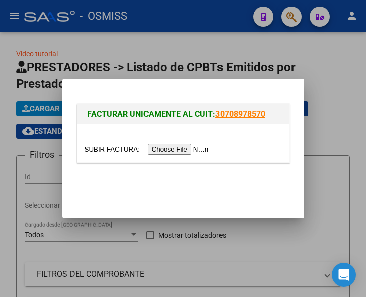
click at [178, 149] on input "file" at bounding box center [148, 149] width 127 height 11
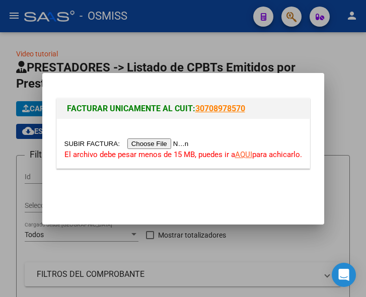
click at [159, 144] on input "file" at bounding box center [127, 143] width 127 height 11
click at [178, 143] on input "file" at bounding box center [127, 143] width 127 height 11
type input "C:\fakepath\1_pdfsam_7534.pdf"
click at [163, 145] on input "file" at bounding box center [127, 143] width 127 height 11
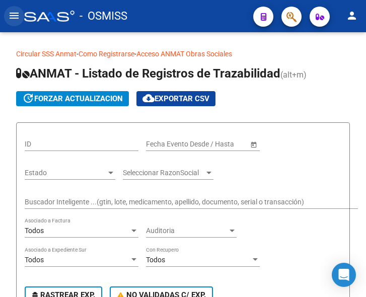
click at [14, 19] on mat-icon "menu" at bounding box center [14, 16] width 12 height 12
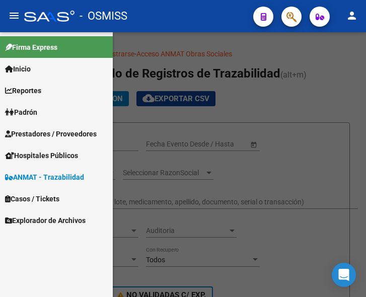
click at [46, 132] on span "Prestadores / Proveedores" at bounding box center [51, 133] width 92 height 11
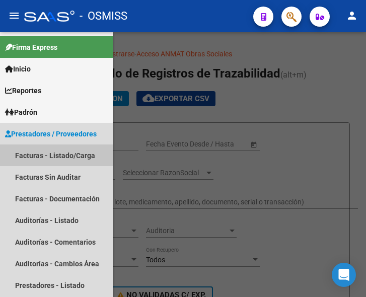
drag, startPoint x: 45, startPoint y: 152, endPoint x: 78, endPoint y: 131, distance: 39.8
click at [46, 152] on link "Facturas - Listado/Carga" at bounding box center [56, 155] width 113 height 22
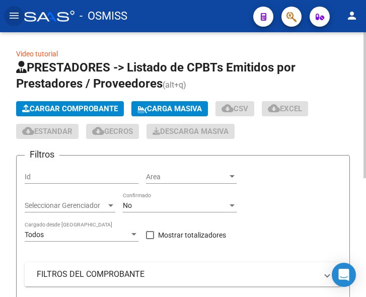
click at [85, 106] on span "Cargar Comprobante" at bounding box center [70, 108] width 96 height 9
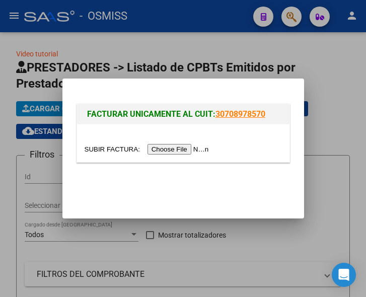
click at [185, 149] on input "file" at bounding box center [148, 149] width 127 height 11
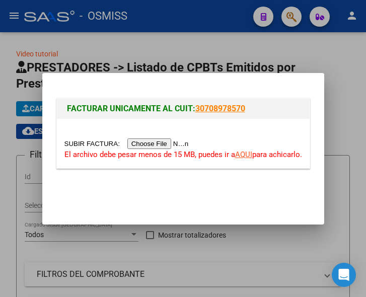
click at [241, 155] on link "AQUI" at bounding box center [243, 154] width 17 height 9
click at [170, 143] on input "file" at bounding box center [127, 143] width 127 height 11
type input "C:\fakepath\1_pdfsam_7534.pdf"
click at [241, 153] on link "AQUI" at bounding box center [243, 154] width 17 height 9
click at [160, 144] on input "file" at bounding box center [127, 143] width 127 height 11
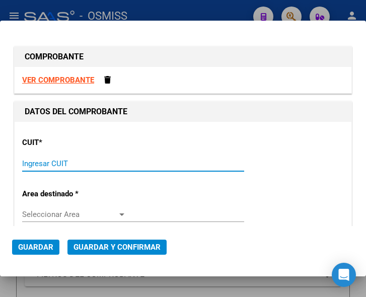
click at [33, 161] on input "Ingresar CUIT" at bounding box center [74, 163] width 104 height 9
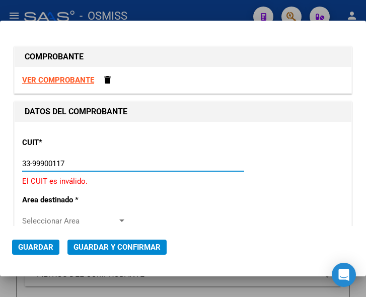
type input "33-99900117-9"
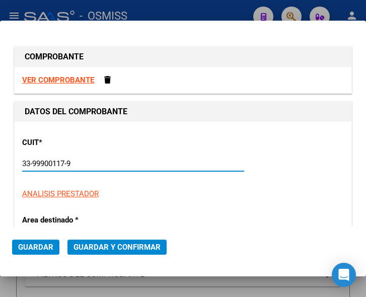
type input "2"
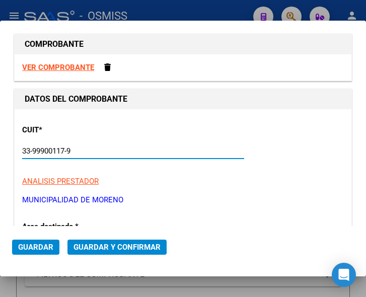
scroll to position [101, 0]
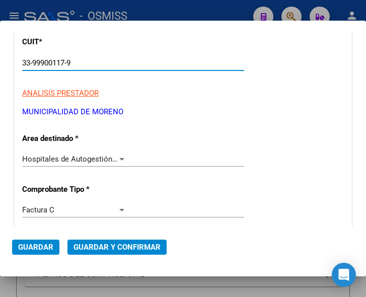
type input "33-99900117-9"
click at [118, 156] on div at bounding box center [121, 159] width 9 height 8
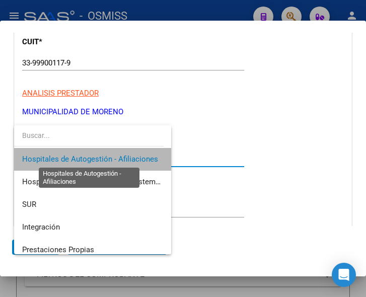
click at [118, 156] on span "Hospitales de Autogestión - Afiliaciones" at bounding box center [90, 158] width 136 height 9
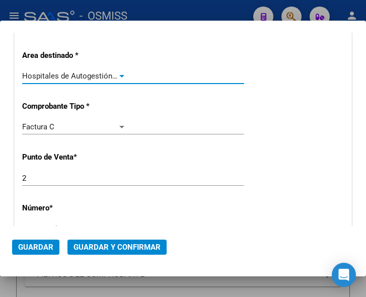
scroll to position [201, 0]
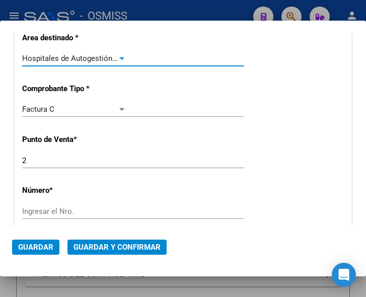
click at [52, 213] on input "Ingresar el Nro." at bounding box center [74, 211] width 104 height 9
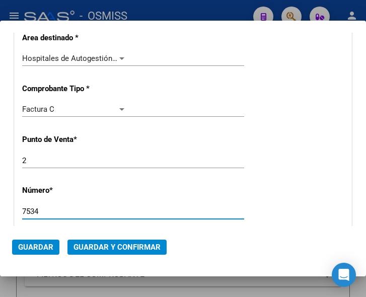
type input "7534"
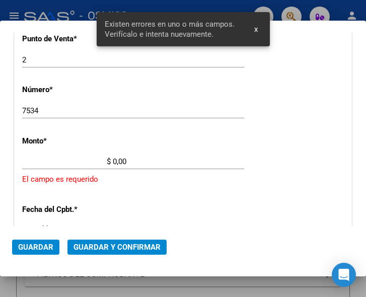
scroll to position [329, 0]
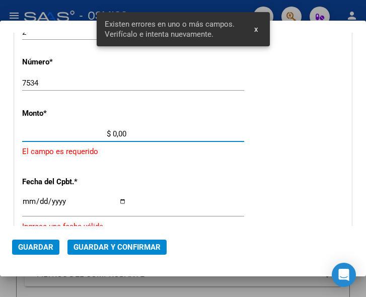
click at [112, 133] on input "$ 0,00" at bounding box center [74, 133] width 104 height 9
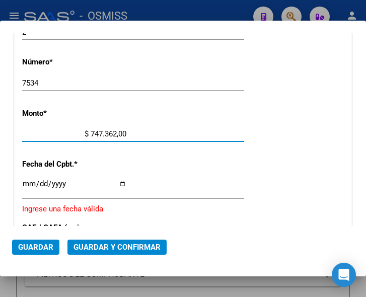
click at [123, 132] on input "$ 747.362,00" at bounding box center [74, 133] width 104 height 9
type input "$ 747.362,57"
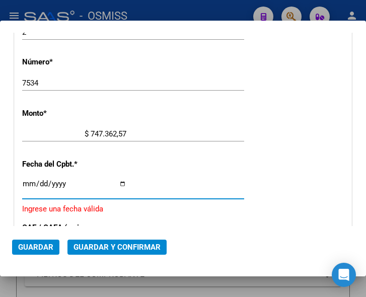
click at [23, 183] on input "Ingresar la fecha" at bounding box center [74, 188] width 104 height 16
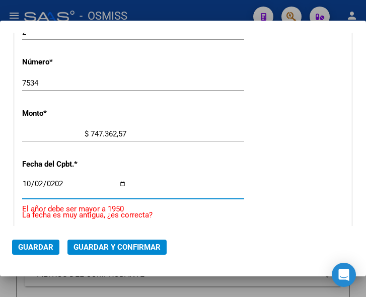
type input "2025-10-02"
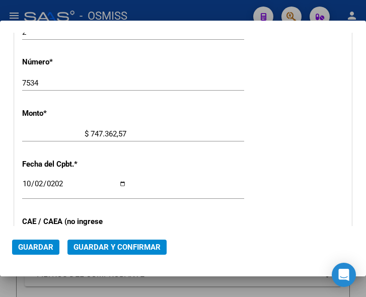
click at [213, 120] on div "CUIT * 33-99900117-9 Ingresar CUIT ANALISIS PRESTADOR MUNICIPALIDAD DE MORENO A…" at bounding box center [183, 154] width 337 height 724
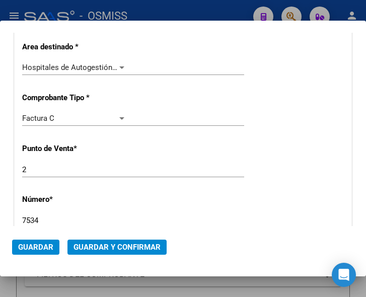
scroll to position [179, 0]
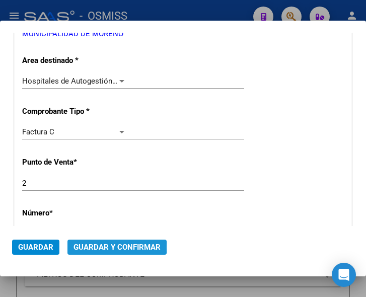
click at [111, 247] on span "Guardar y Confirmar" at bounding box center [116, 246] width 87 height 9
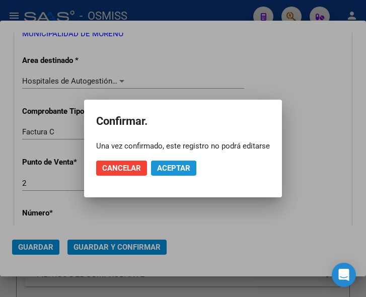
click at [181, 167] on span "Aceptar" at bounding box center [173, 167] width 33 height 9
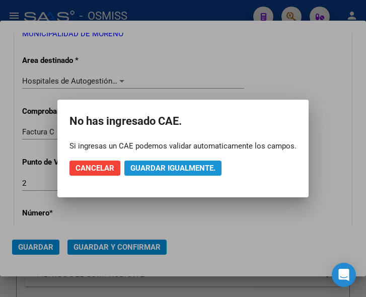
click at [181, 167] on span "Guardar igualmente." at bounding box center [172, 167] width 85 height 9
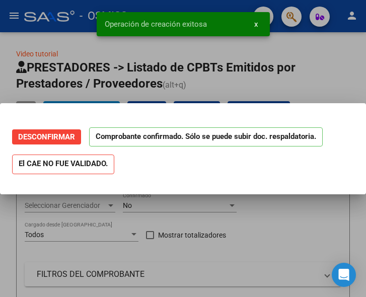
scroll to position [0, 0]
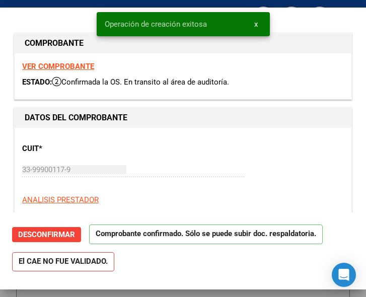
type input "2025-12-01"
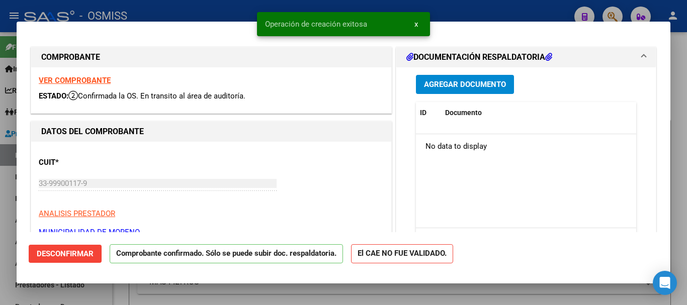
click at [365, 84] on span "Agregar Documento" at bounding box center [465, 84] width 82 height 9
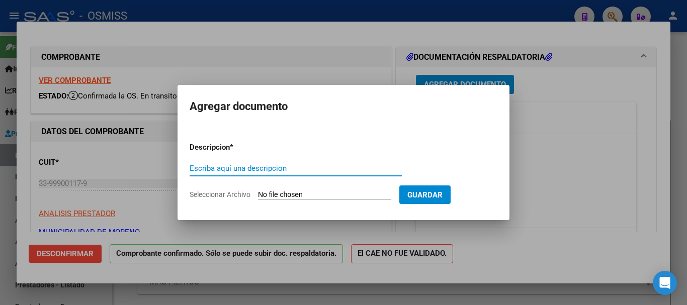
click at [257, 166] on input "Escriba aquí una descripcion" at bounding box center [296, 168] width 212 height 9
type input "DOC 1"
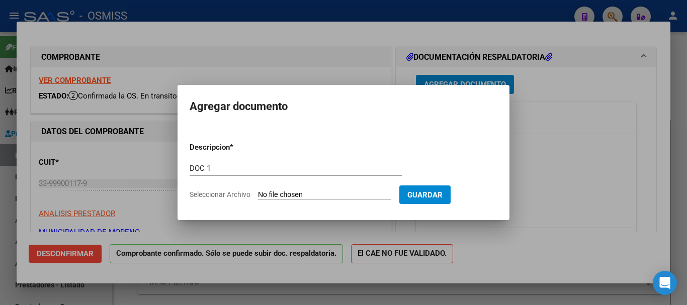
click at [327, 193] on input "Seleccionar Archivo" at bounding box center [324, 196] width 133 height 10
type input "C:\fakepath\1_pdfsam_7534_compressed.pdf"
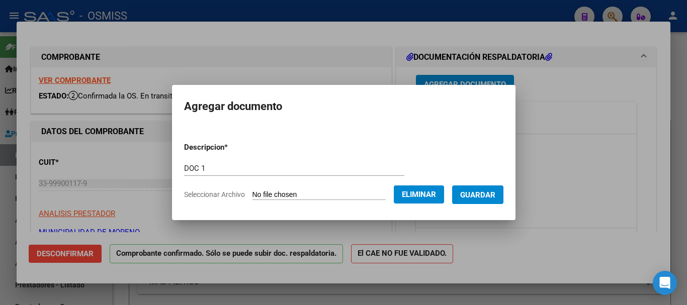
click at [365, 196] on span "Guardar" at bounding box center [477, 195] width 35 height 9
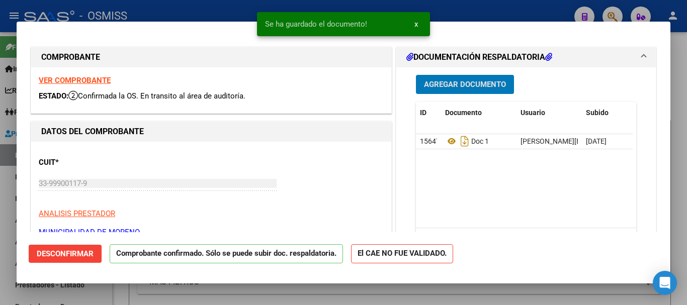
click at [365, 83] on span "Agregar Documento" at bounding box center [465, 84] width 82 height 9
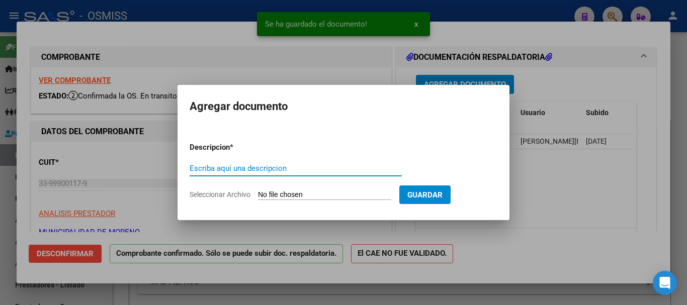
click at [262, 166] on input "Escriba aquí una descripcion" at bounding box center [296, 168] width 212 height 9
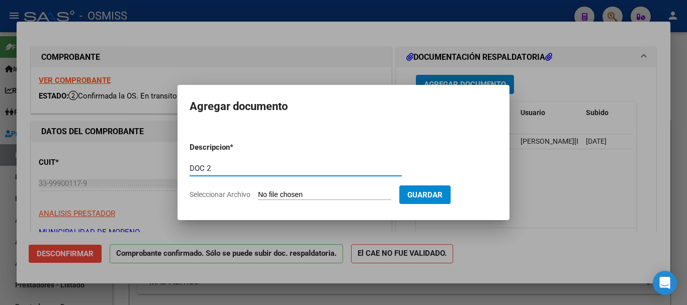
type input "DOC 2"
click at [326, 195] on input "Seleccionar Archivo" at bounding box center [324, 196] width 133 height 10
type input "C:\fakepath\22_pdfsam_7534.pdf"
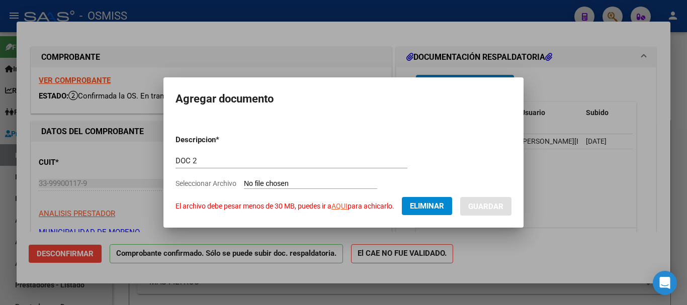
click at [345, 208] on link "AQUI" at bounding box center [339, 206] width 16 height 8
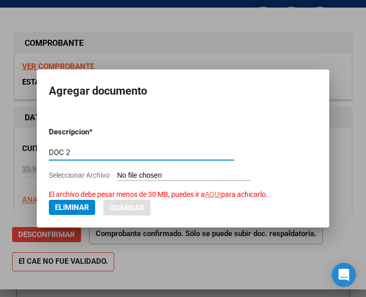
click at [129, 153] on input "DOC 2" at bounding box center [141, 152] width 185 height 9
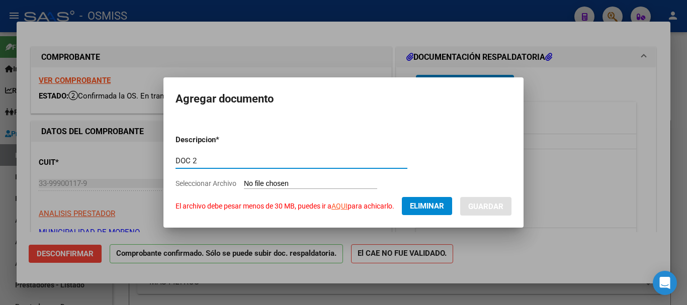
click at [365, 202] on span "Eliminar" at bounding box center [427, 206] width 34 height 9
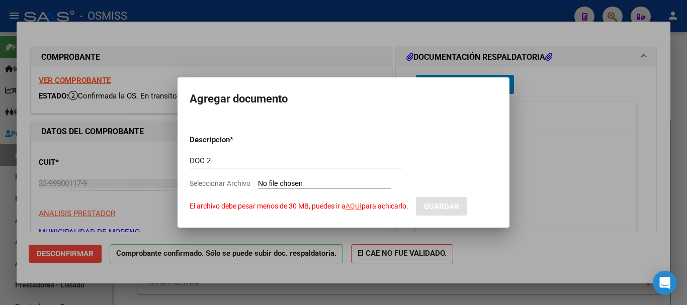
click at [342, 181] on input "Seleccionar Archivo El archivo debe pesar menos de 30 MB, puedes ir a AQUI para…" at bounding box center [324, 185] width 133 height 10
type input "C:\fakepath\22_pdfsam_7534_compressed.pdf"
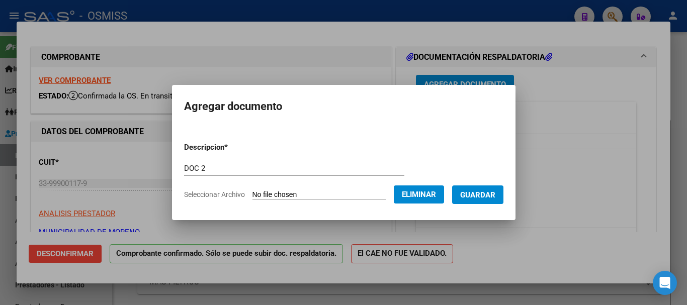
click at [365, 193] on span "Guardar" at bounding box center [477, 195] width 35 height 9
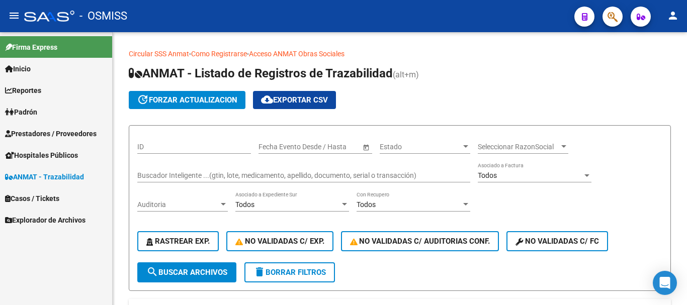
click at [71, 131] on span "Prestadores / Proveedores" at bounding box center [51, 133] width 92 height 11
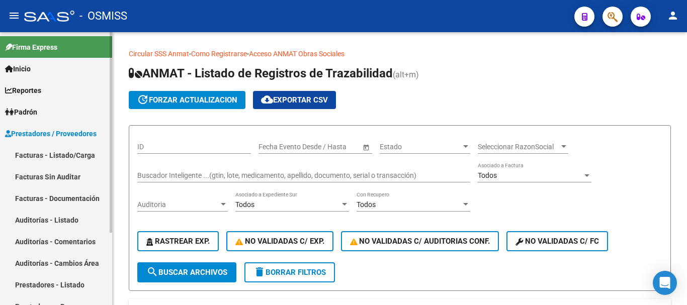
click at [72, 155] on link "Facturas - Listado/Carga" at bounding box center [56, 155] width 112 height 22
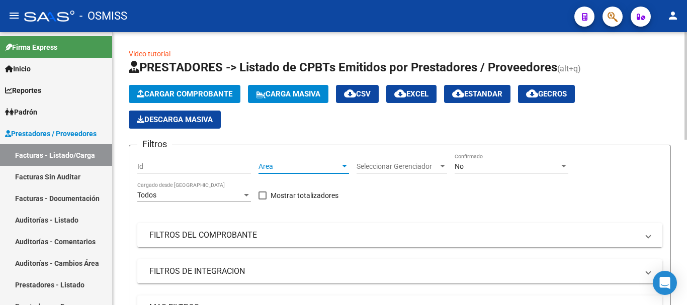
click at [346, 164] on div at bounding box center [344, 166] width 9 height 8
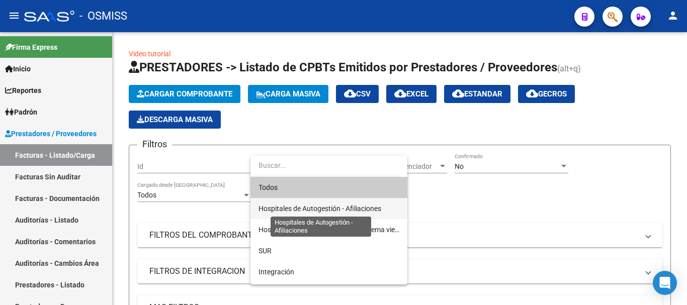
click at [322, 208] on span "Hospitales de Autogestión - Afiliaciones" at bounding box center [320, 209] width 123 height 8
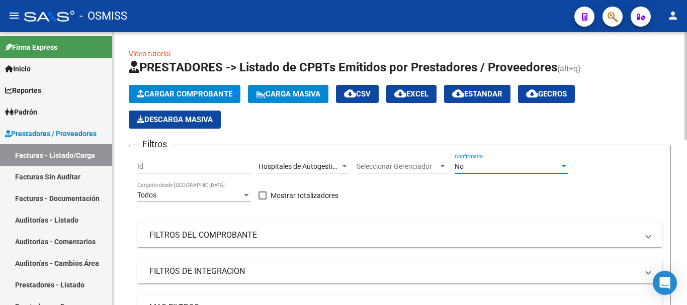
click at [365, 165] on div at bounding box center [563, 166] width 5 height 3
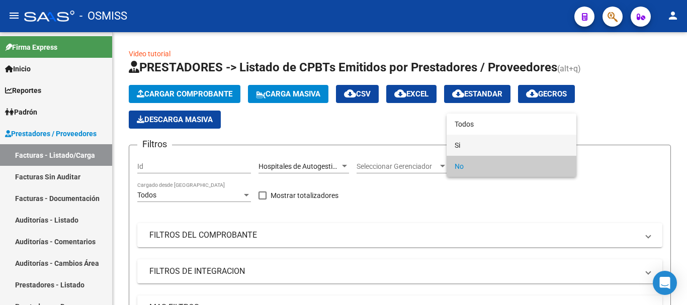
click at [365, 145] on span "Si" at bounding box center [512, 145] width 114 height 21
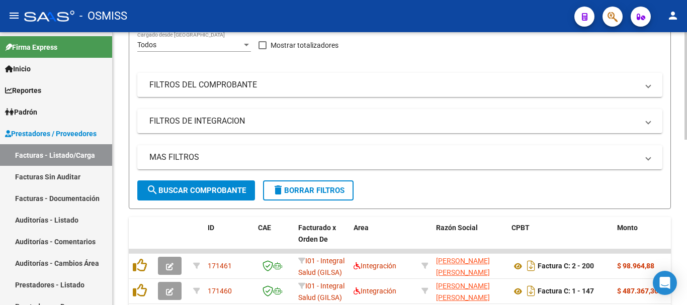
scroll to position [151, 0]
click at [365, 150] on mat-expansion-panel-header "MAS FILTROS" at bounding box center [399, 157] width 525 height 24
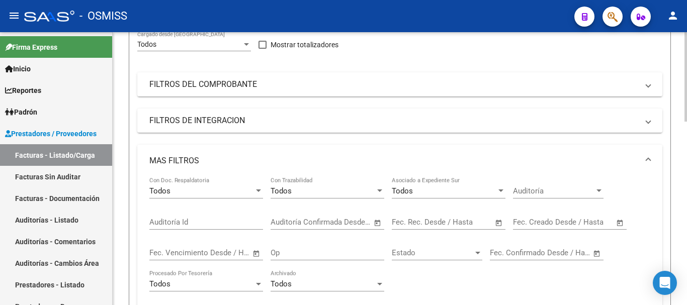
click at [365, 221] on span "Open calendar" at bounding box center [499, 223] width 24 height 24
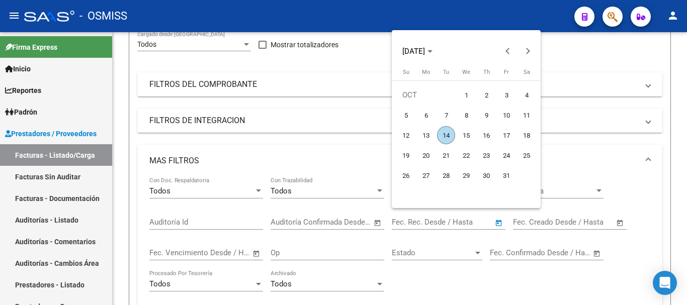
click at [365, 135] on span "14" at bounding box center [446, 135] width 18 height 18
type input "[DATE]"
click at [365, 135] on span "14" at bounding box center [446, 135] width 18 height 18
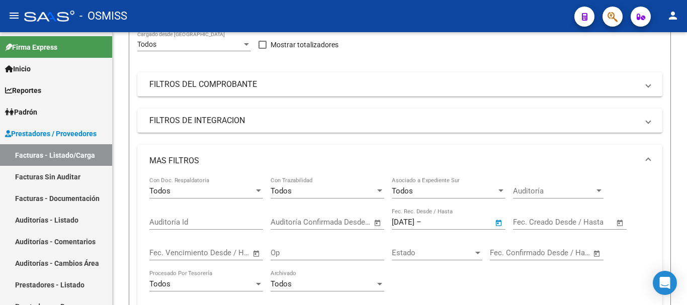
type input "[DATE]"
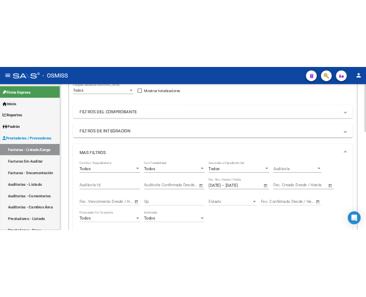
scroll to position [302, 0]
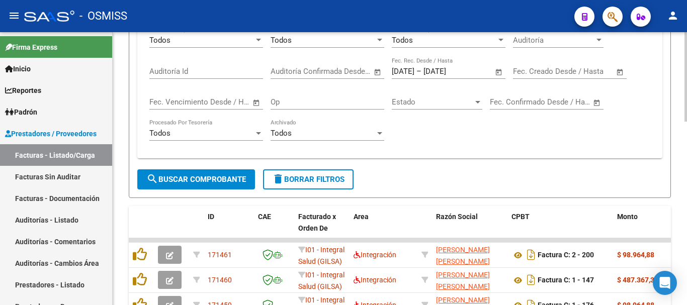
click at [189, 177] on span "search Buscar Comprobante" at bounding box center [196, 179] width 100 height 9
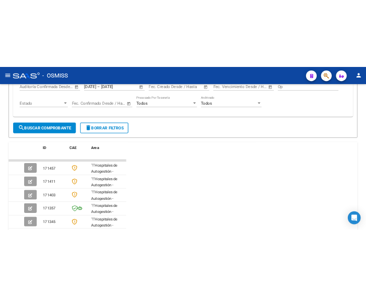
scroll to position [341, 0]
